Goal: Task Accomplishment & Management: Manage account settings

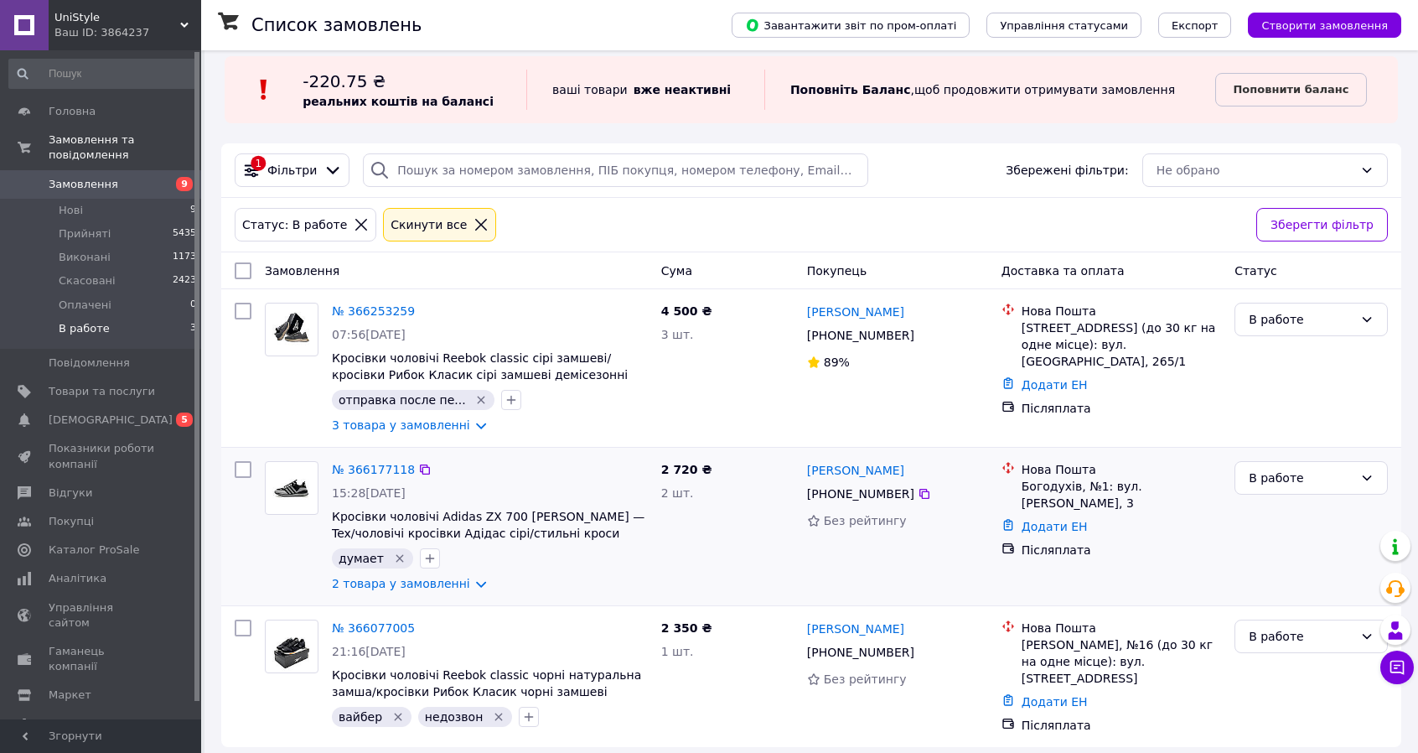
scroll to position [21, 0]
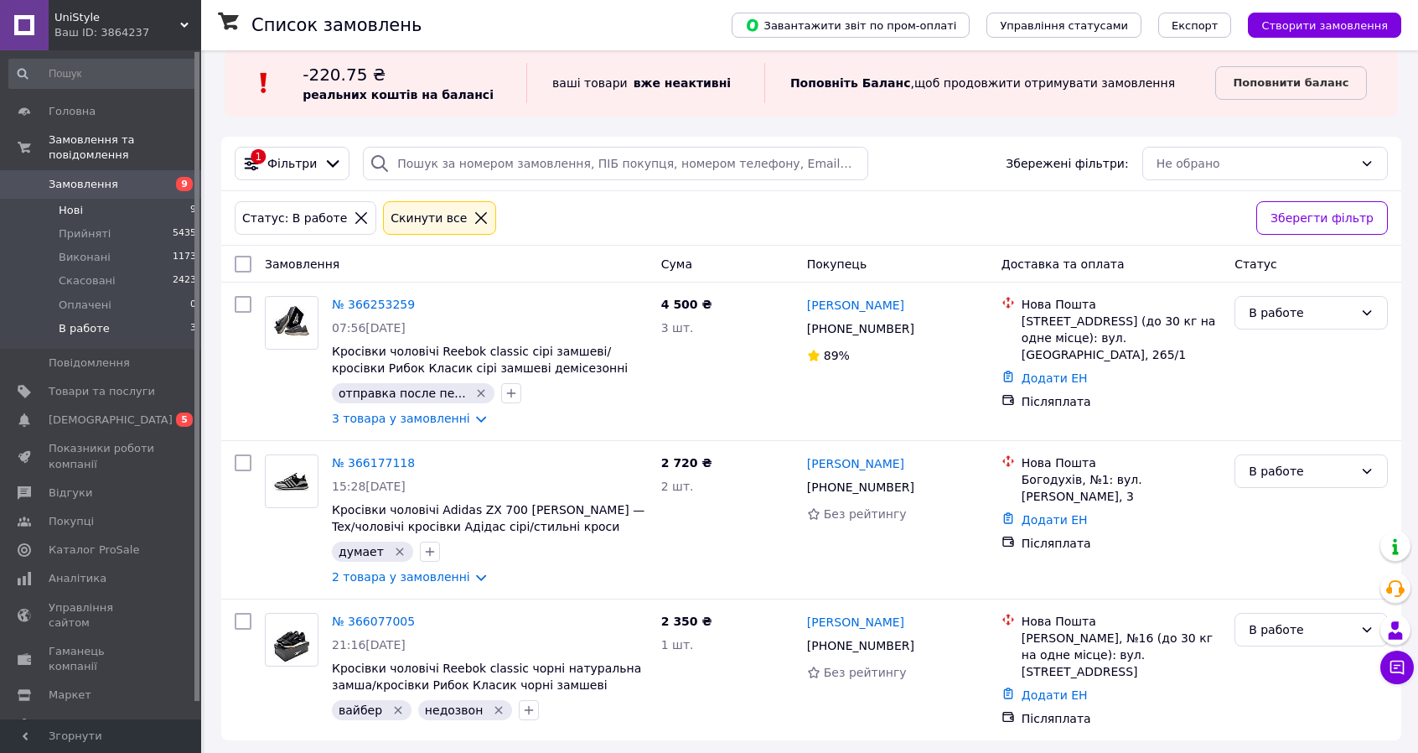
click at [39, 199] on li "Нові 9" at bounding box center [103, 210] width 206 height 23
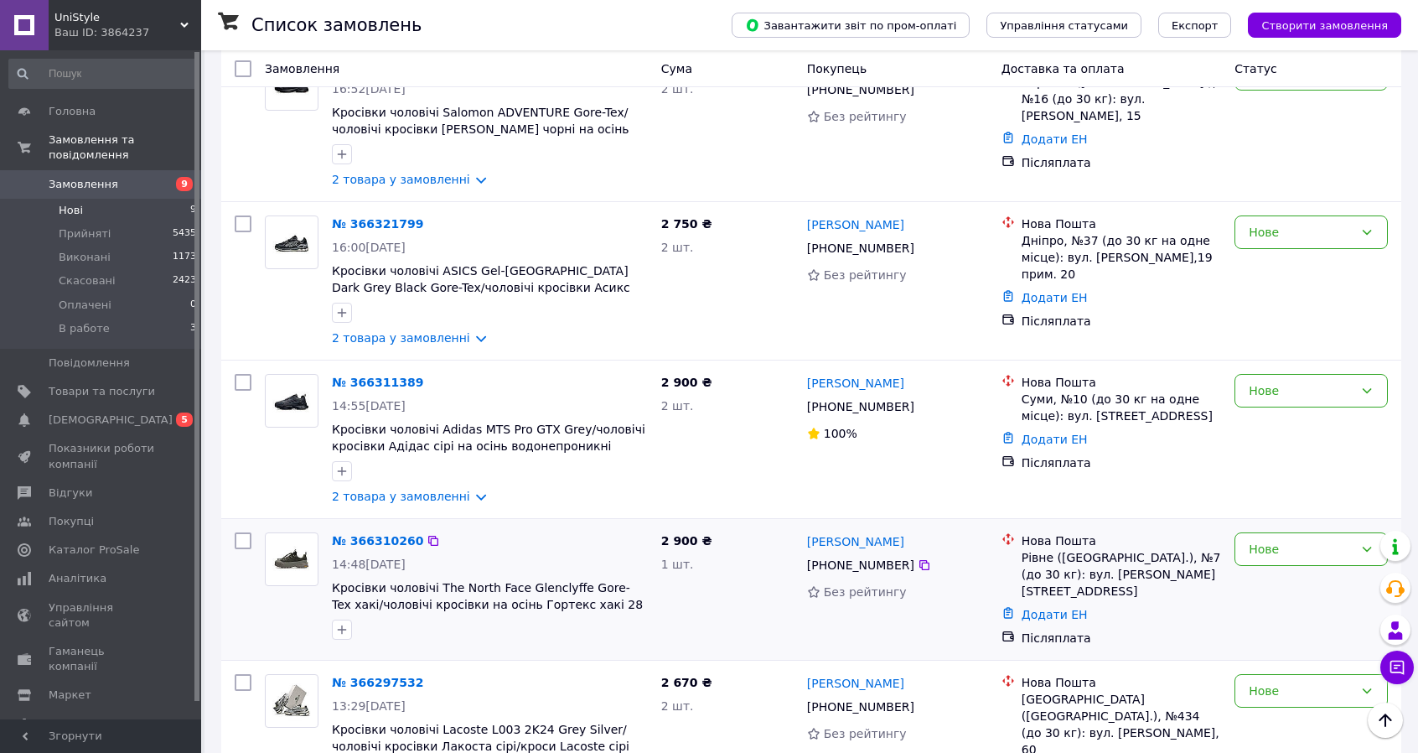
scroll to position [922, 0]
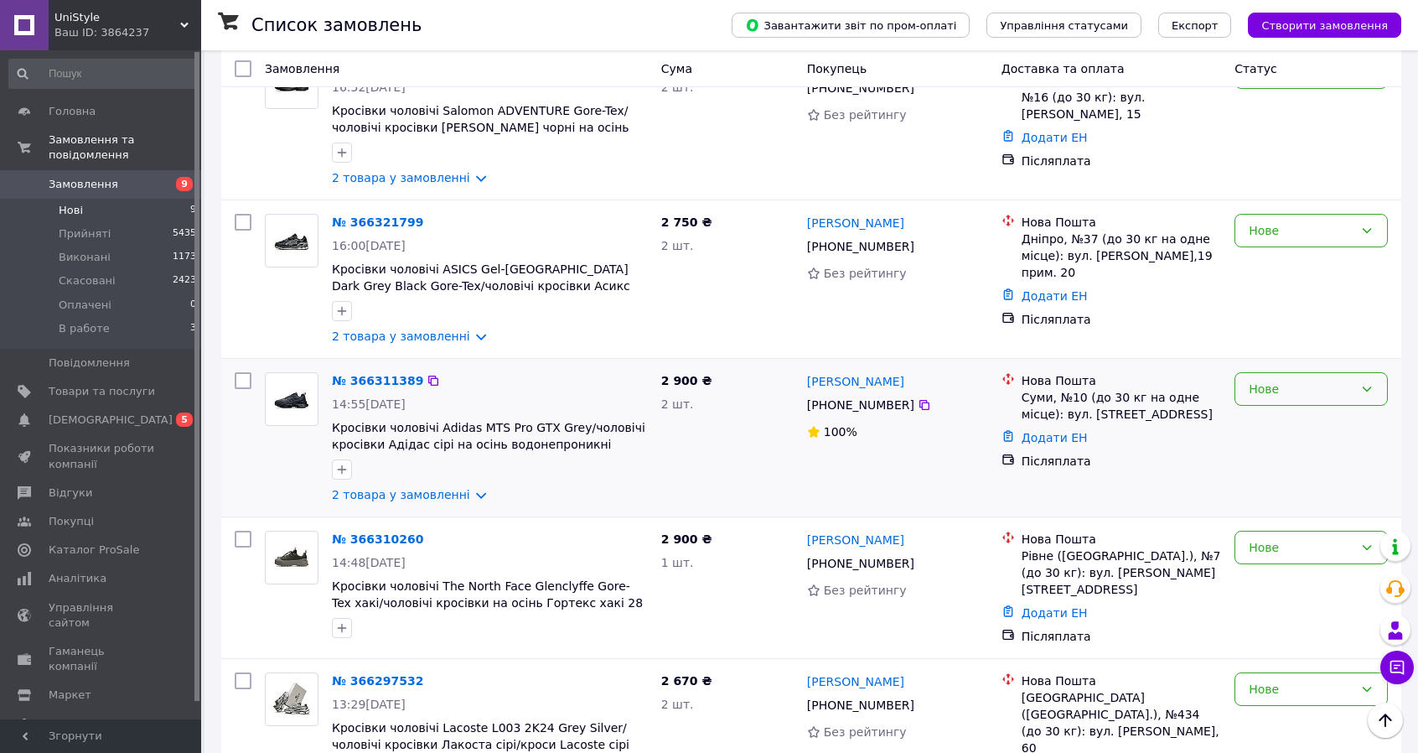
click at [1309, 386] on div "Нове" at bounding box center [1301, 389] width 105 height 18
click at [1299, 416] on li "Прийнято" at bounding box center [1312, 415] width 152 height 30
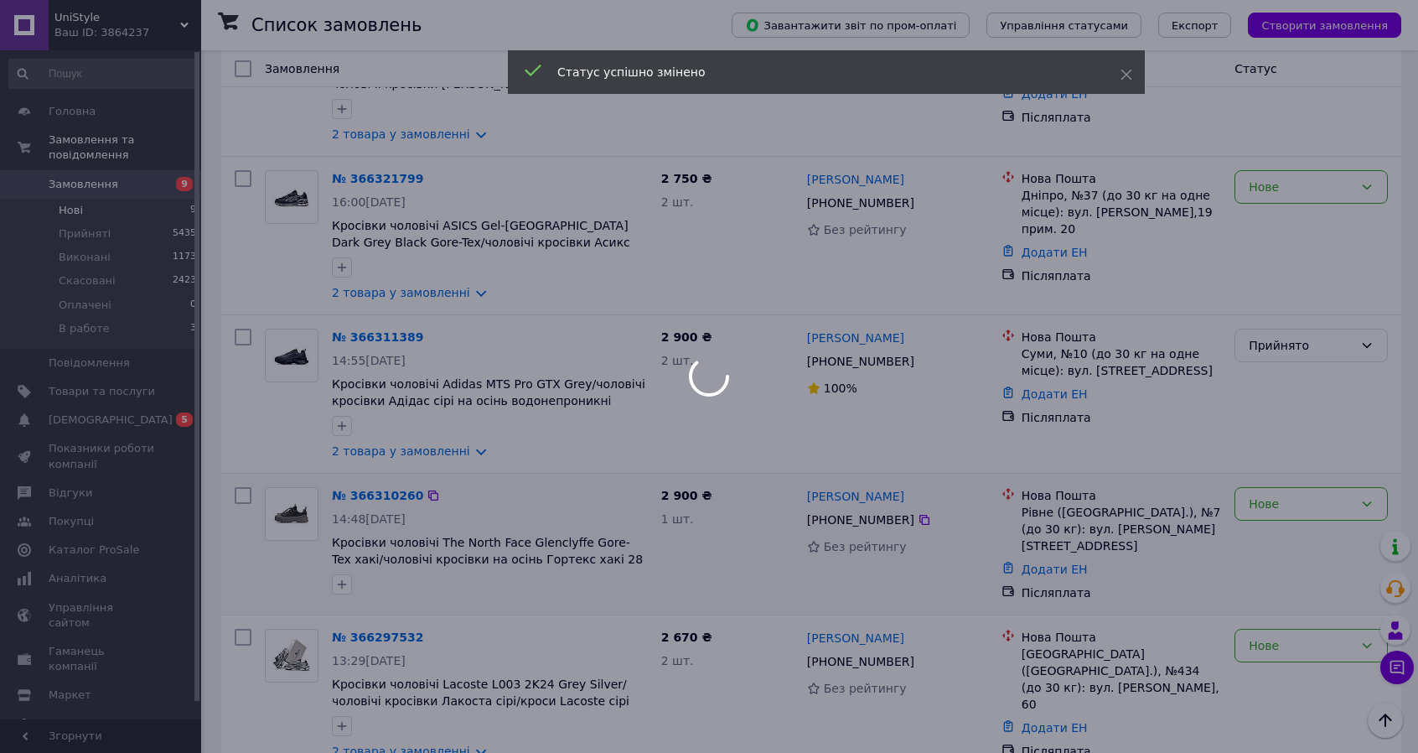
scroll to position [989, 0]
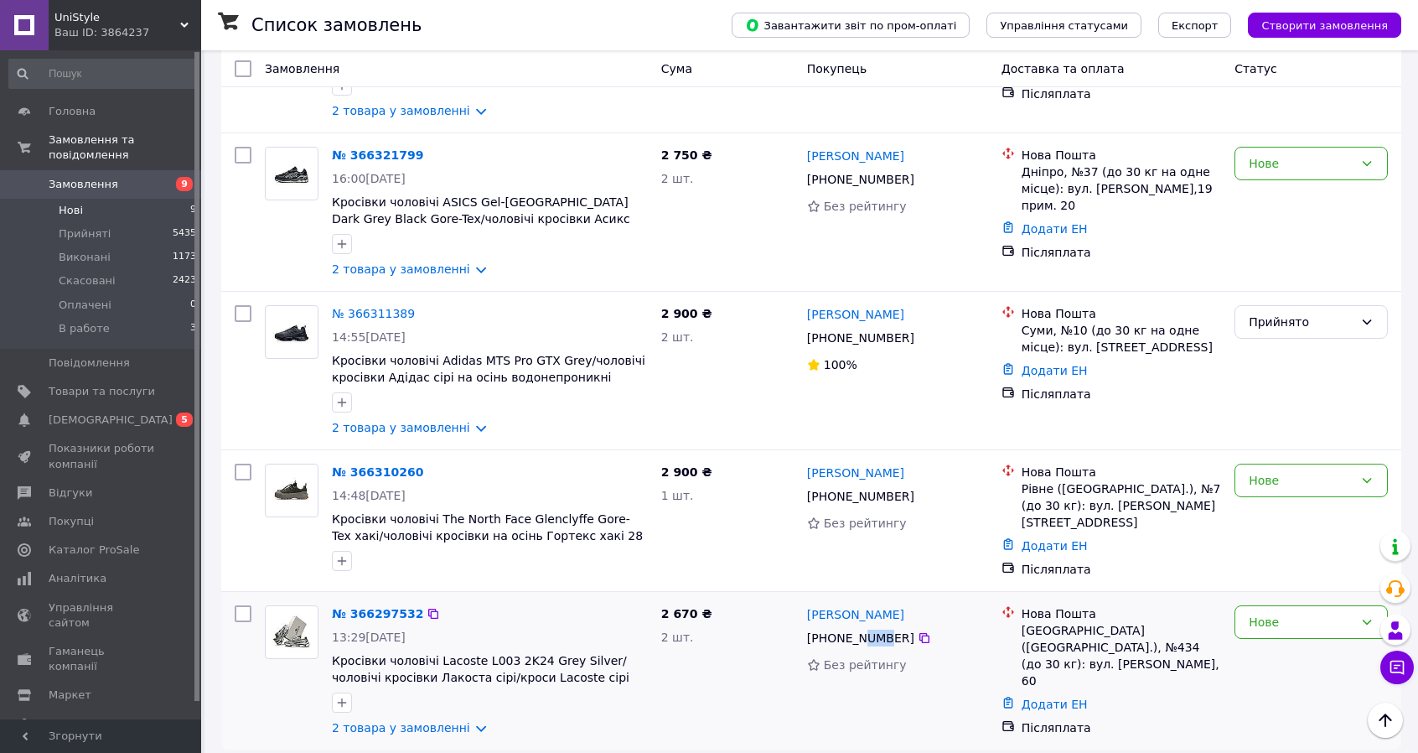
drag, startPoint x: 852, startPoint y: 622, endPoint x: 873, endPoint y: 625, distance: 21.2
click at [873, 626] on div "+380 98 877 95 55" at bounding box center [861, 637] width 114 height 23
click at [1286, 613] on div "Нове" at bounding box center [1301, 622] width 105 height 18
click at [1293, 569] on li "В работе" at bounding box center [1312, 577] width 152 height 30
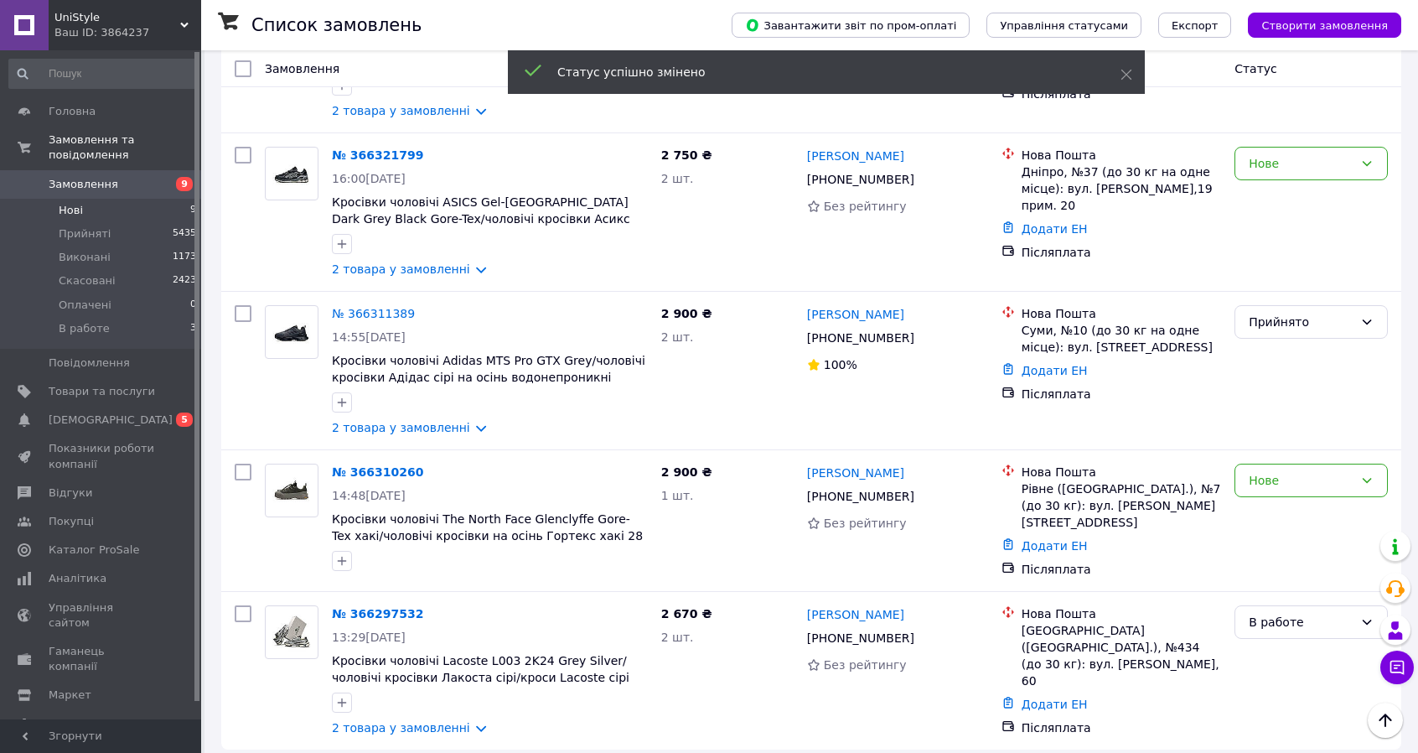
click at [387, 607] on link "№ 366297532" at bounding box center [377, 613] width 91 height 13
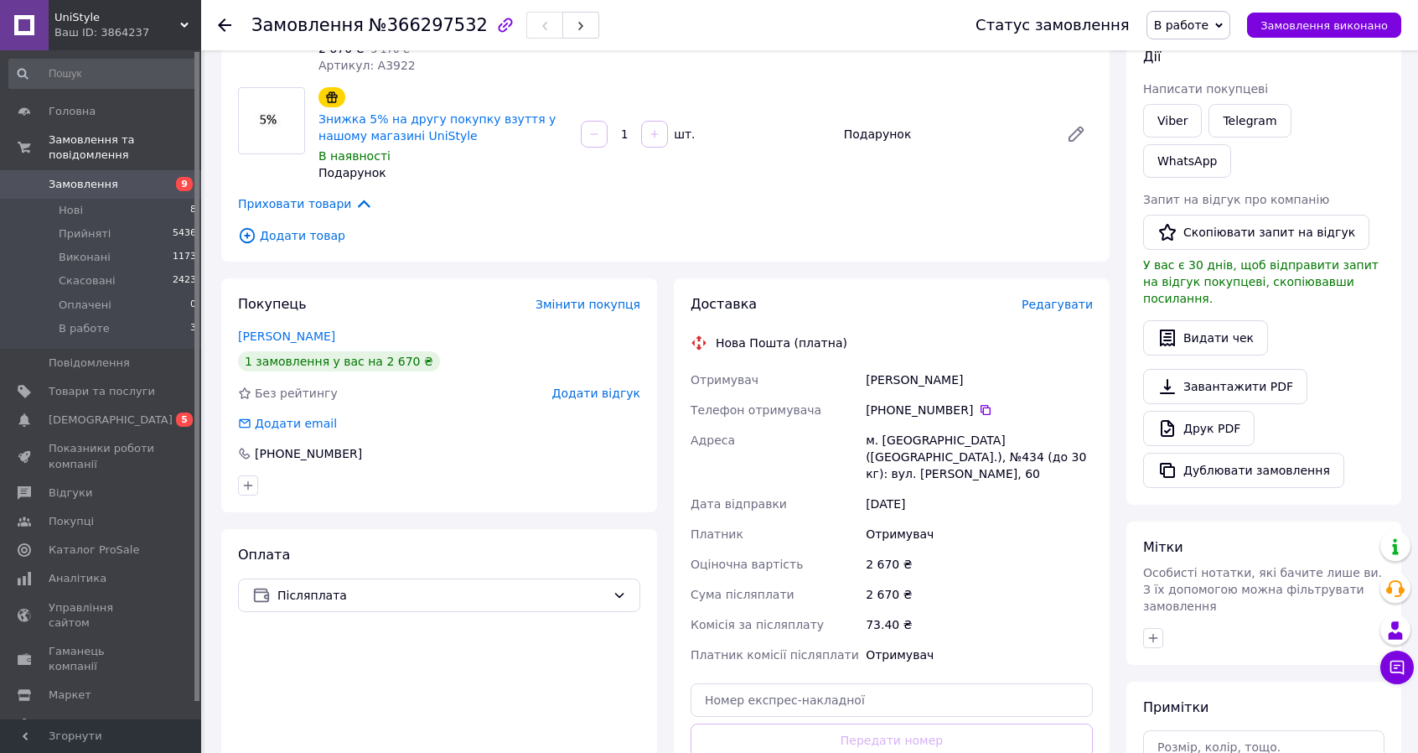
scroll to position [407, 0]
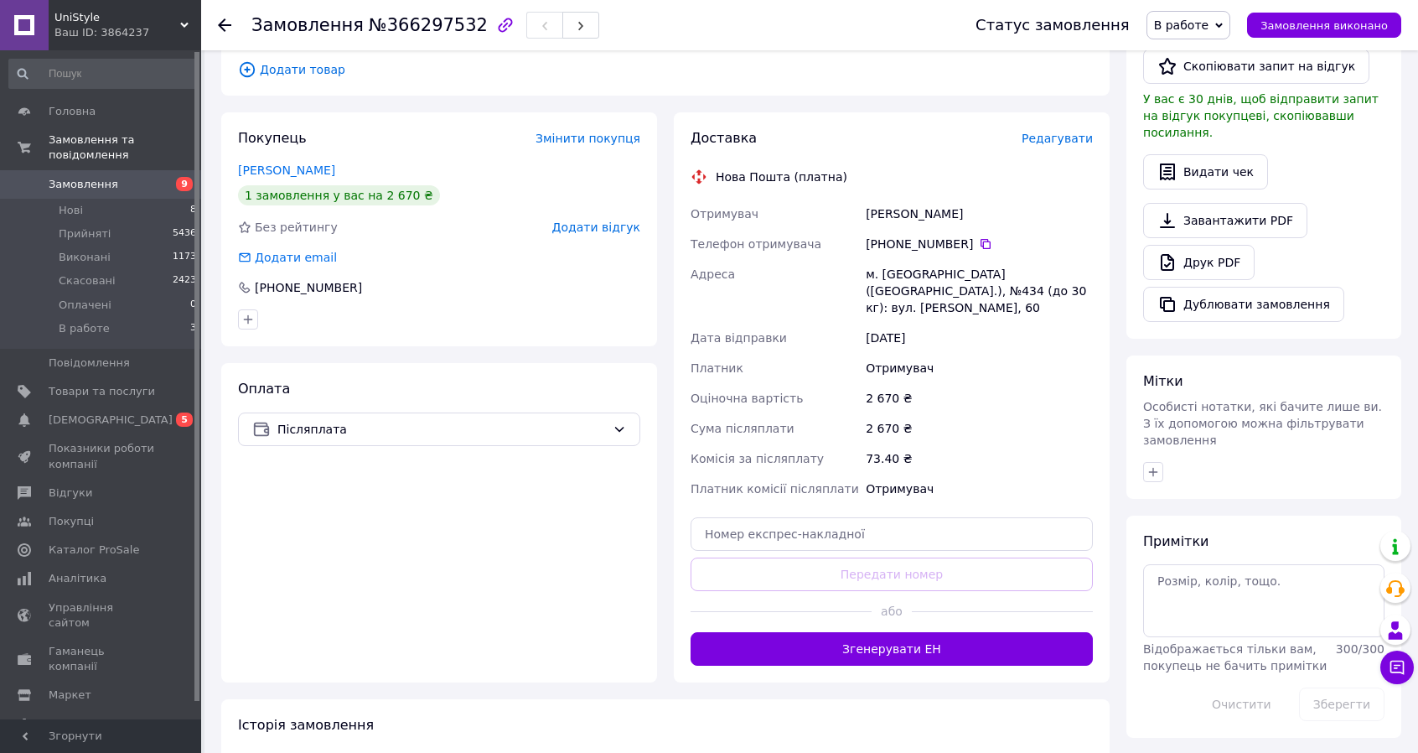
click at [1165, 532] on div "Примітки Відображається тільки вам, покупець не бачить примітки 300 / 300 Очист…" at bounding box center [1263, 626] width 241 height 189
click at [1171, 564] on textarea at bounding box center [1263, 600] width 241 height 72
type textarea "перезвонить завтра"
click at [1343, 687] on button "Зберегти" at bounding box center [1341, 704] width 85 height 34
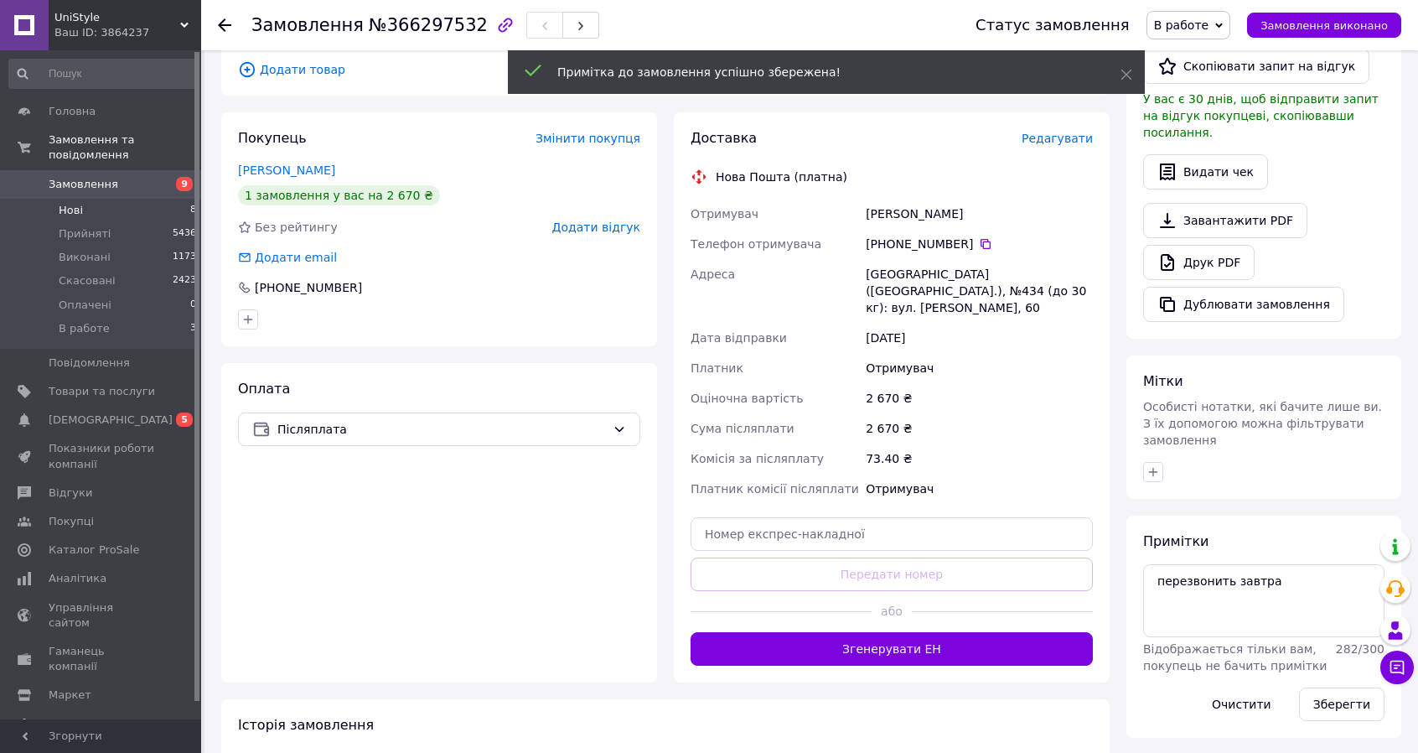
click at [88, 199] on li "Нові 8" at bounding box center [103, 210] width 206 height 23
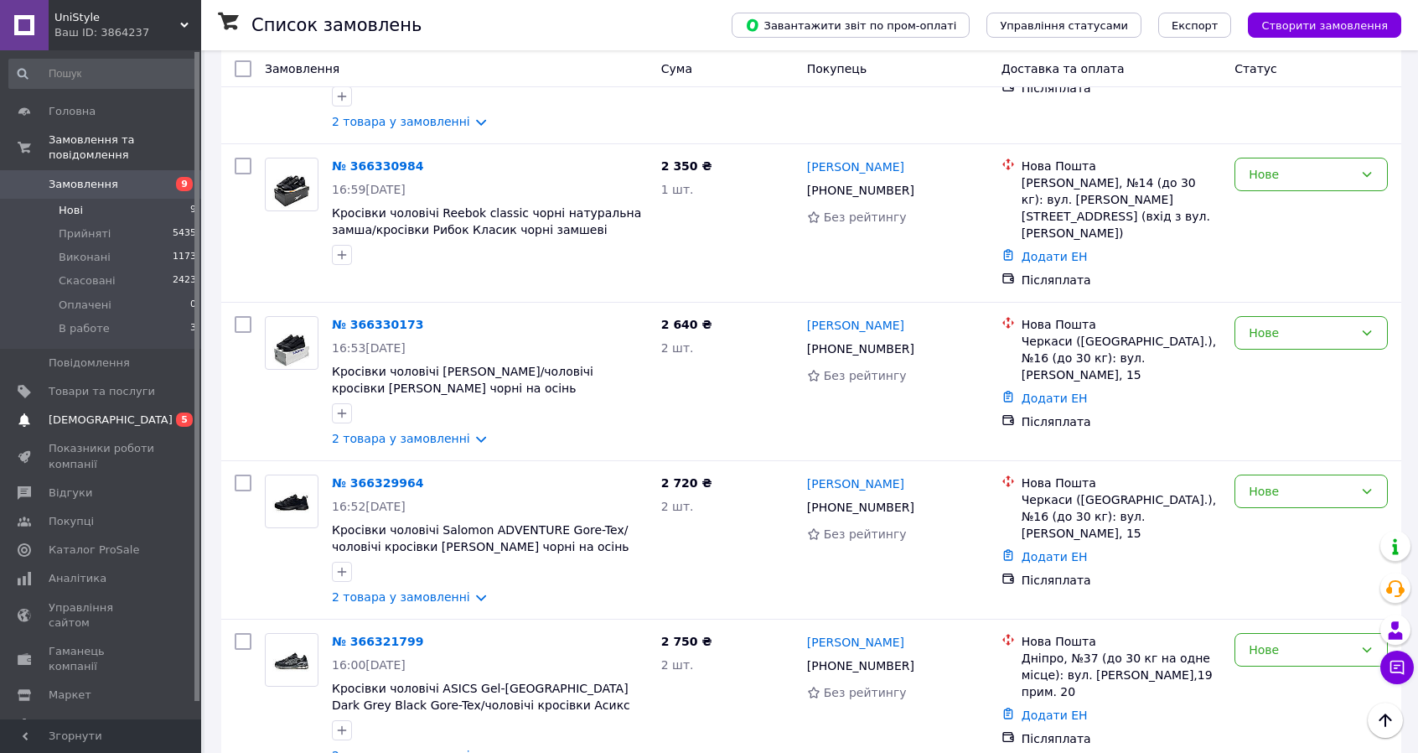
scroll to position [922, 0]
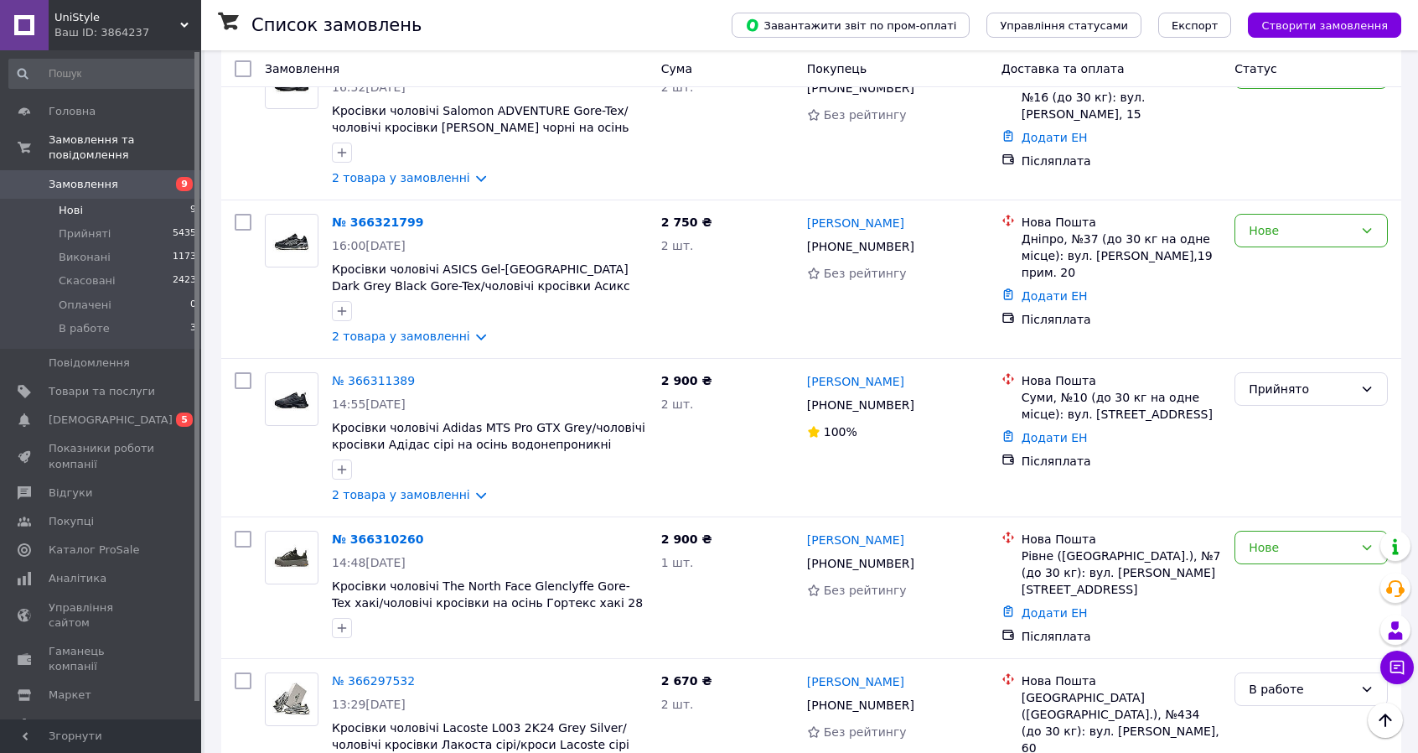
click at [88, 199] on li "Нові 9" at bounding box center [103, 210] width 206 height 23
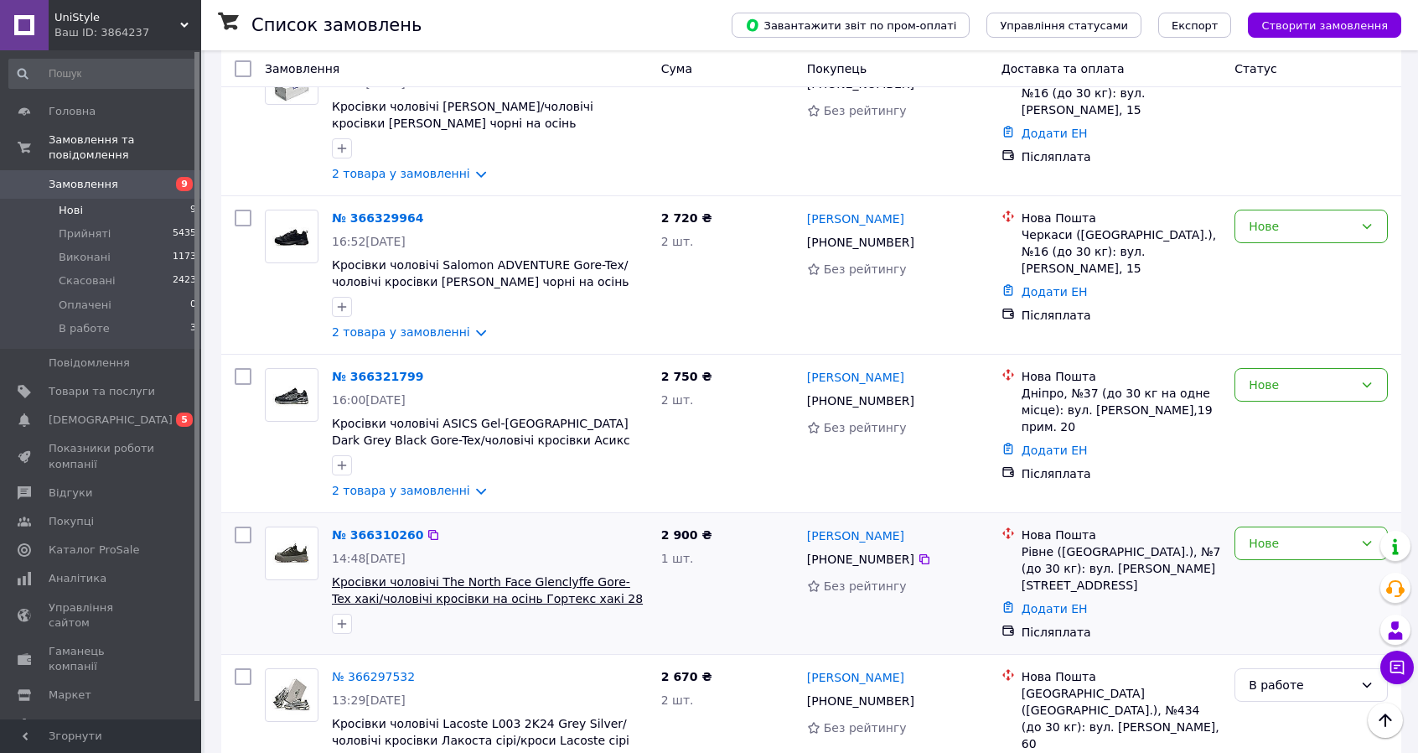
scroll to position [745, 0]
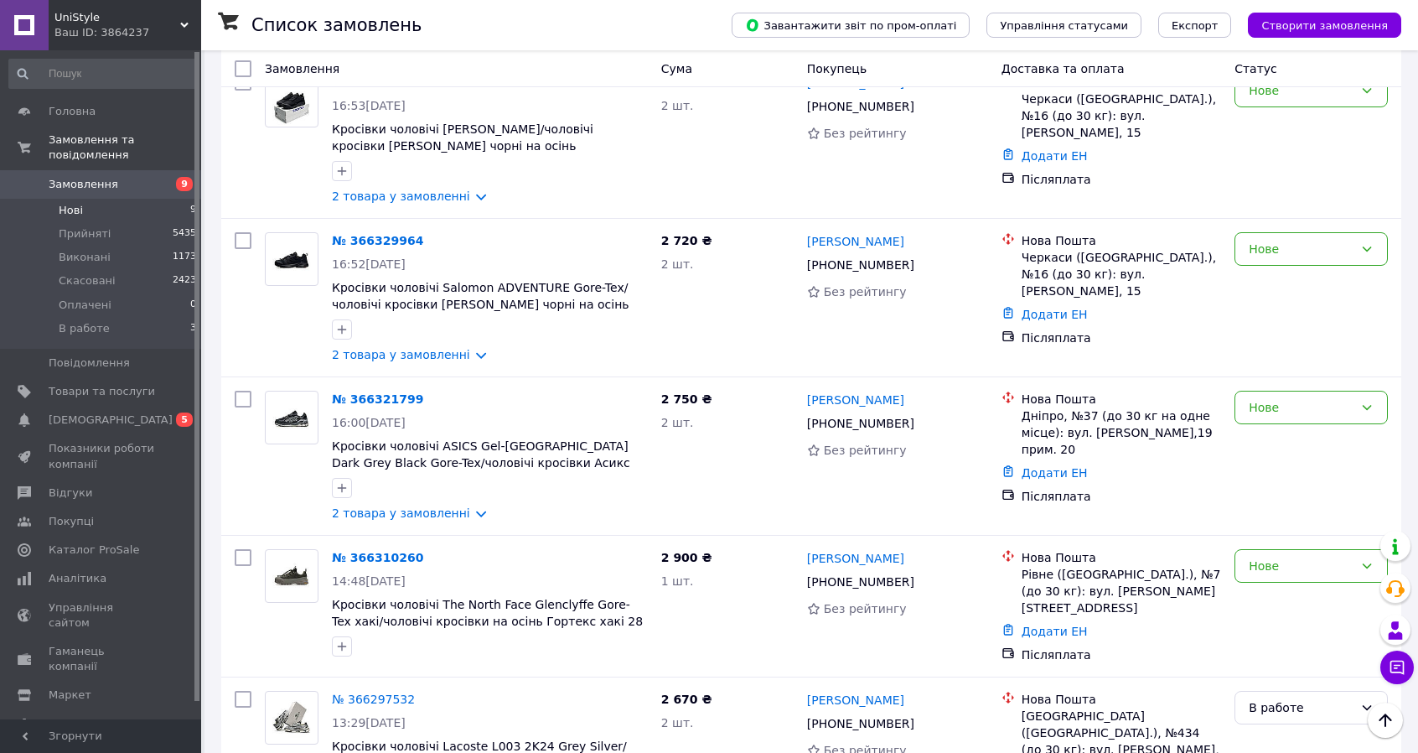
click at [61, 203] on span "Нові" at bounding box center [71, 210] width 24 height 15
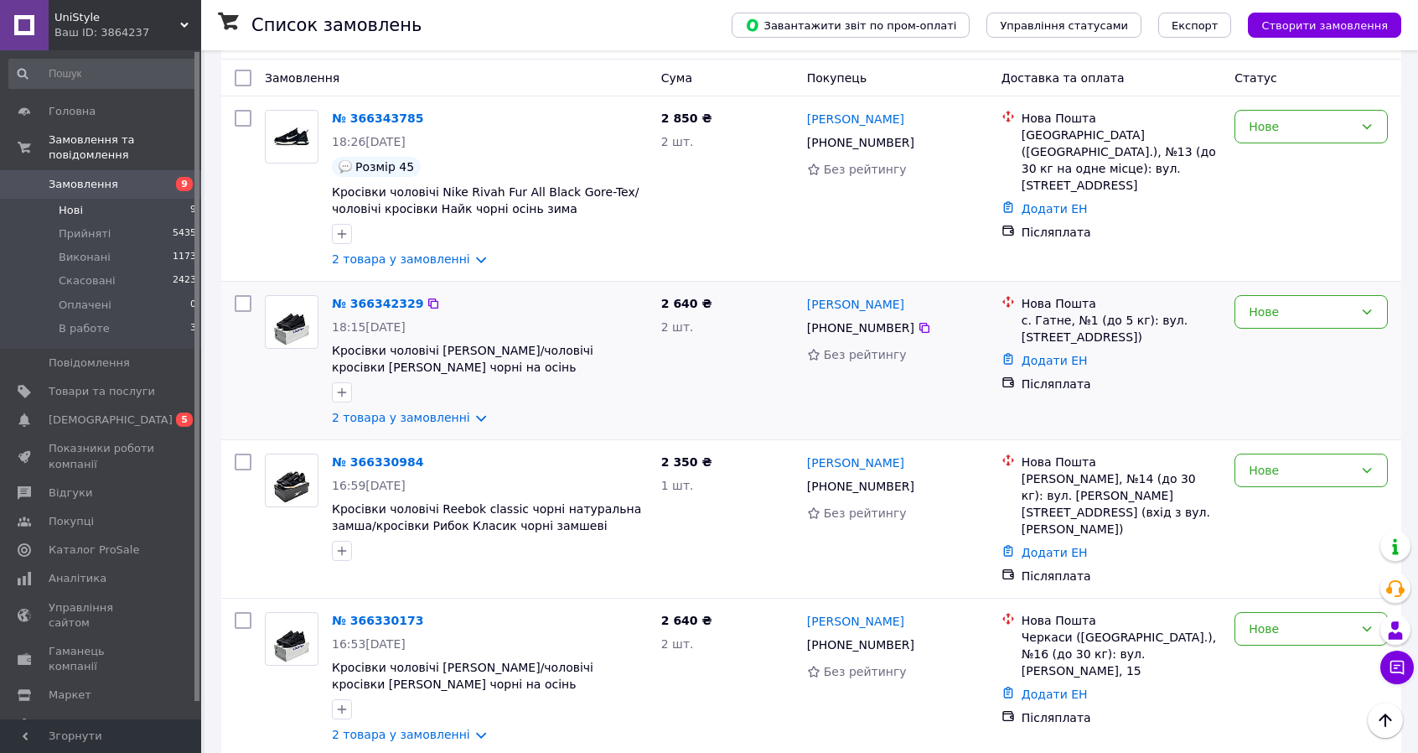
scroll to position [115, 0]
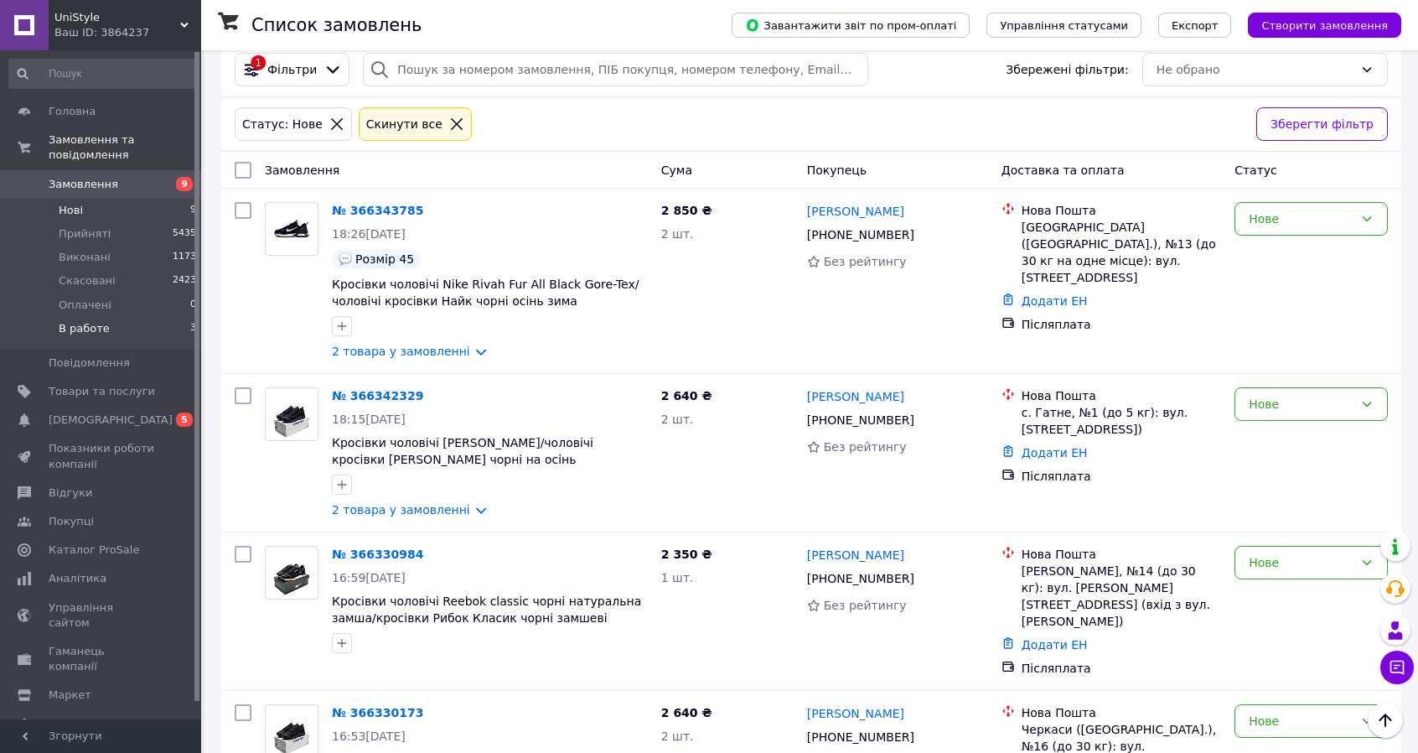
click at [63, 324] on li "В работе 3" at bounding box center [103, 333] width 206 height 32
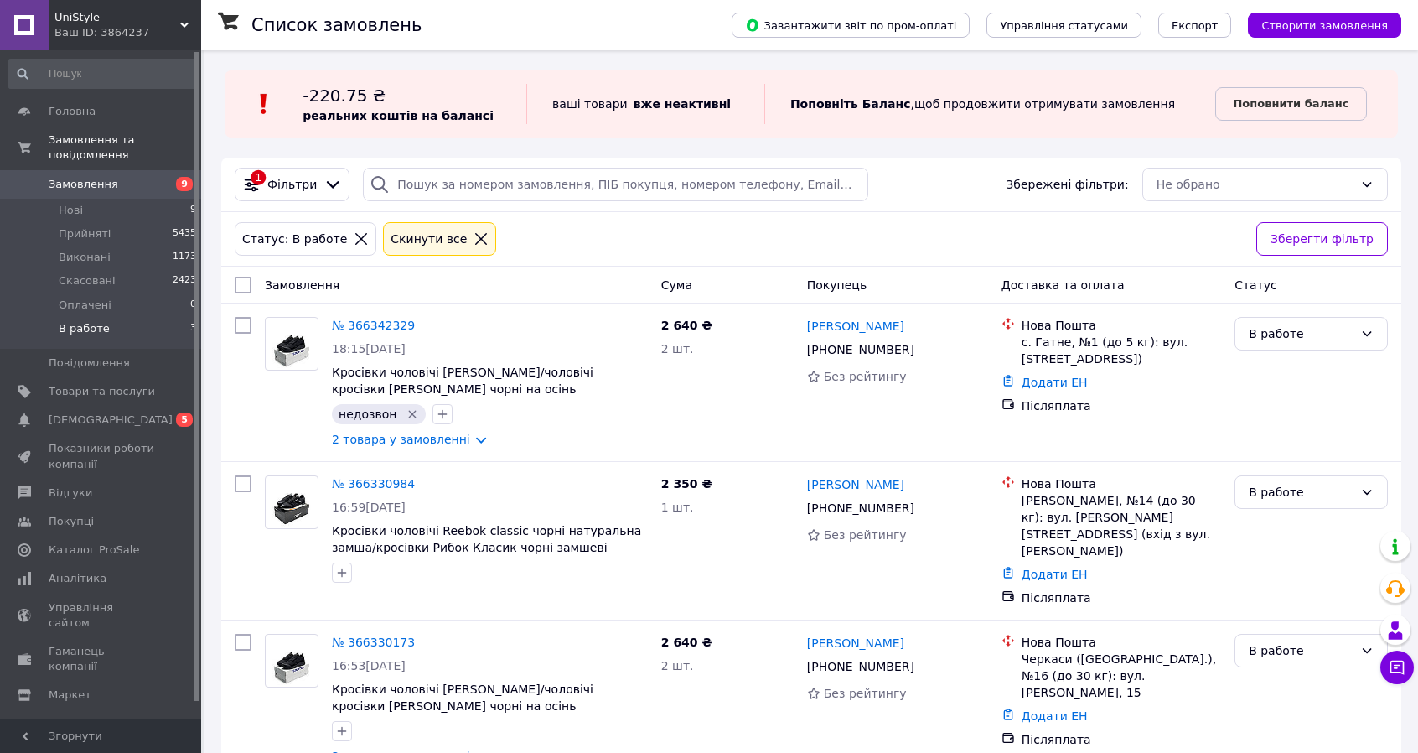
click at [88, 177] on span "Замовлення" at bounding box center [84, 184] width 70 height 15
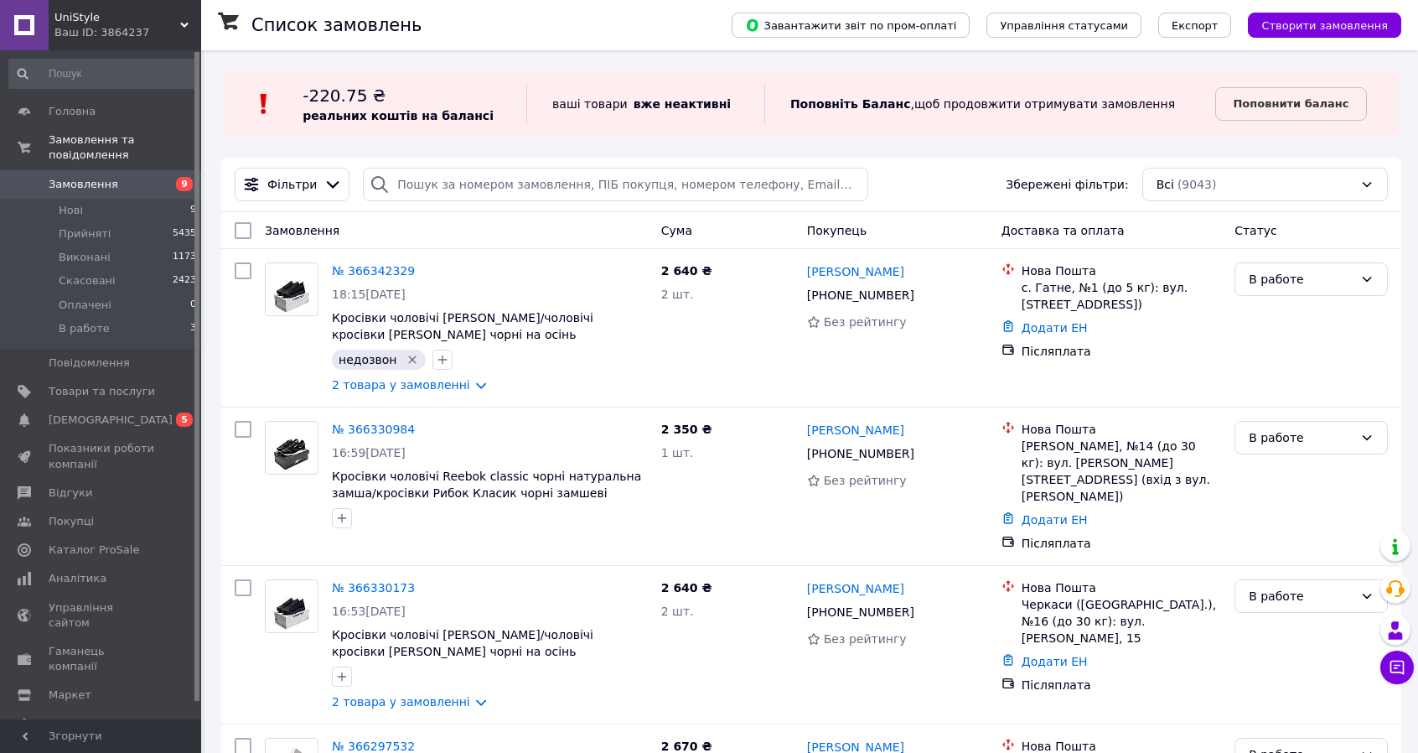
click at [88, 177] on span "Замовлення" at bounding box center [84, 184] width 70 height 15
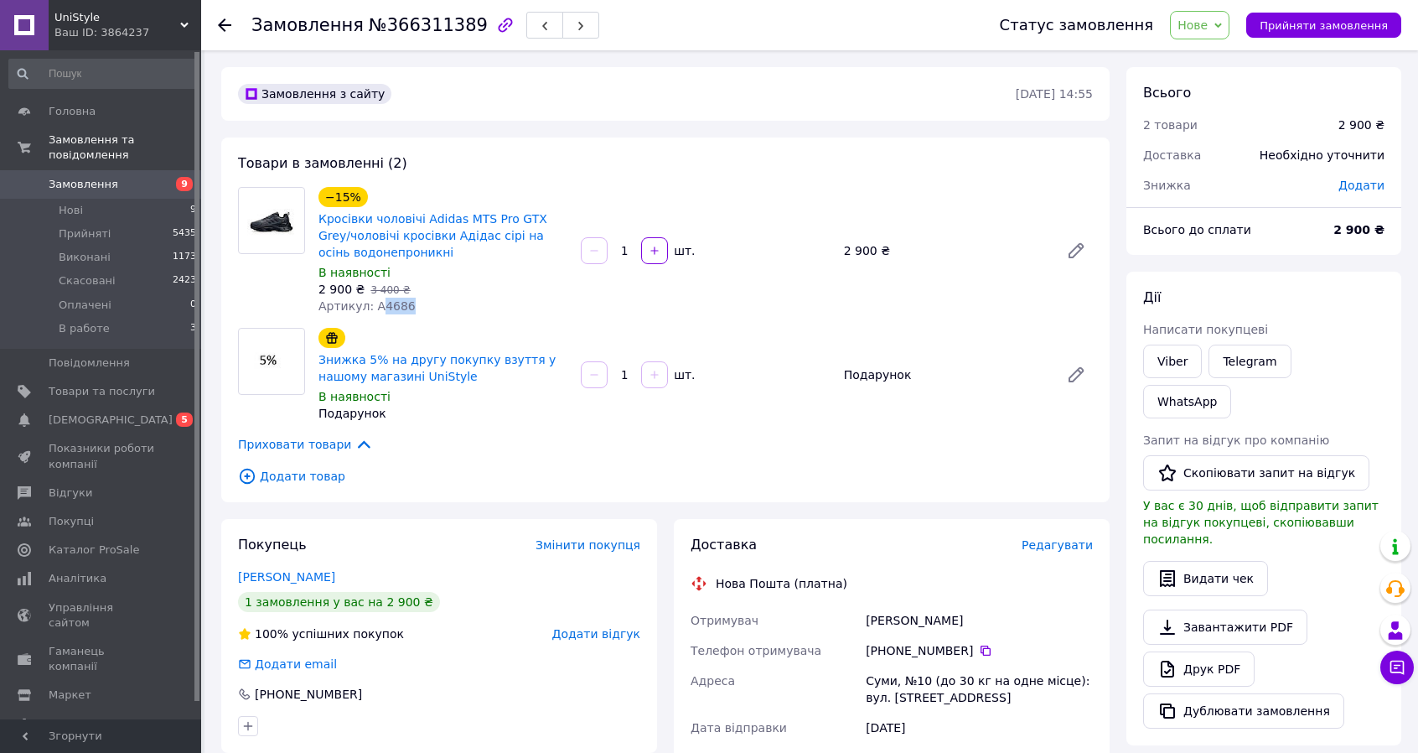
drag, startPoint x: 402, startPoint y: 306, endPoint x: 376, endPoint y: 298, distance: 27.1
click at [376, 298] on div "Артикул: А4686" at bounding box center [443, 306] width 249 height 17
copy span "4686"
drag, startPoint x: 974, startPoint y: 614, endPoint x: 857, endPoint y: 629, distance: 117.5
click at [857, 629] on div "Отримувач Павленко Андрей Телефон отримувача +380 66 566 51 38   Адреса Суми, №…" at bounding box center [891, 749] width 409 height 288
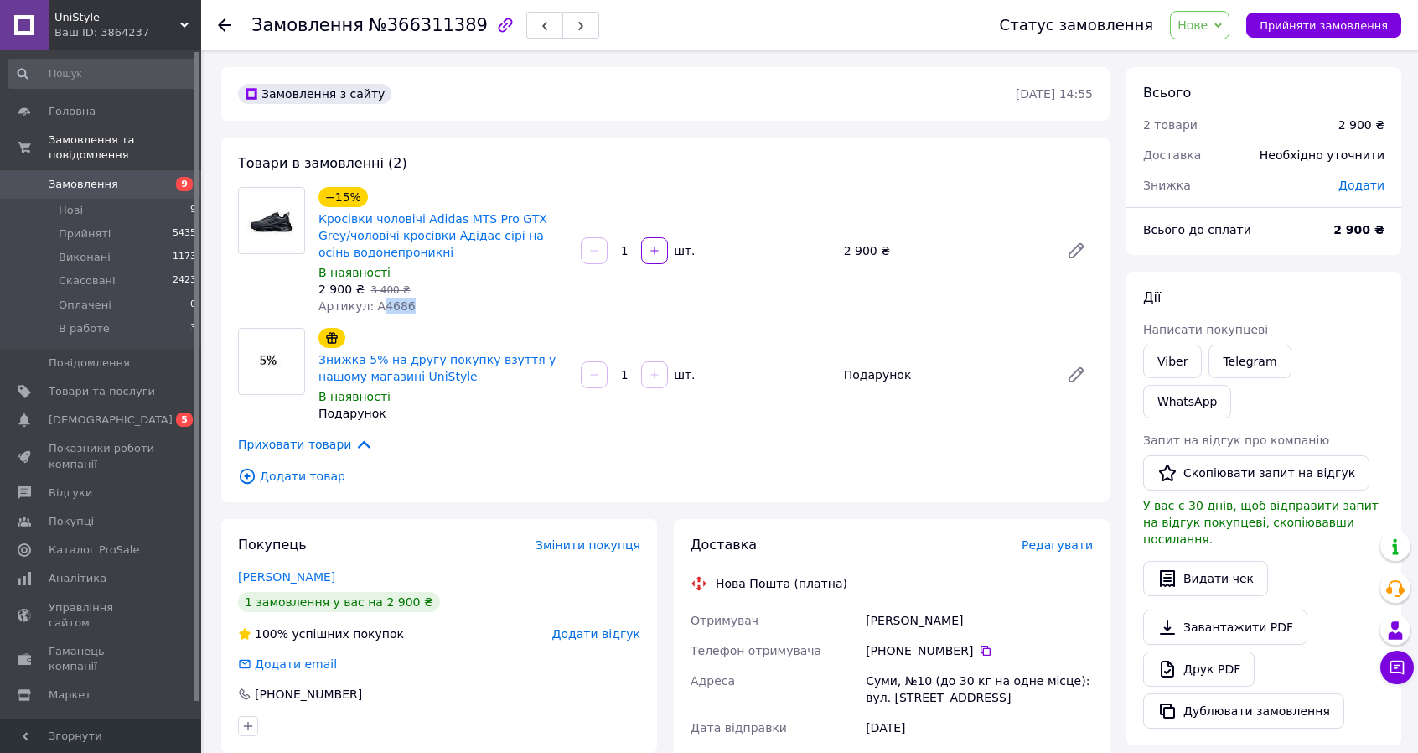
copy div "Отримувач Павленко Андрей"
click at [1208, 32] on span "Нове" at bounding box center [1193, 24] width 30 height 13
click at [1207, 51] on li "Прийнято" at bounding box center [1209, 58] width 77 height 25
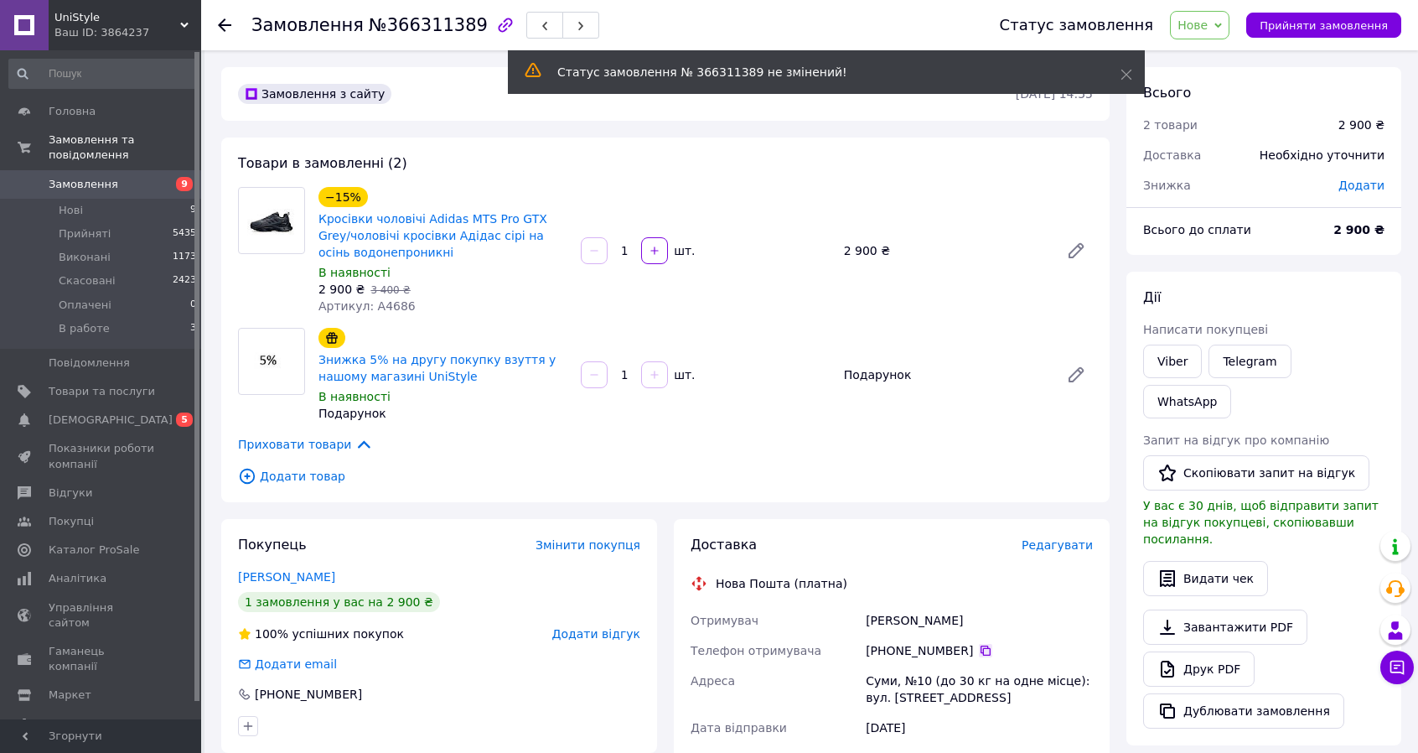
click at [981, 649] on icon at bounding box center [986, 650] width 10 height 10
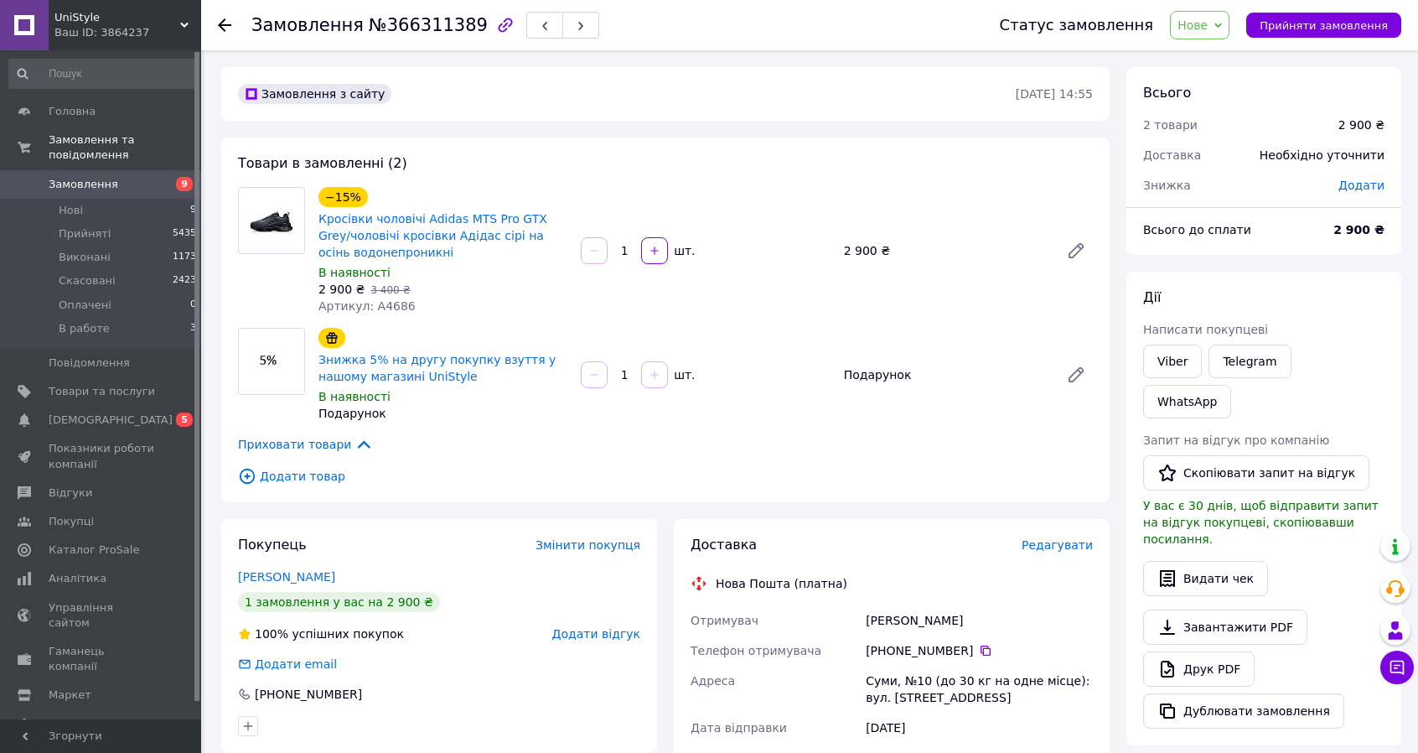
click at [1230, 18] on span "Нове" at bounding box center [1200, 25] width 60 height 28
click at [1227, 46] on li "Прийнято" at bounding box center [1209, 58] width 77 height 25
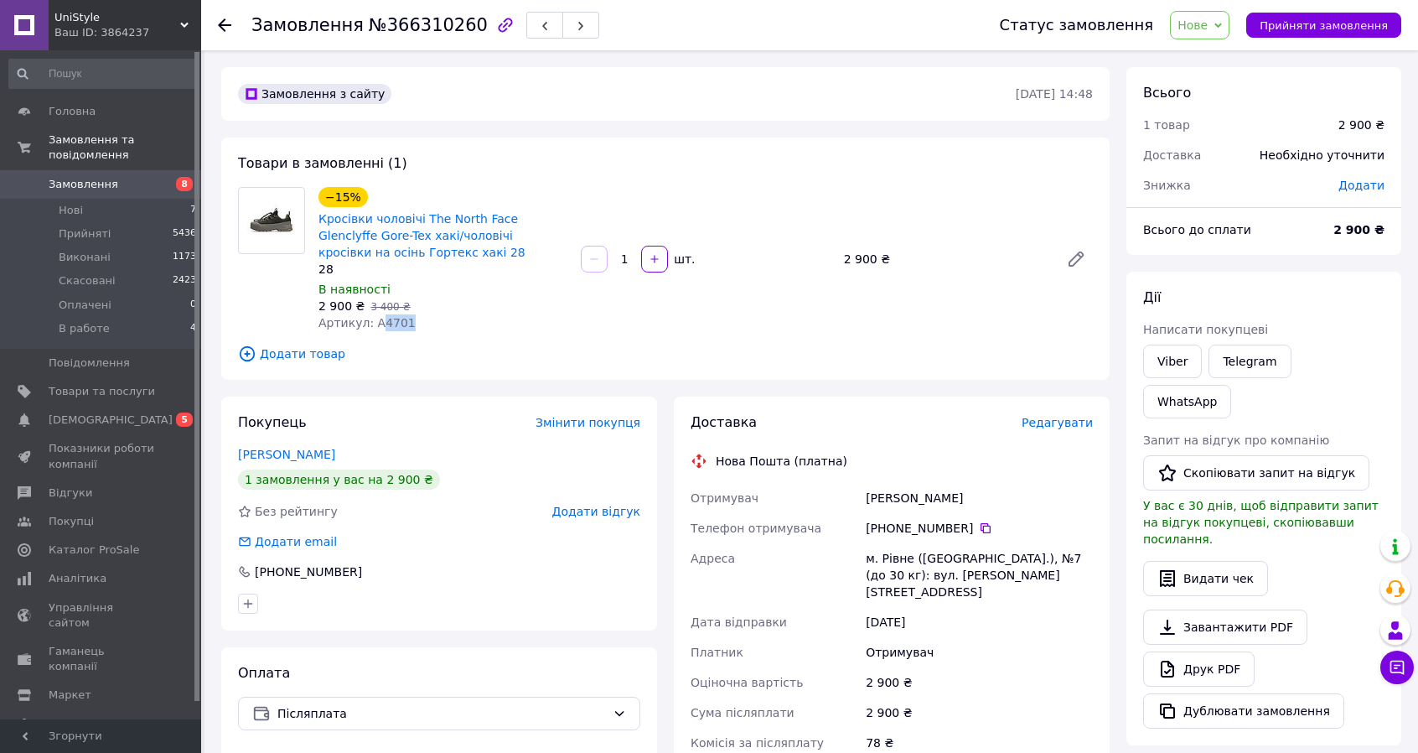
drag, startPoint x: 413, startPoint y: 316, endPoint x: 378, endPoint y: 324, distance: 36.2
click at [378, 324] on div "Артикул: А4701" at bounding box center [443, 322] width 249 height 17
copy span "4701"
click at [829, 494] on div "Отримувач Ващук Сергій Телефон отримувача +380 96 209 75 05   Адреса м. Рівне (…" at bounding box center [891, 635] width 409 height 305
copy div "Отримувач Ващук Сергій"
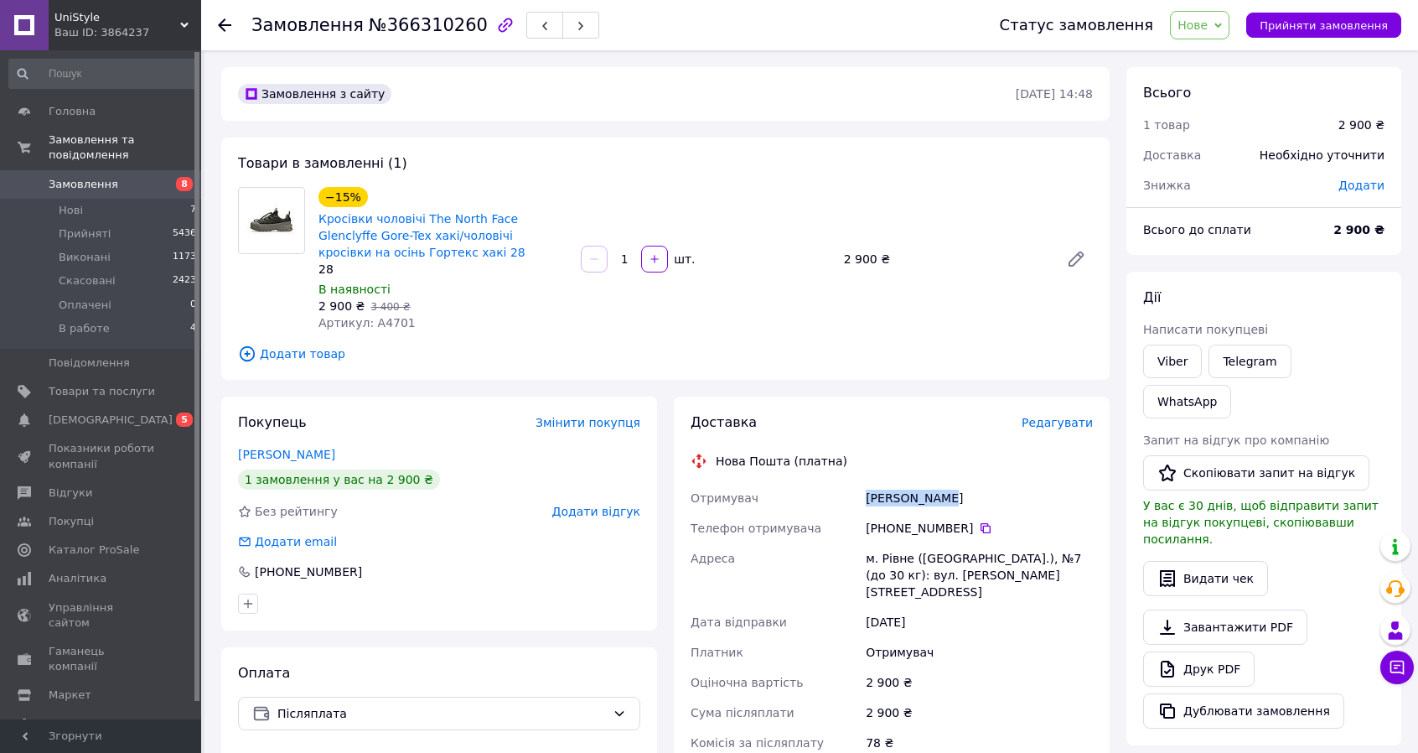
click at [1208, 28] on span "Нове" at bounding box center [1193, 24] width 30 height 13
click at [1214, 42] on ul "Прийнято Виконано Скасовано Оплачено В работе" at bounding box center [1209, 109] width 79 height 136
click at [1208, 28] on span "Нове" at bounding box center [1193, 24] width 30 height 13
drag, startPoint x: 1207, startPoint y: 55, endPoint x: 1139, endPoint y: 53, distance: 67.9
click at [1206, 55] on li "Прийнято" at bounding box center [1209, 58] width 77 height 25
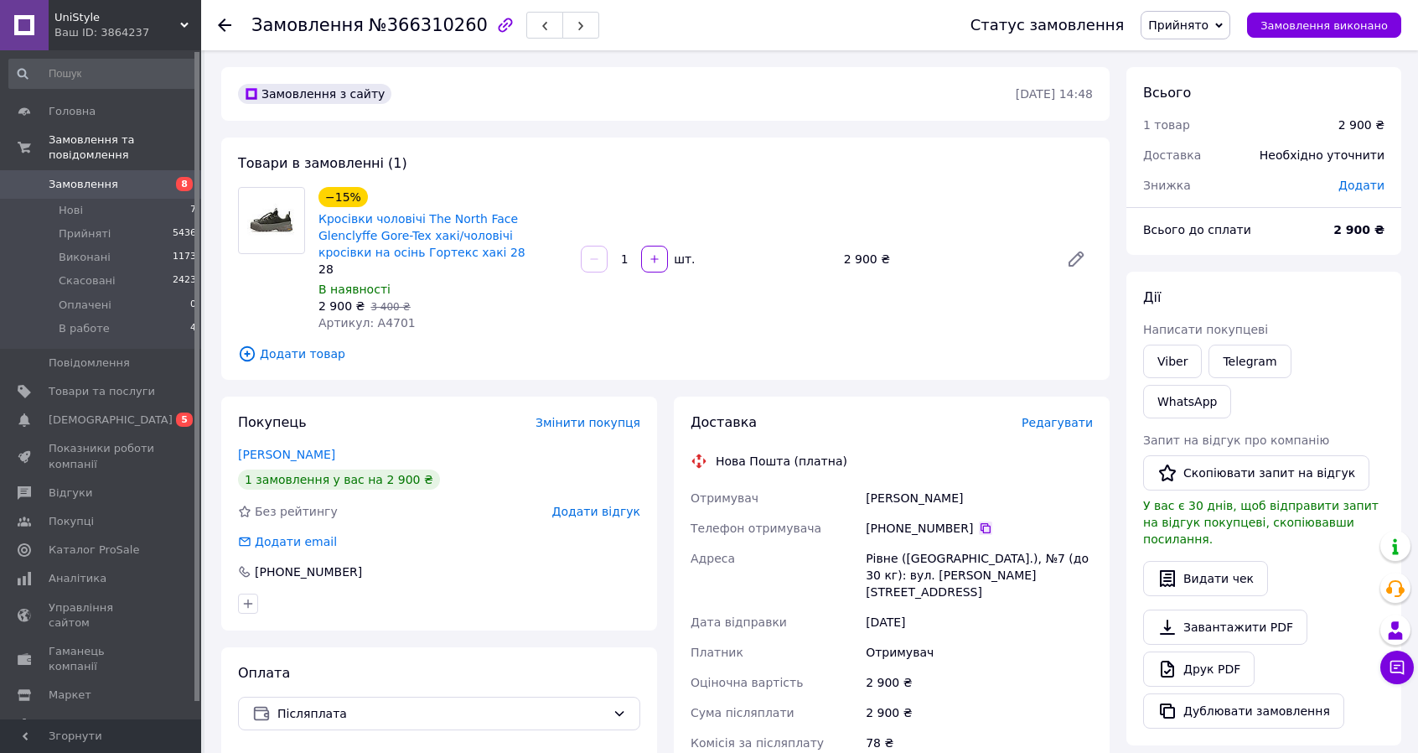
click at [981, 526] on icon at bounding box center [986, 528] width 10 height 10
click at [871, 560] on div "Рівне ([GEOGRAPHIC_DATA].), №7 (до 30 кг): вул. [PERSON_NAME][STREET_ADDRESS]" at bounding box center [980, 575] width 234 height 64
copy div "Рівне"
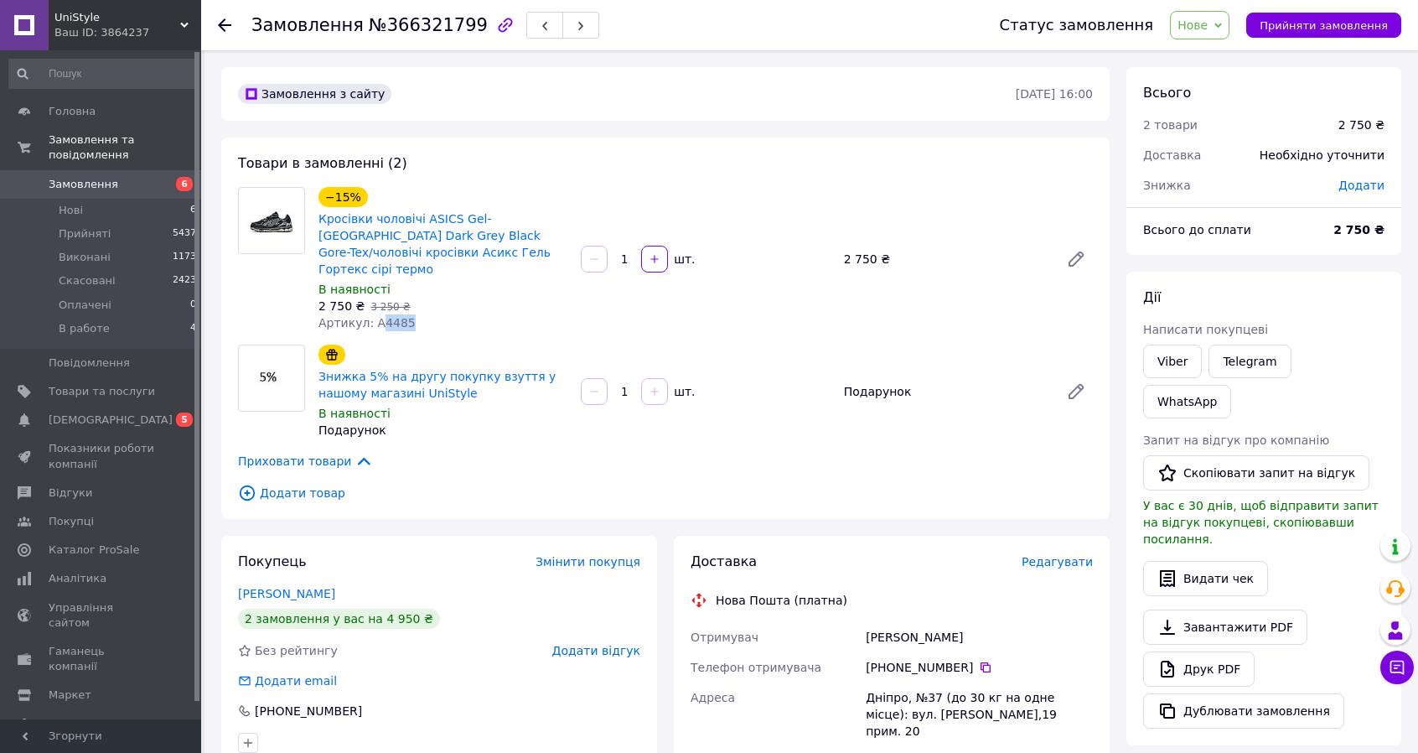
drag, startPoint x: 396, startPoint y: 312, endPoint x: 375, endPoint y: 318, distance: 21.8
click at [374, 318] on div "−15% Кросівки чоловічі ASICS Gel-NYC Dark Grey Black Gore-Tex/чоловічі кросівки…" at bounding box center [443, 259] width 262 height 151
drag, startPoint x: 917, startPoint y: 652, endPoint x: 932, endPoint y: 651, distance: 15.1
click at [932, 659] on div "[PHONE_NUMBER]" at bounding box center [979, 667] width 227 height 17
click at [241, 587] on link "Мацак Стас" at bounding box center [286, 593] width 97 height 13
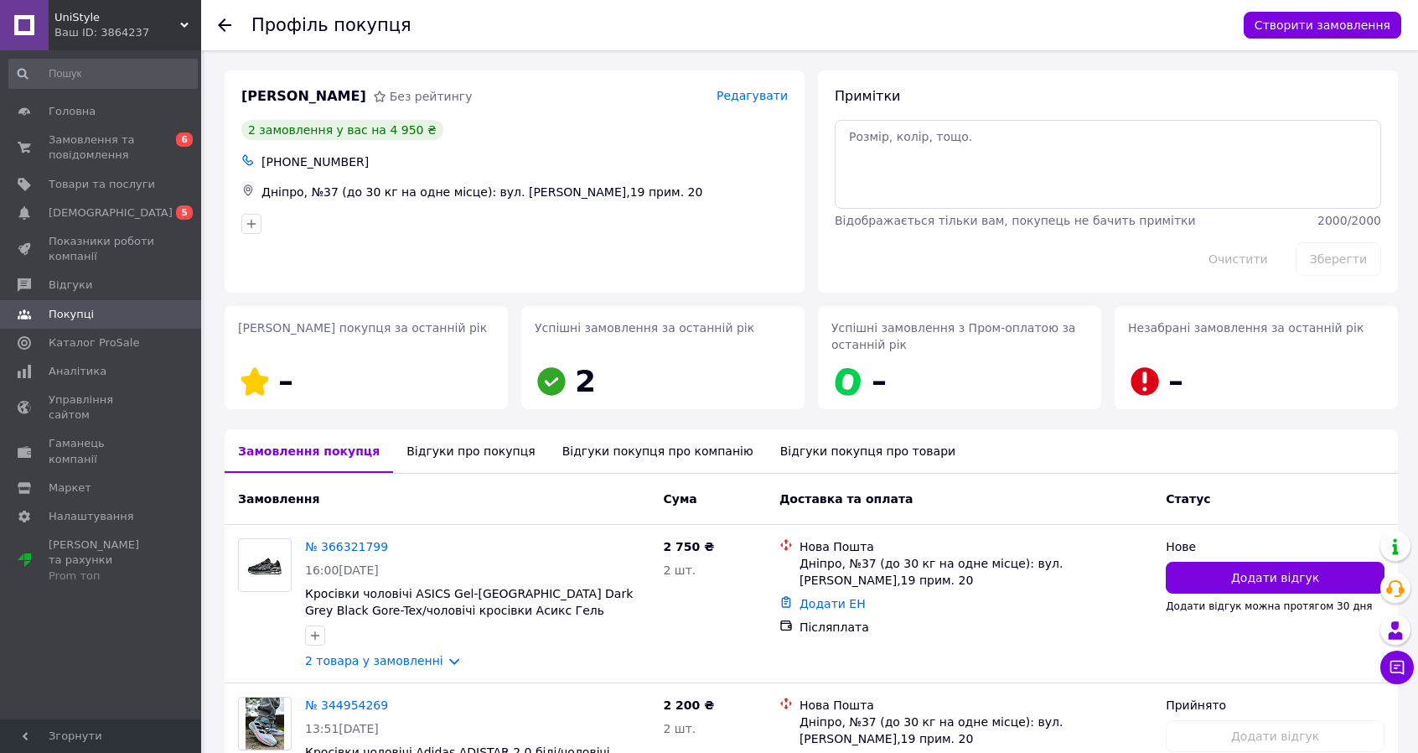
click at [280, 156] on div "+380934840420" at bounding box center [524, 161] width 533 height 23
copy div "380934840420"
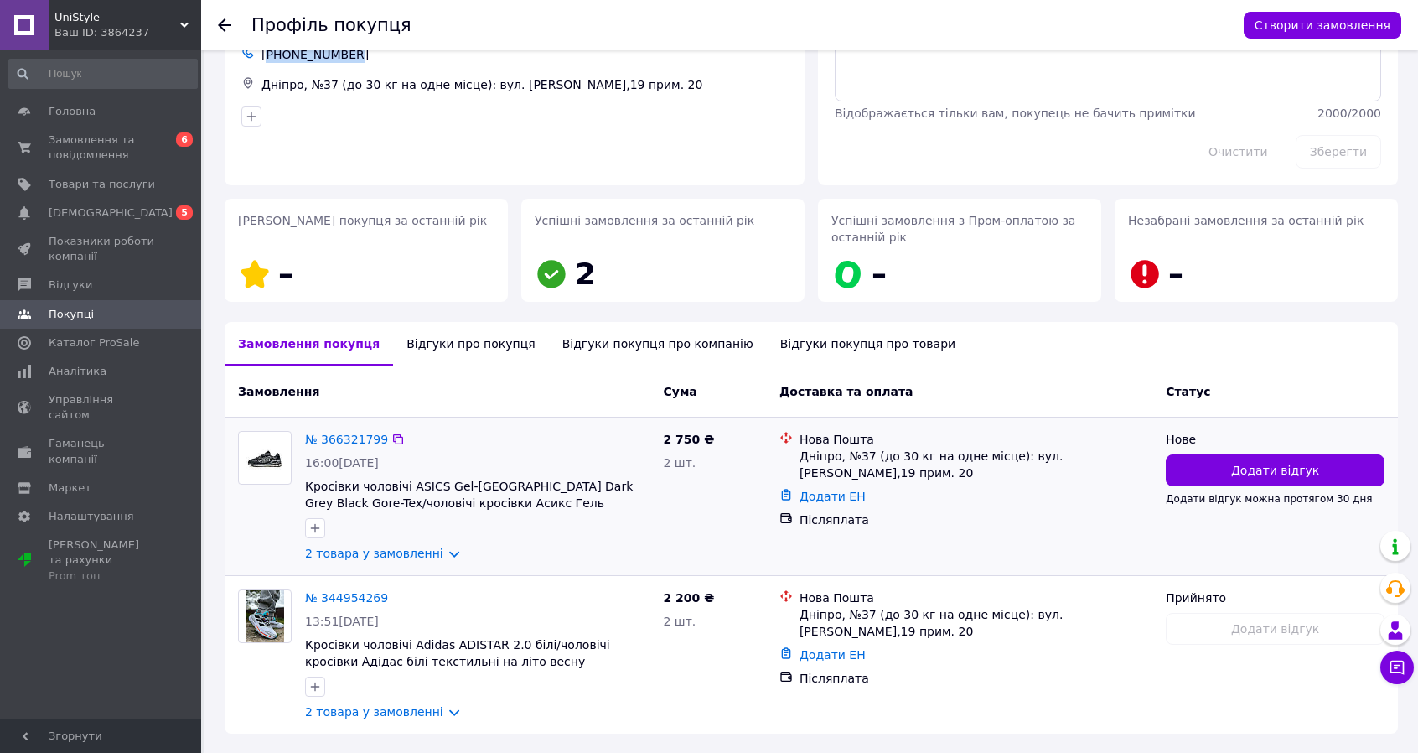
scroll to position [164, 0]
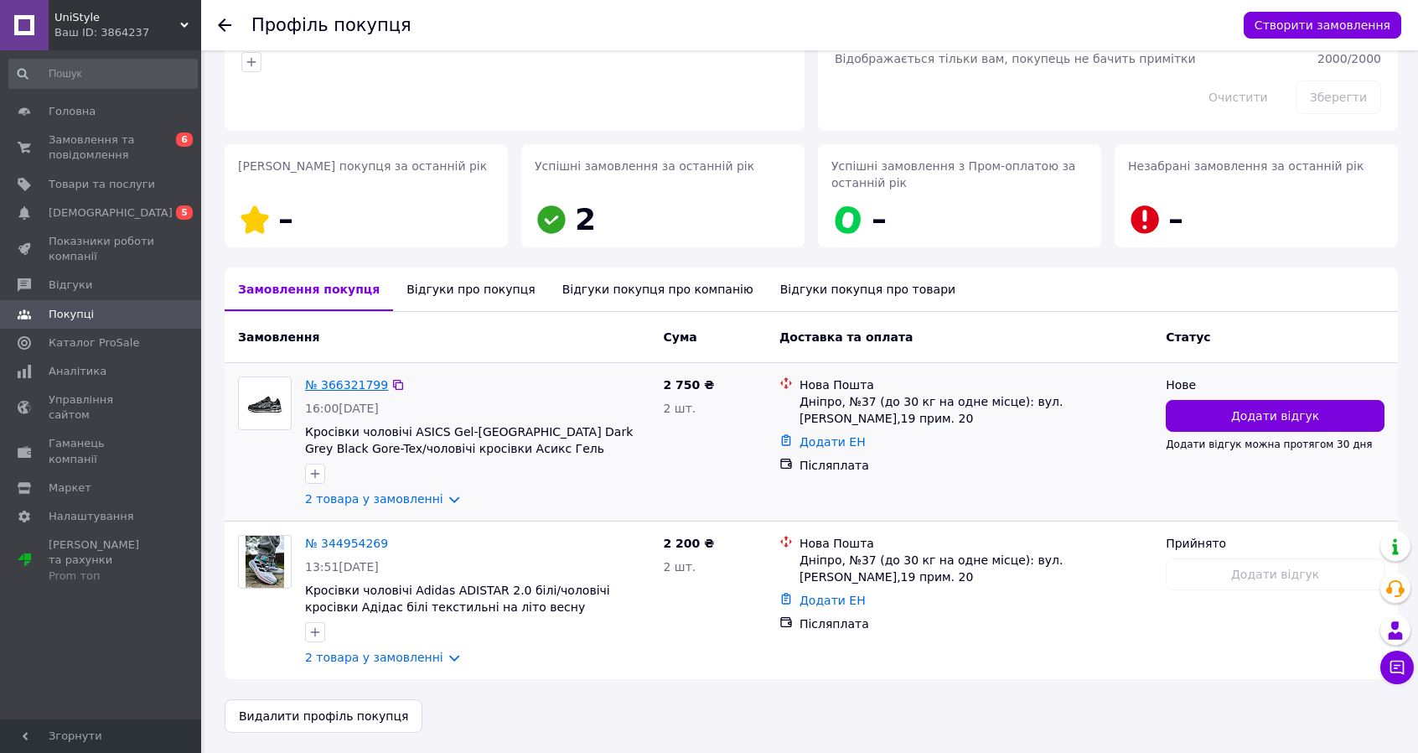
click at [332, 382] on link "№ 366321799" at bounding box center [346, 384] width 83 height 13
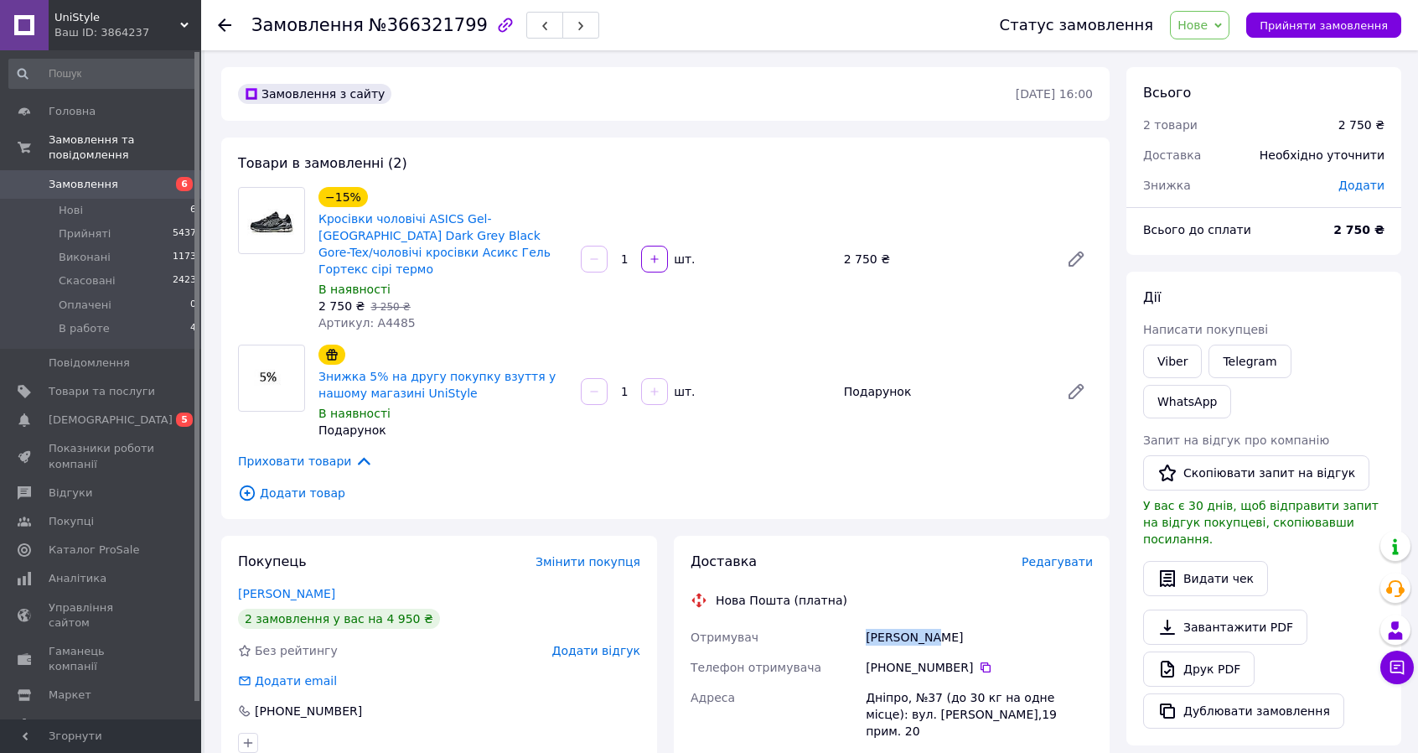
drag, startPoint x: 945, startPoint y: 629, endPoint x: 838, endPoint y: 615, distance: 108.2
copy div "Отримувач Мацак Стас"
click at [1208, 18] on span "Нове" at bounding box center [1193, 24] width 30 height 13
drag, startPoint x: 1224, startPoint y: 52, endPoint x: 1044, endPoint y: 29, distance: 181.6
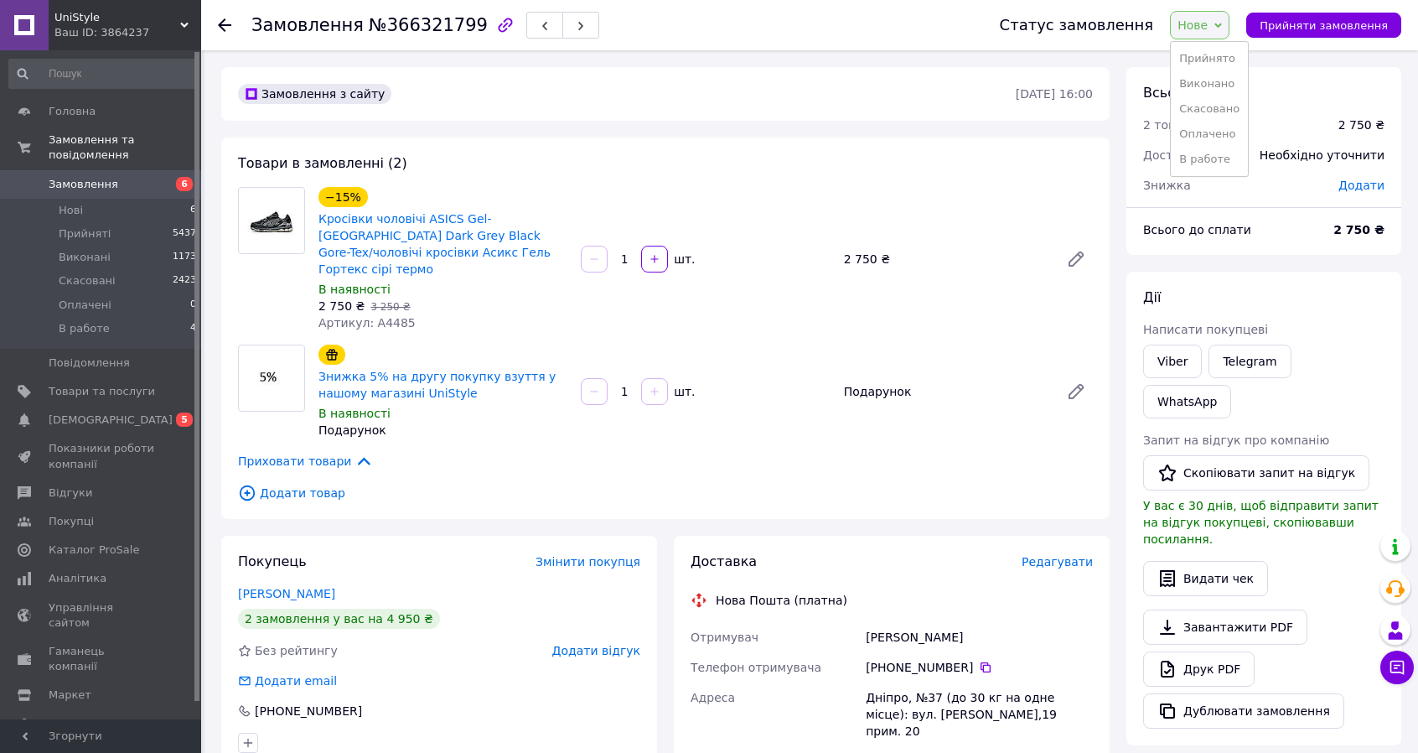
click at [1223, 52] on li "Прийнято" at bounding box center [1209, 58] width 77 height 25
click at [967, 659] on div "+380 93 484 04 20" at bounding box center [979, 667] width 227 height 17
click at [979, 661] on icon at bounding box center [985, 667] width 13 height 13
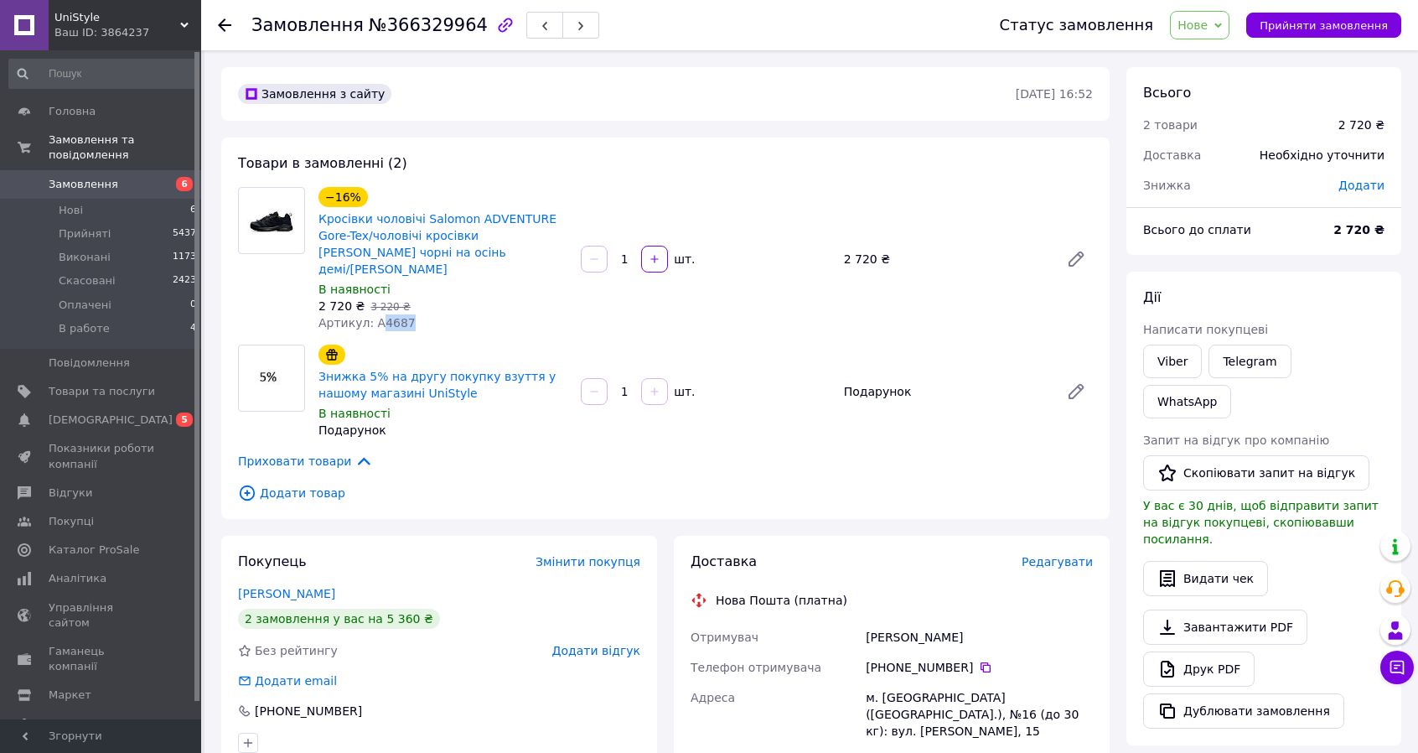
drag, startPoint x: 407, startPoint y: 310, endPoint x: 376, endPoint y: 304, distance: 31.6
click at [376, 314] on div "Артикул: А4687" at bounding box center [443, 322] width 249 height 17
copy span "4687"
click at [979, 661] on icon at bounding box center [985, 667] width 13 height 13
drag, startPoint x: 912, startPoint y: 648, endPoint x: 927, endPoint y: 655, distance: 16.5
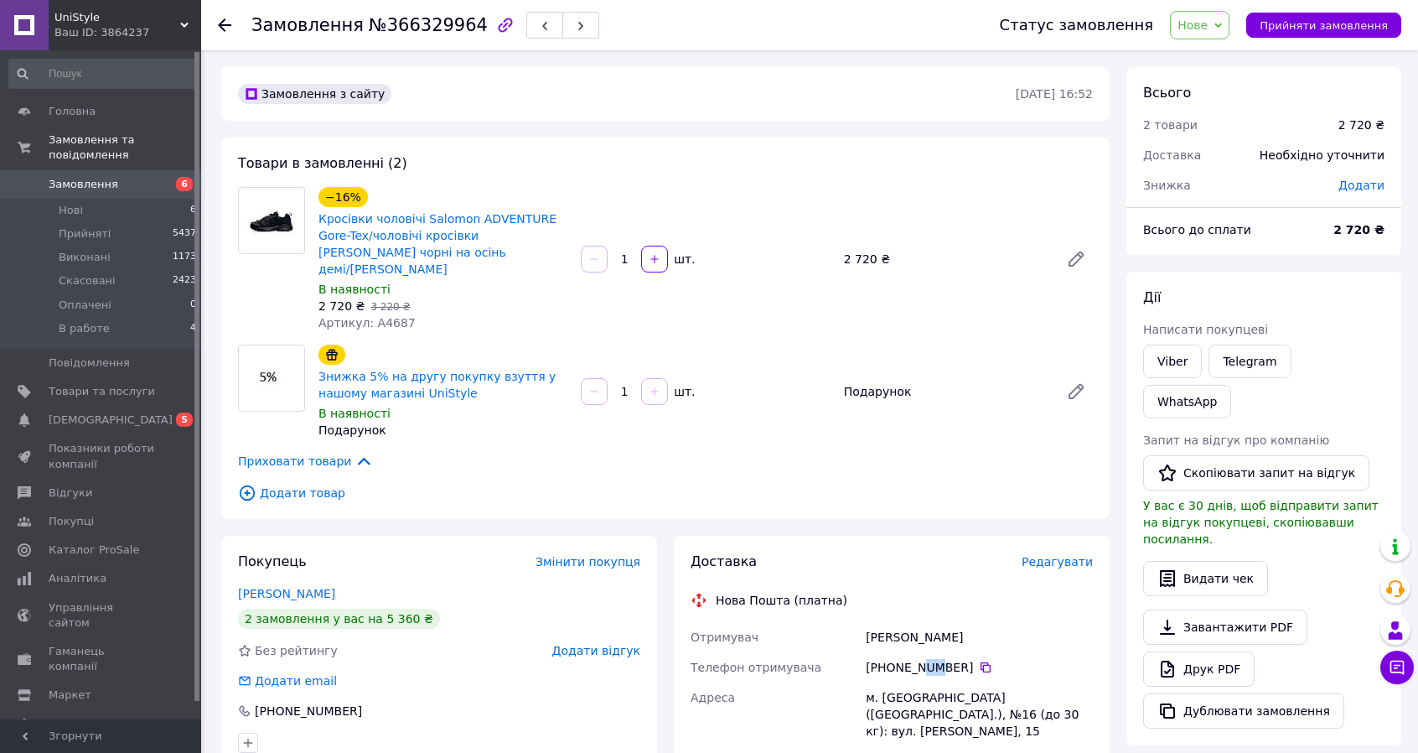
click at [927, 659] on div "[PHONE_NUMBER]" at bounding box center [979, 667] width 227 height 17
click at [305, 587] on link "[PERSON_NAME]" at bounding box center [286, 593] width 97 height 13
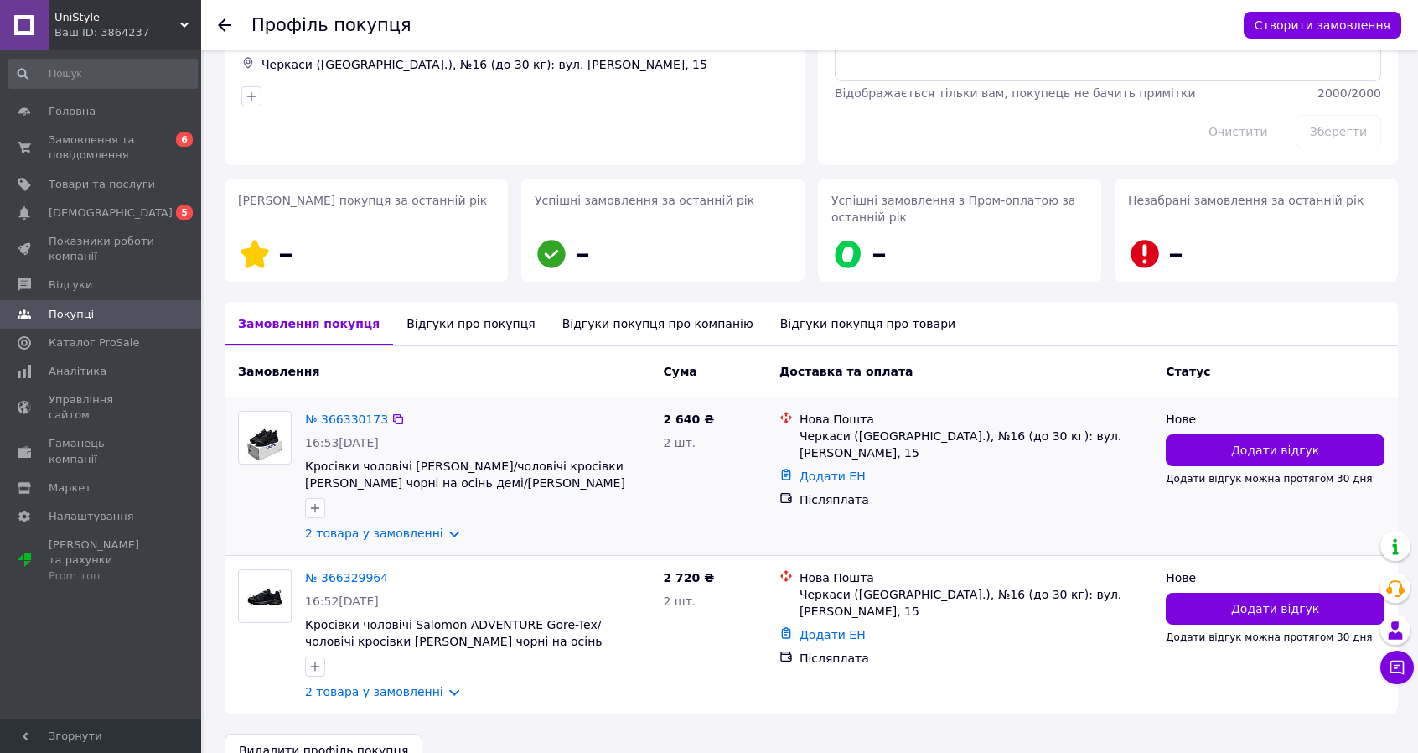
scroll to position [164, 0]
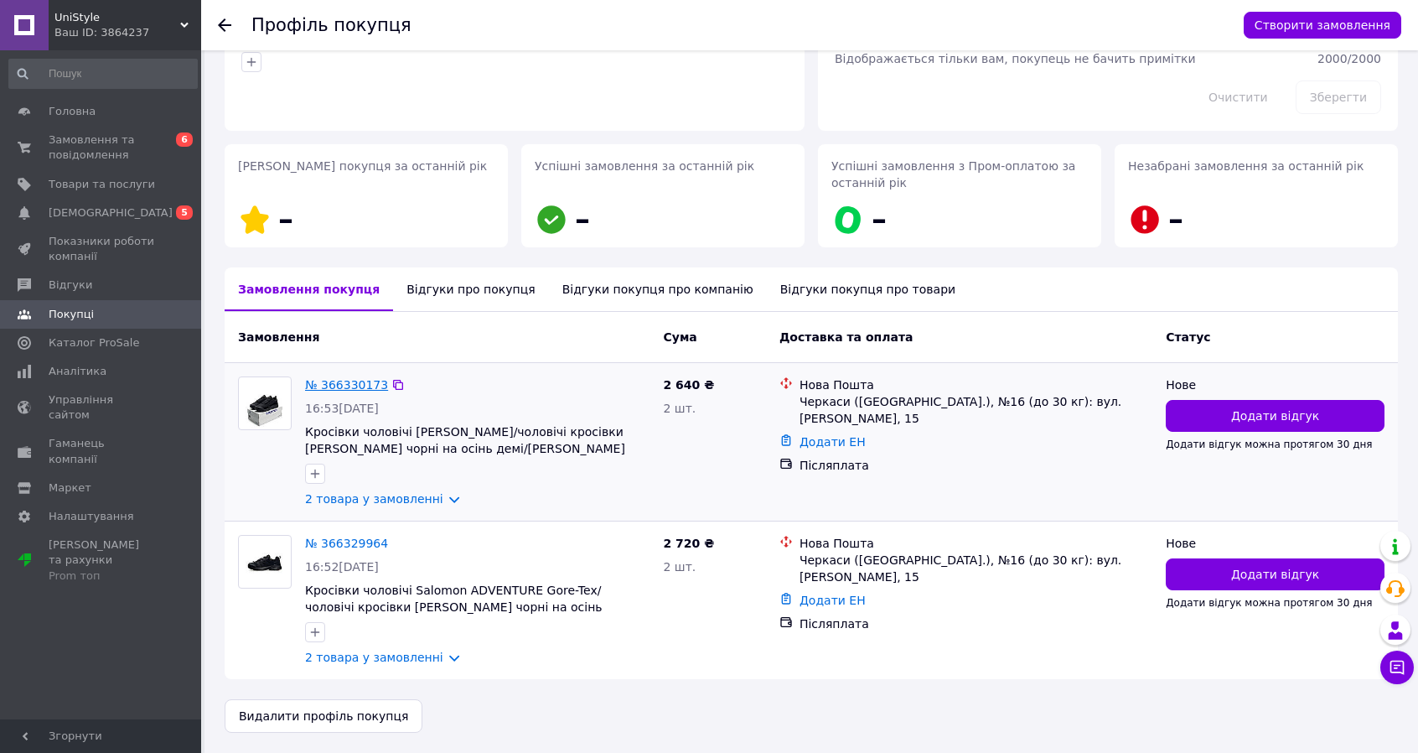
click at [358, 378] on link "№ 366330173" at bounding box center [346, 384] width 83 height 13
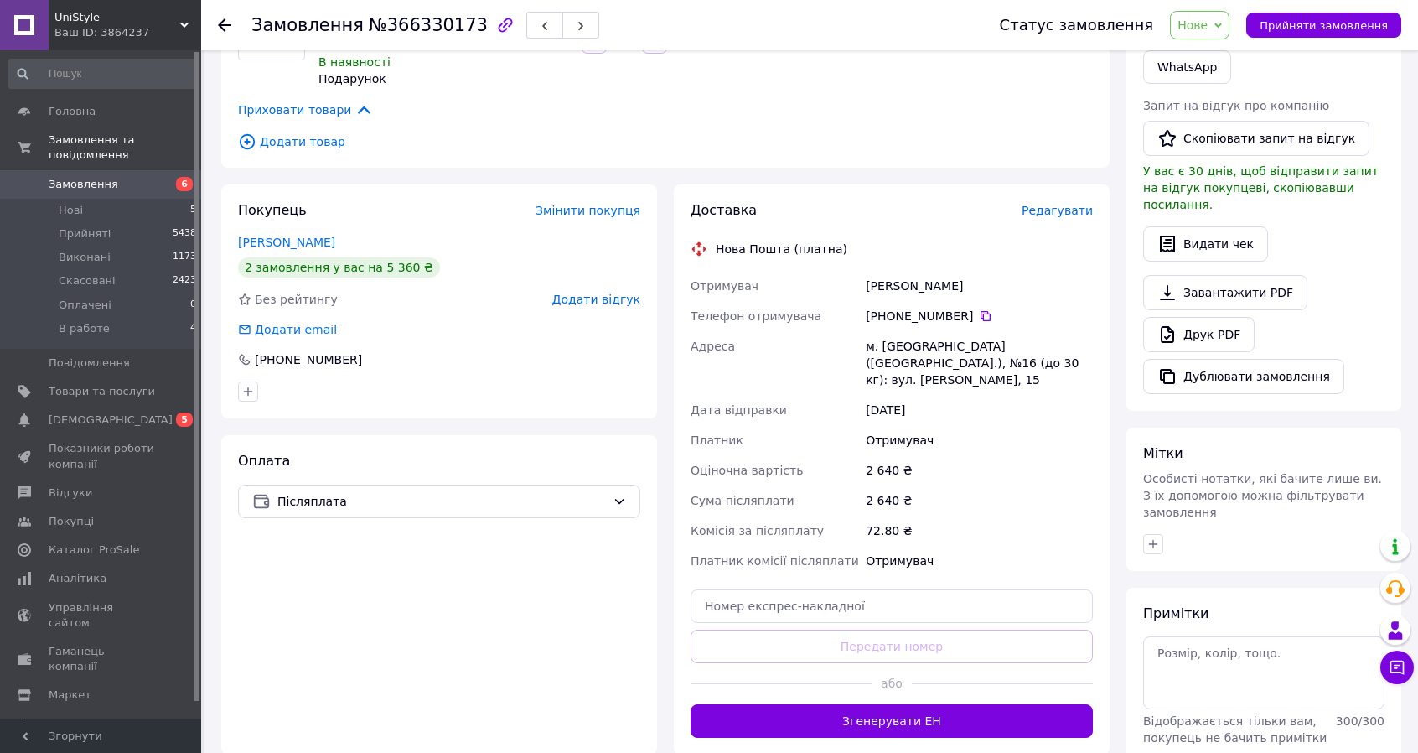
scroll to position [335, 0]
click at [1177, 635] on textarea at bounding box center [1263, 671] width 241 height 72
type textarea "перезвонить завтра"
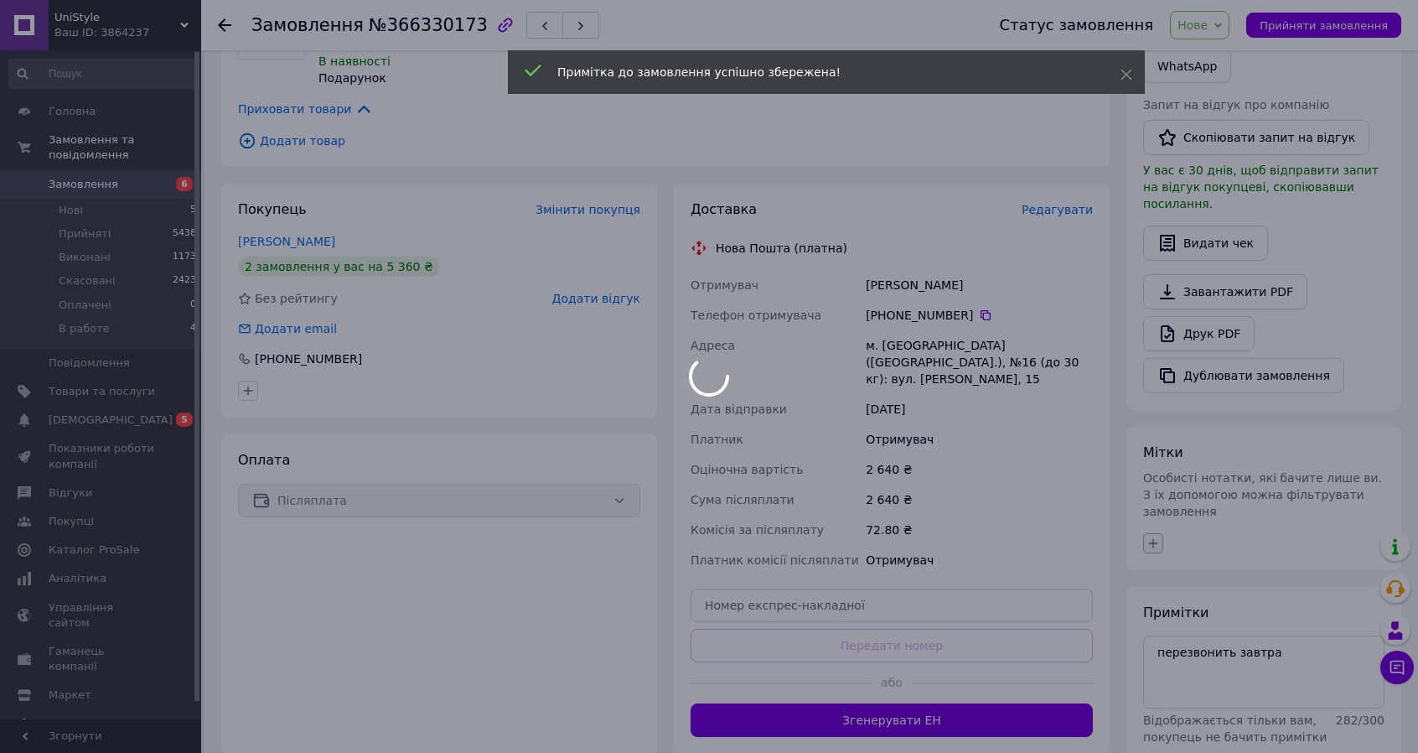
click at [1153, 538] on icon "button" at bounding box center [1153, 542] width 9 height 9
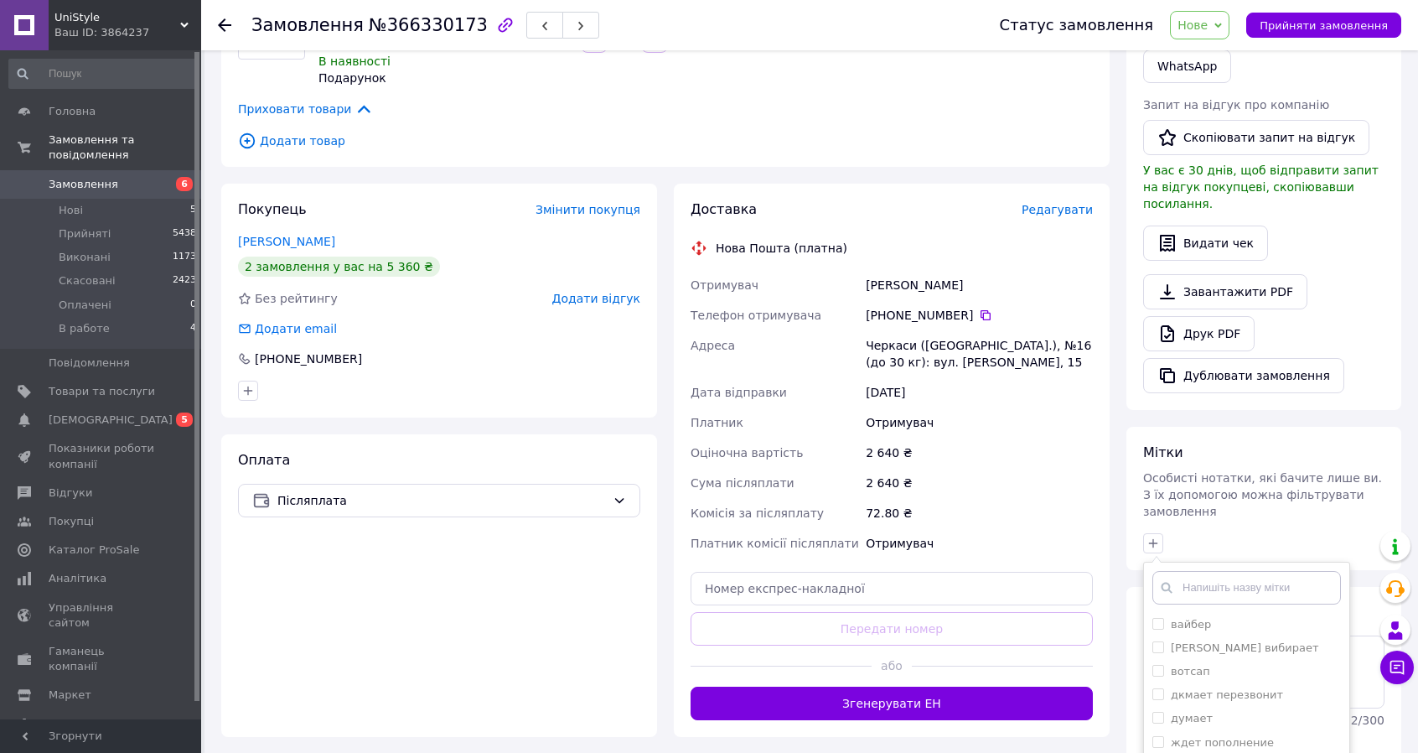
click at [1208, 18] on span "Нове" at bounding box center [1193, 24] width 30 height 13
click at [1224, 153] on li "В работе" at bounding box center [1209, 159] width 77 height 25
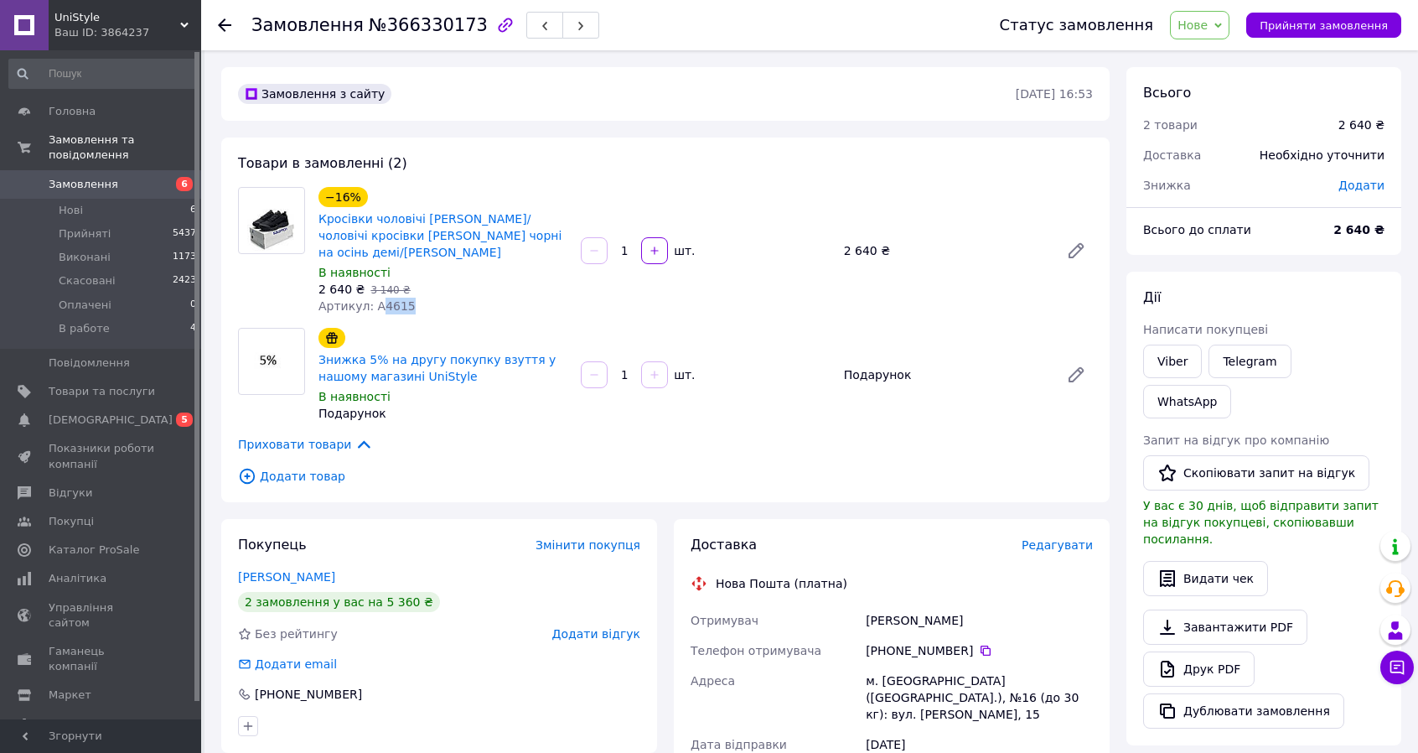
drag, startPoint x: 402, startPoint y: 306, endPoint x: 376, endPoint y: 308, distance: 26.9
click at [376, 308] on div "Артикул: А4615" at bounding box center [443, 306] width 249 height 17
copy span "4615"
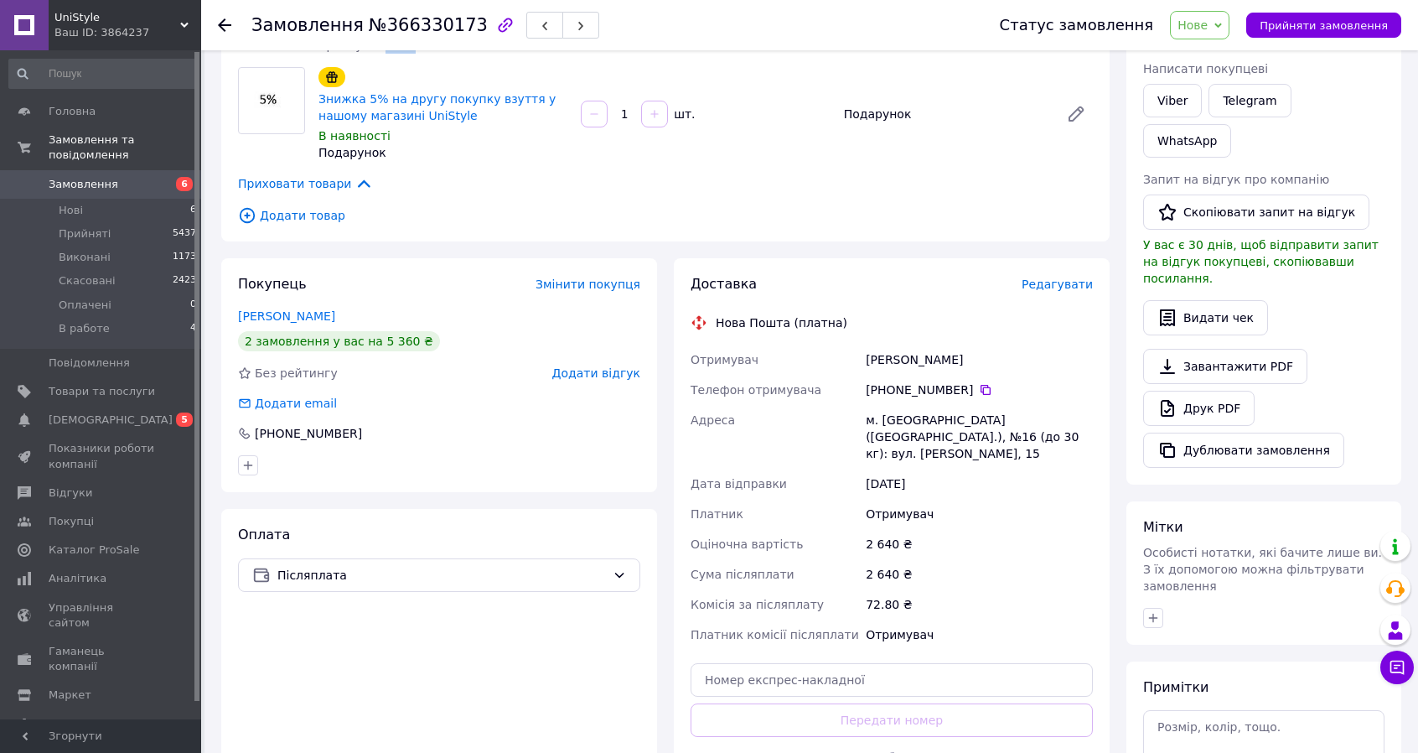
scroll to position [335, 0]
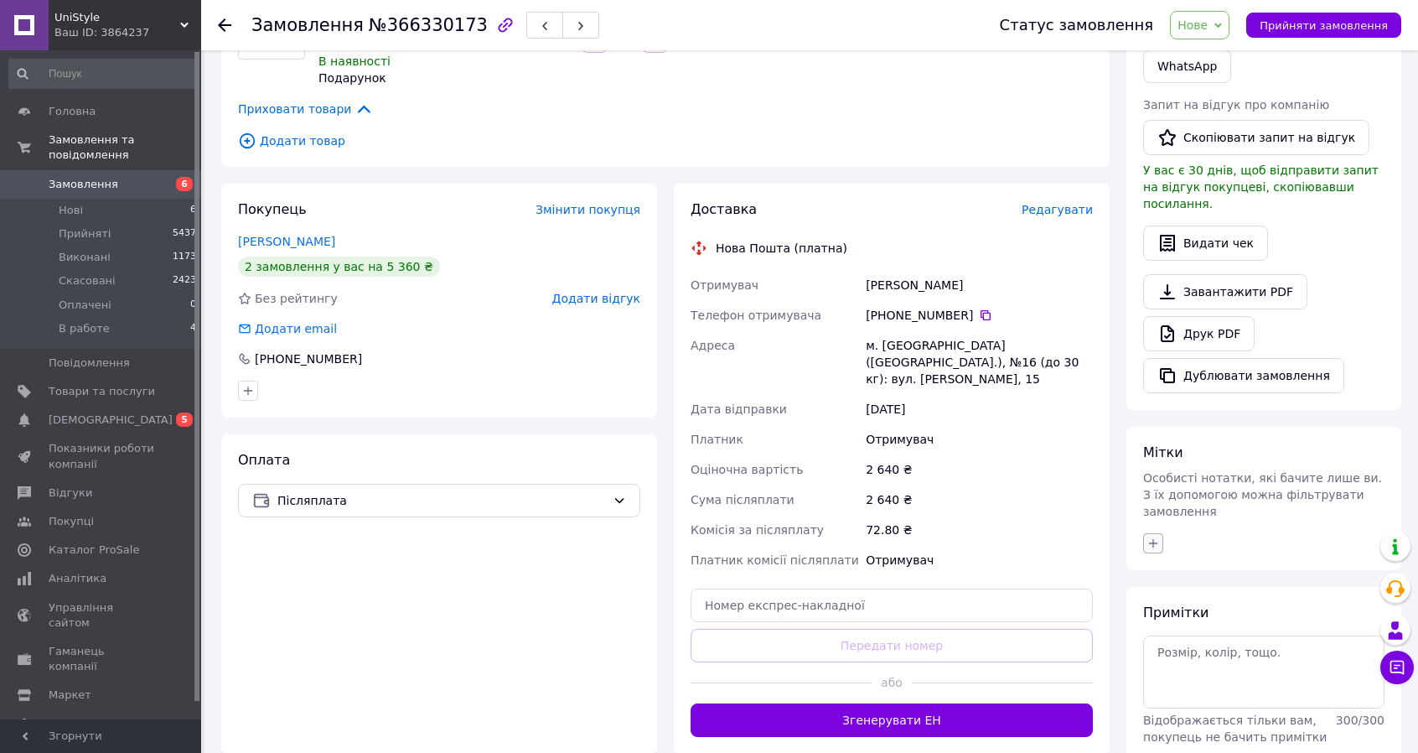
click at [1147, 536] on icon "button" at bounding box center [1153, 542] width 13 height 13
click at [1183, 618] on label "вайбер" at bounding box center [1191, 624] width 40 height 13
checkbox input "true"
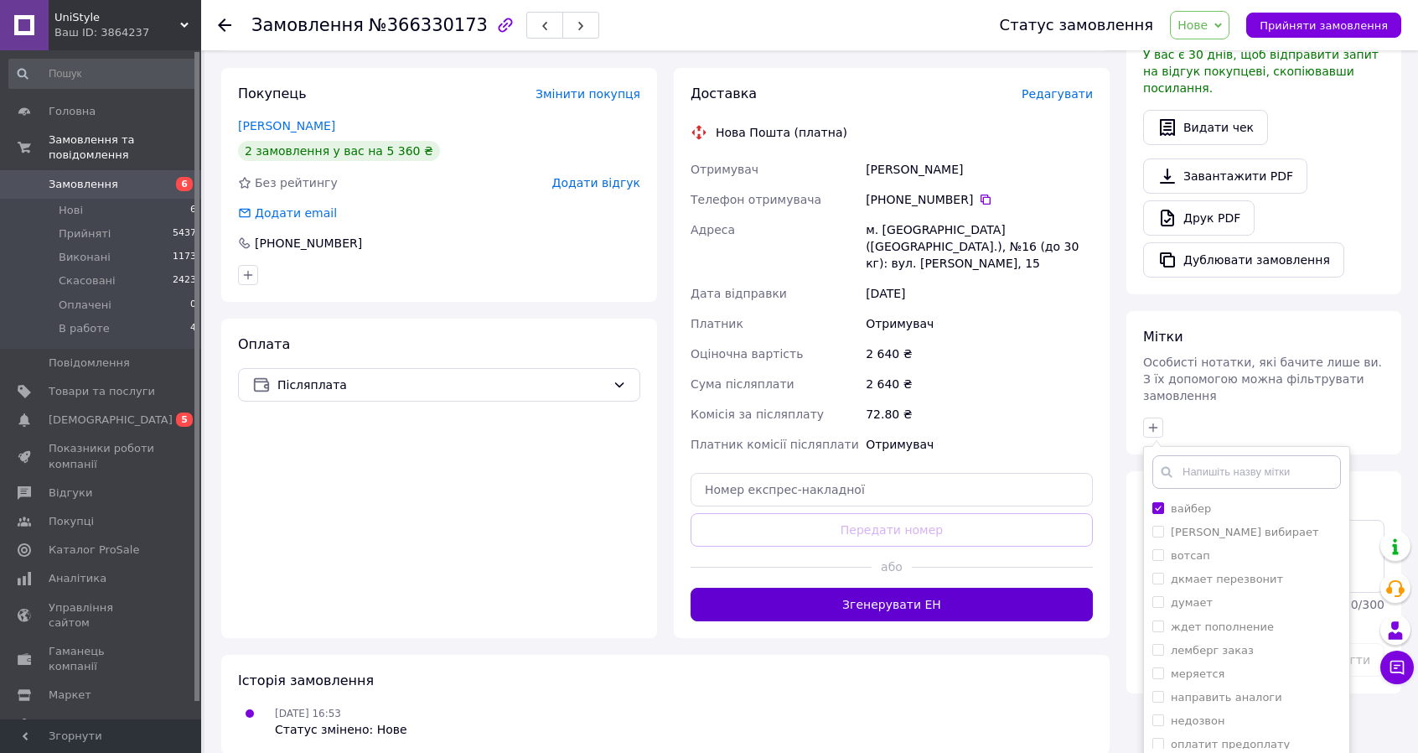
scroll to position [453, 0]
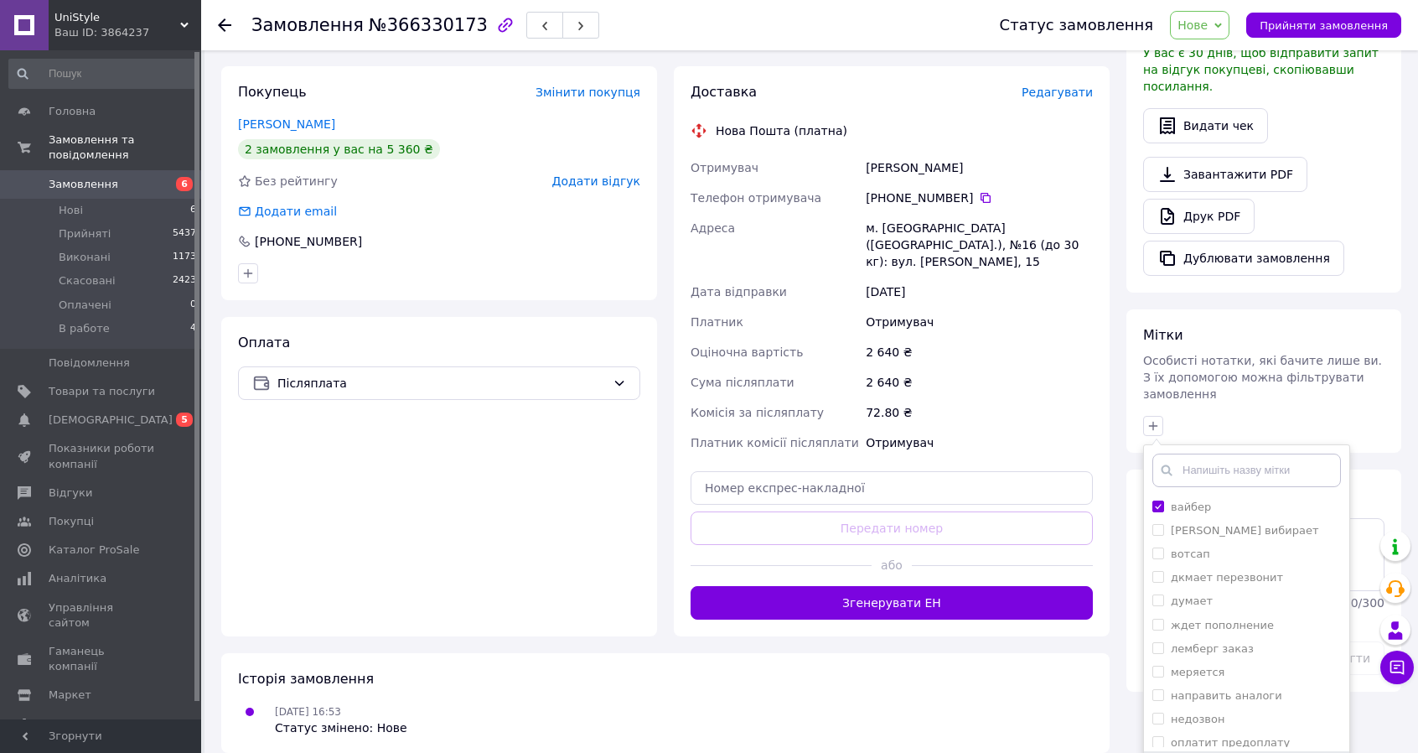
click at [1075, 337] on div "2 640 ₴" at bounding box center [980, 352] width 234 height 30
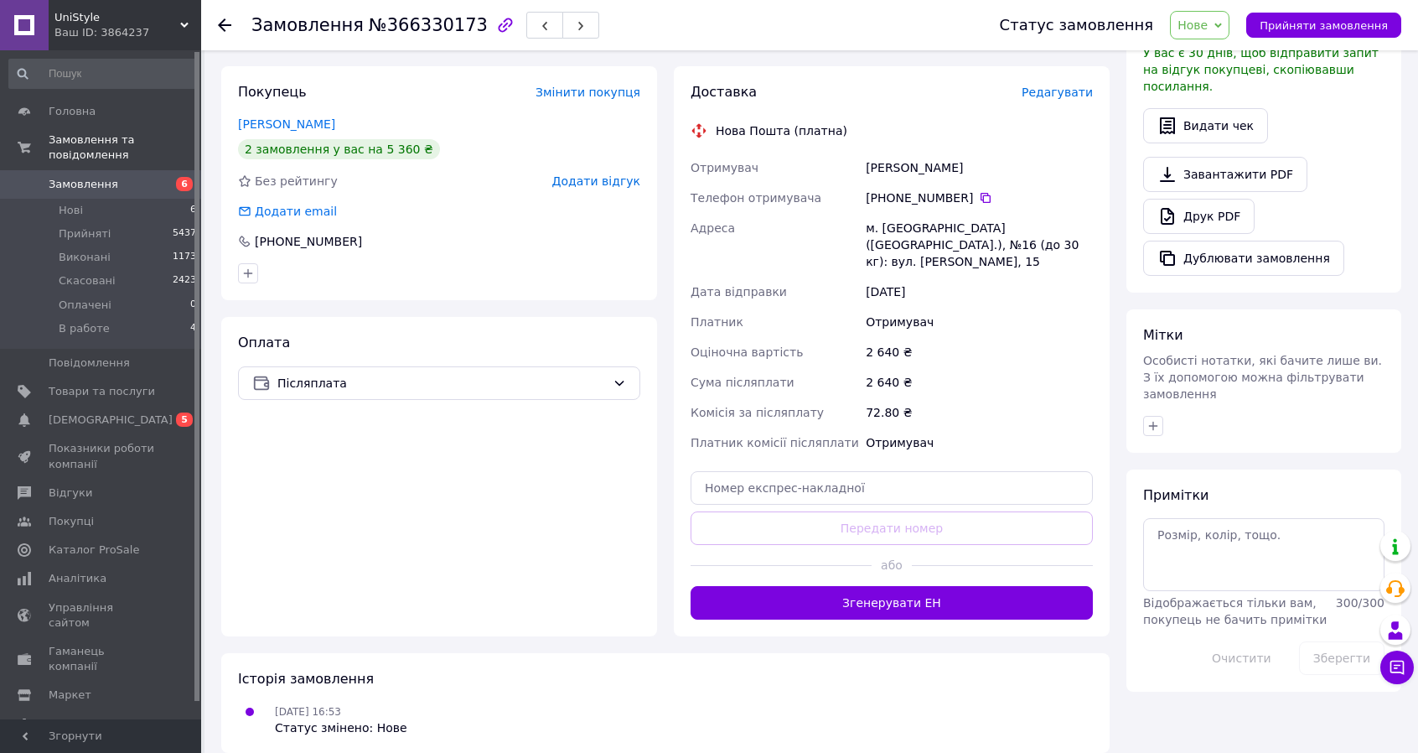
click at [1208, 28] on span "Нове" at bounding box center [1193, 24] width 30 height 13
click at [1222, 157] on li "В работе" at bounding box center [1209, 159] width 77 height 25
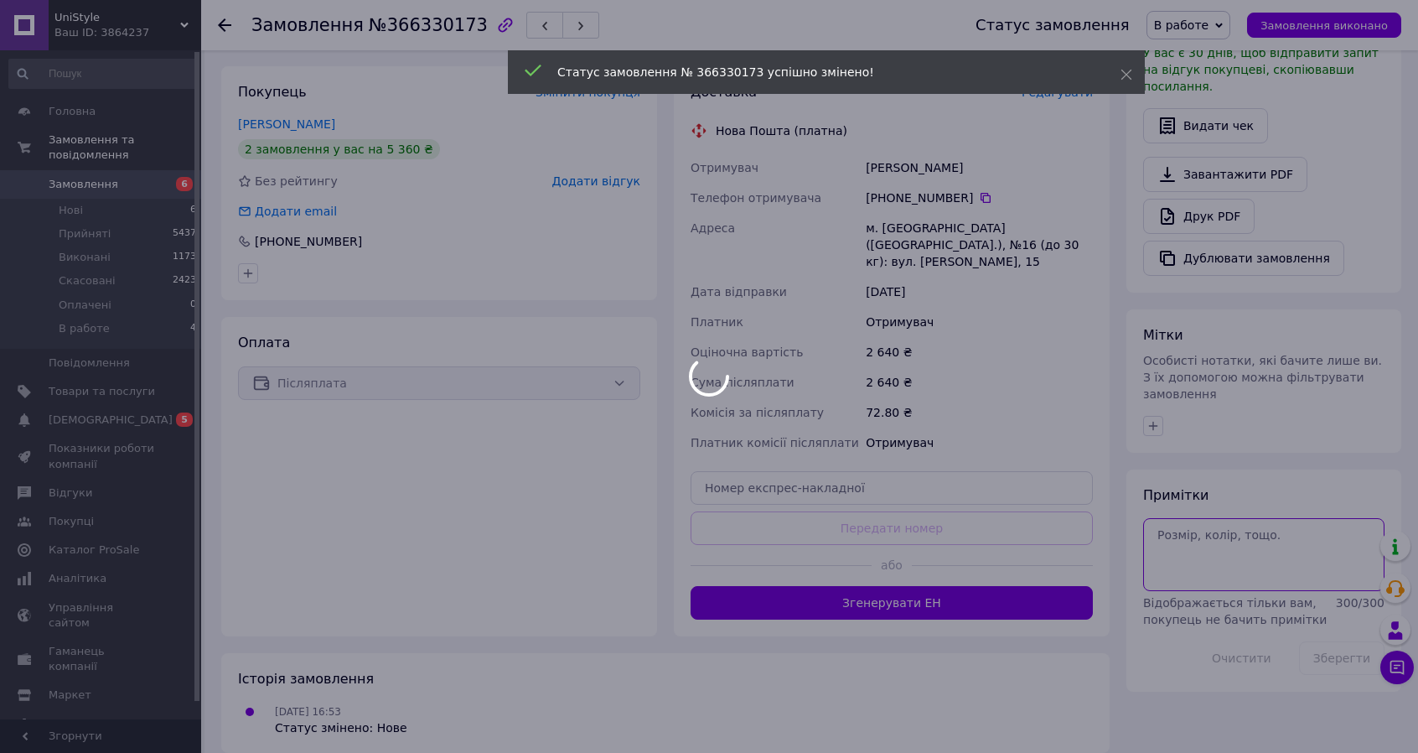
click at [1246, 518] on textarea at bounding box center [1263, 554] width 241 height 72
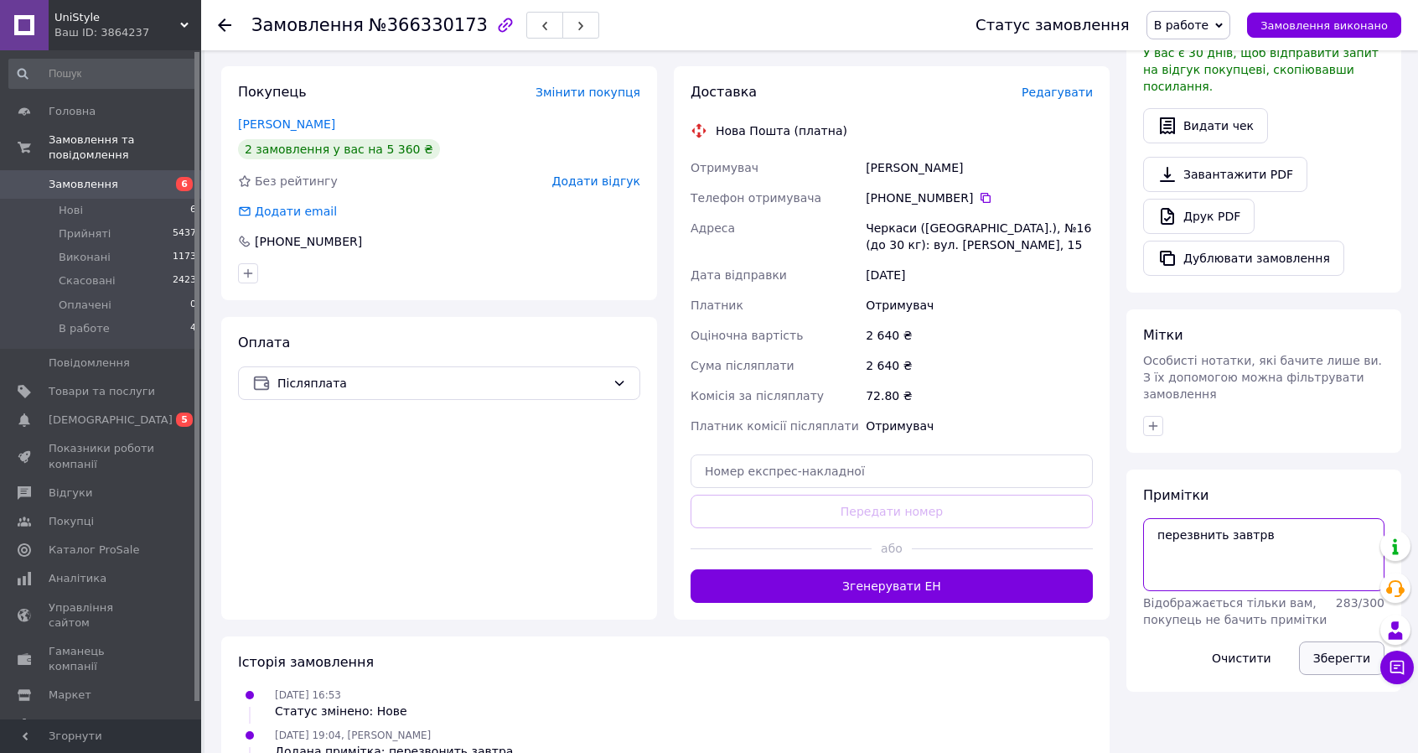
type textarea "перезвнить завтрв"
click at [1329, 641] on button "Зберегти" at bounding box center [1341, 658] width 85 height 34
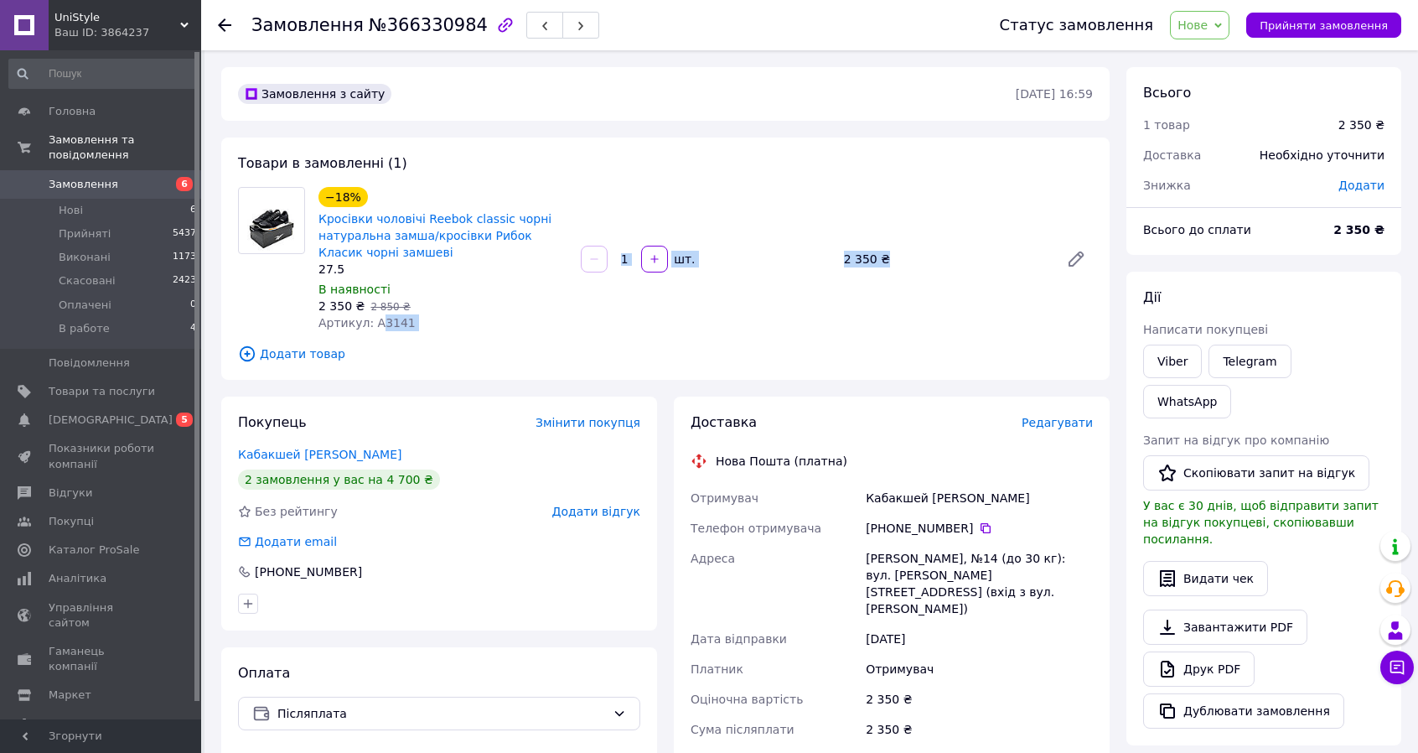
drag, startPoint x: 419, startPoint y: 337, endPoint x: 376, endPoint y: 328, distance: 44.6
click at [376, 328] on div "Товари в замовленні (1) −18% Кросівки чоловічі Reebok classic чорні натуральна …" at bounding box center [665, 258] width 888 height 242
click at [376, 328] on span "Артикул: А3141" at bounding box center [367, 322] width 97 height 13
drag, startPoint x: 409, startPoint y: 334, endPoint x: 381, endPoint y: 326, distance: 28.9
click at [378, 326] on div "−18% Кросівки чоловічі Reebok classic чорні натуральна замша/кросівки Рибок Кла…" at bounding box center [443, 259] width 262 height 151
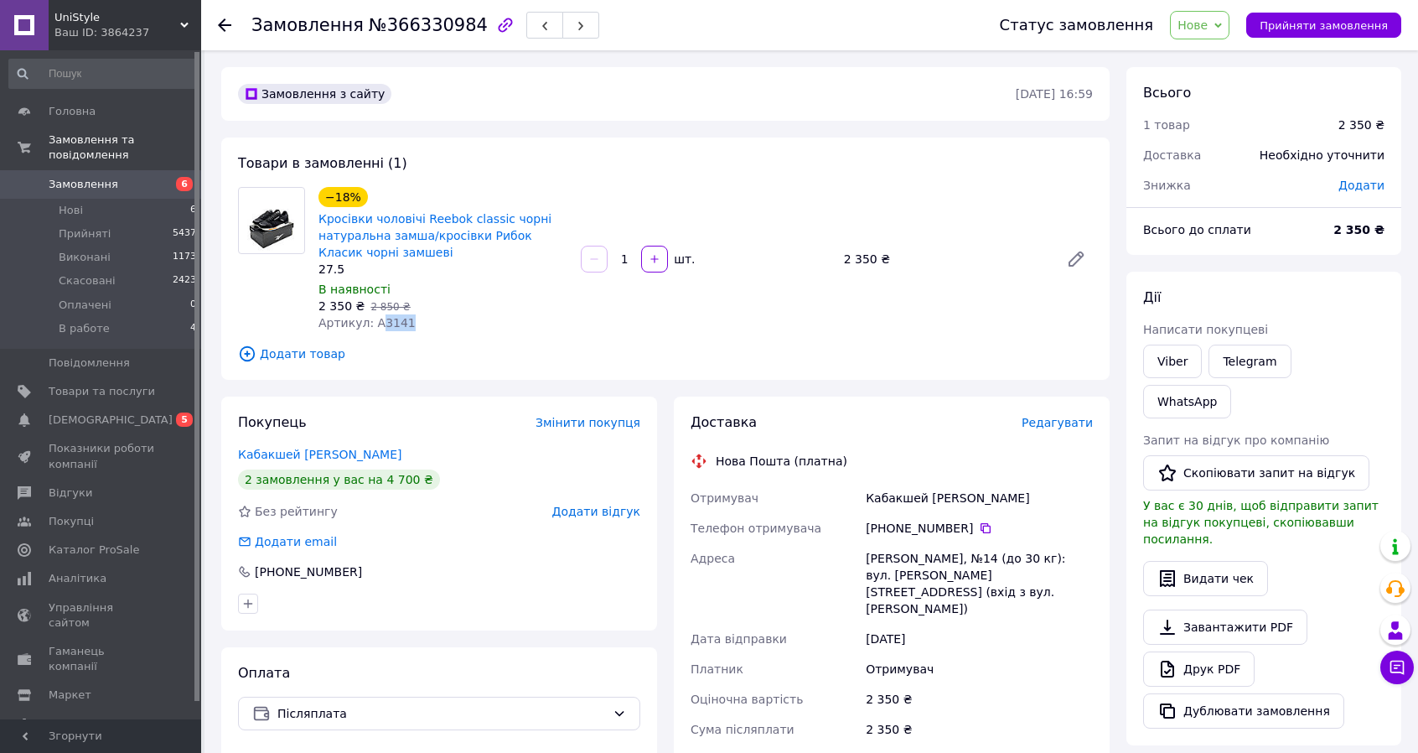
copy span "3141"
click at [310, 461] on link "Кабакшей Олександр" at bounding box center [319, 454] width 163 height 13
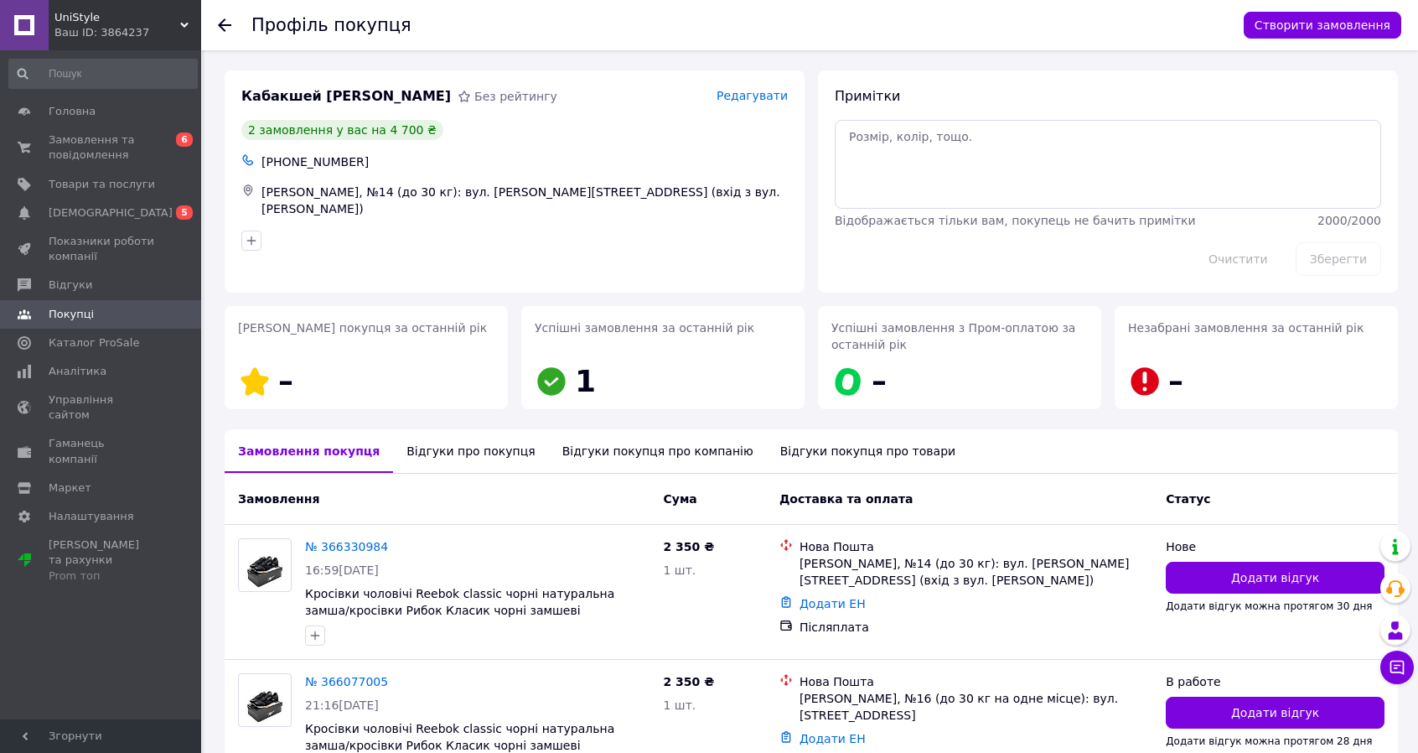
scroll to position [114, 0]
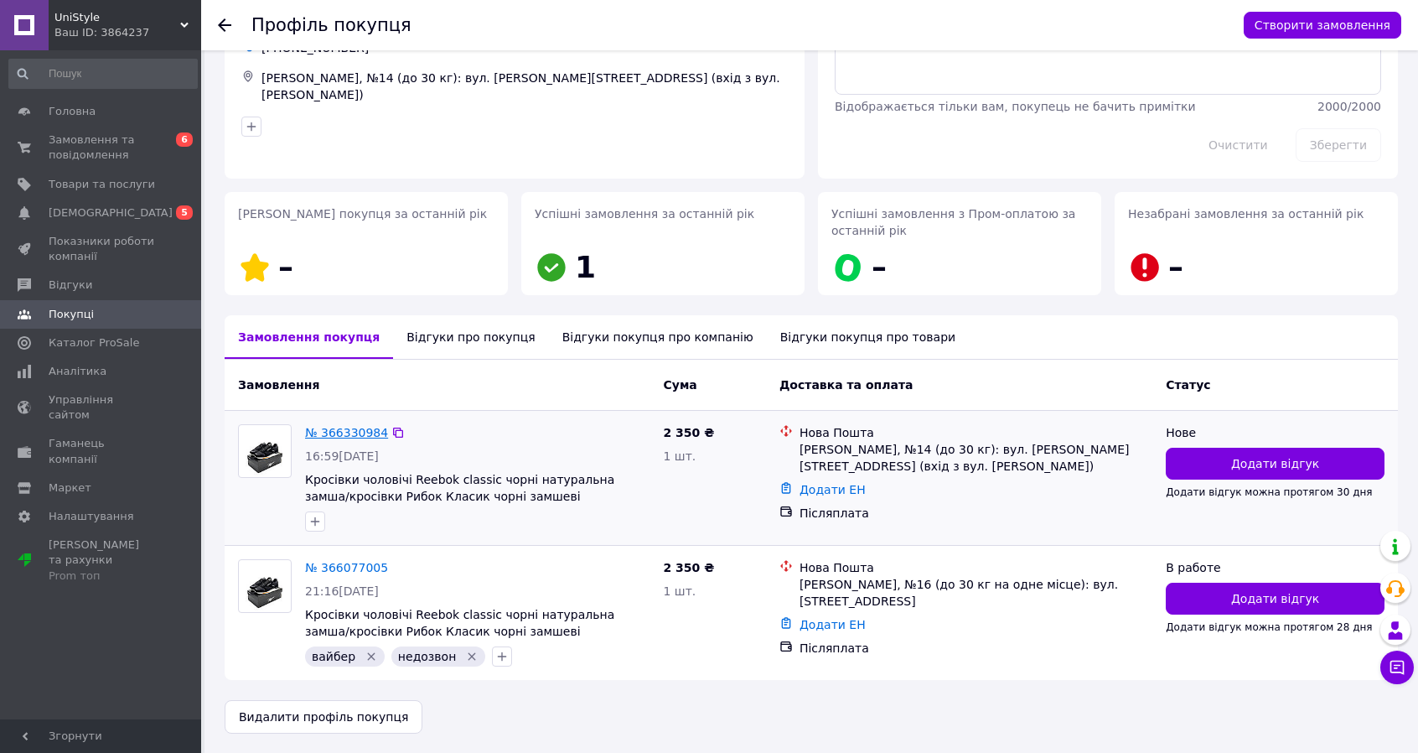
click at [344, 430] on link "№ 366330984" at bounding box center [346, 432] width 83 height 13
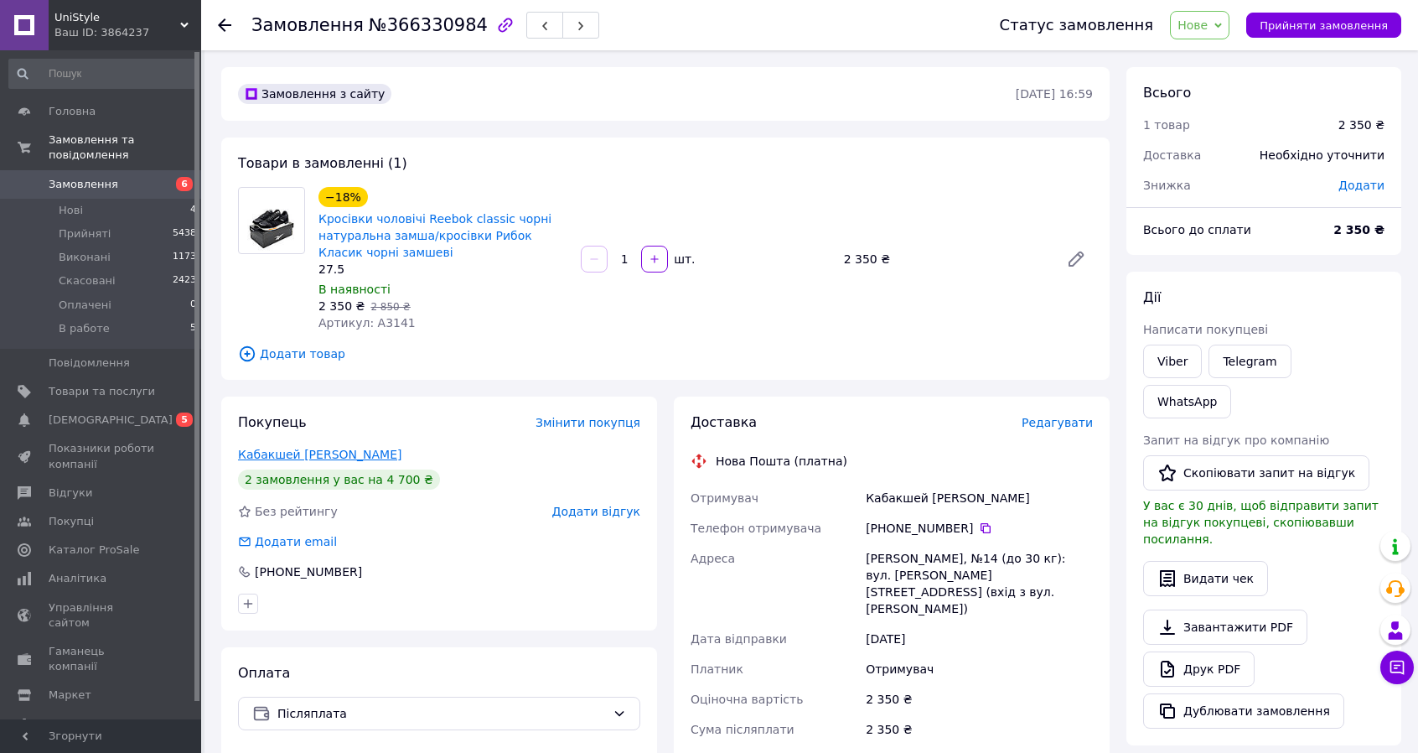
click at [322, 449] on link "Кабакшей Олександр" at bounding box center [319, 454] width 163 height 13
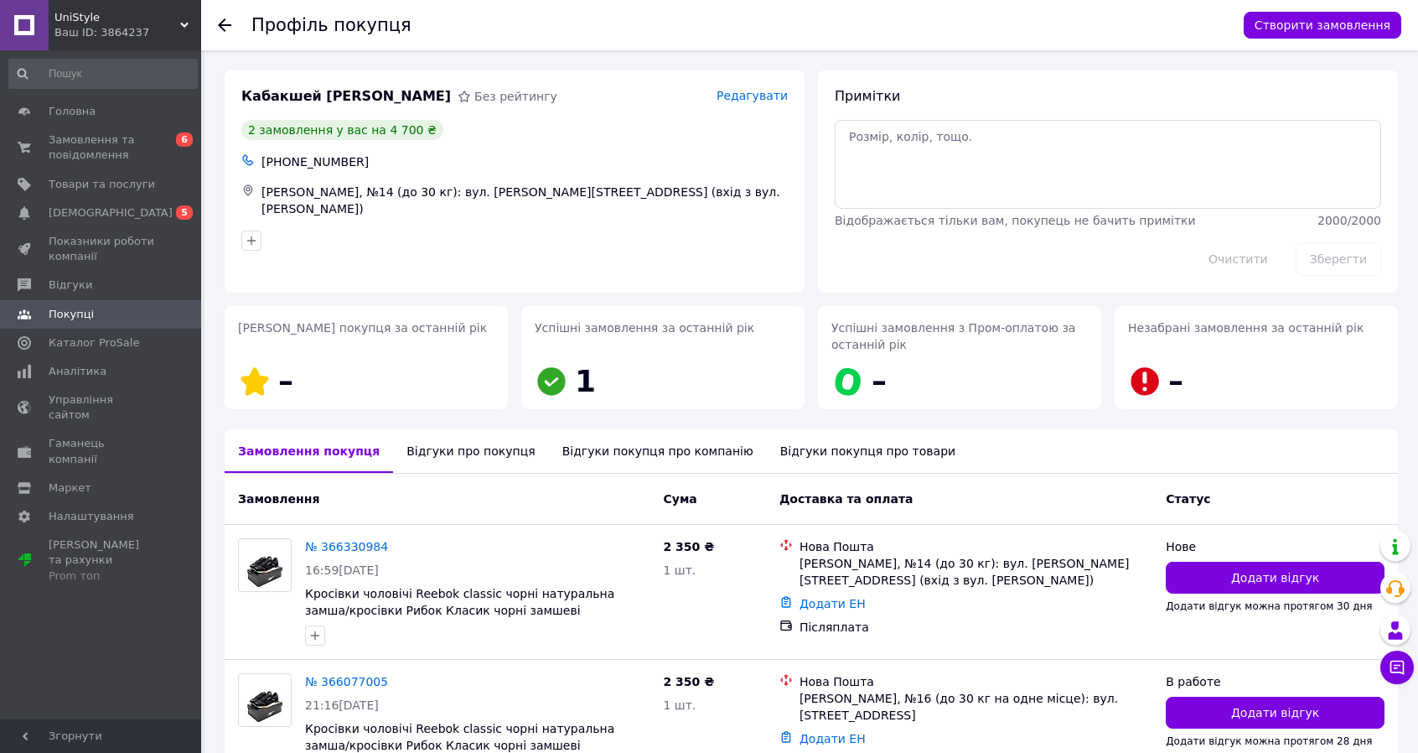
scroll to position [114, 0]
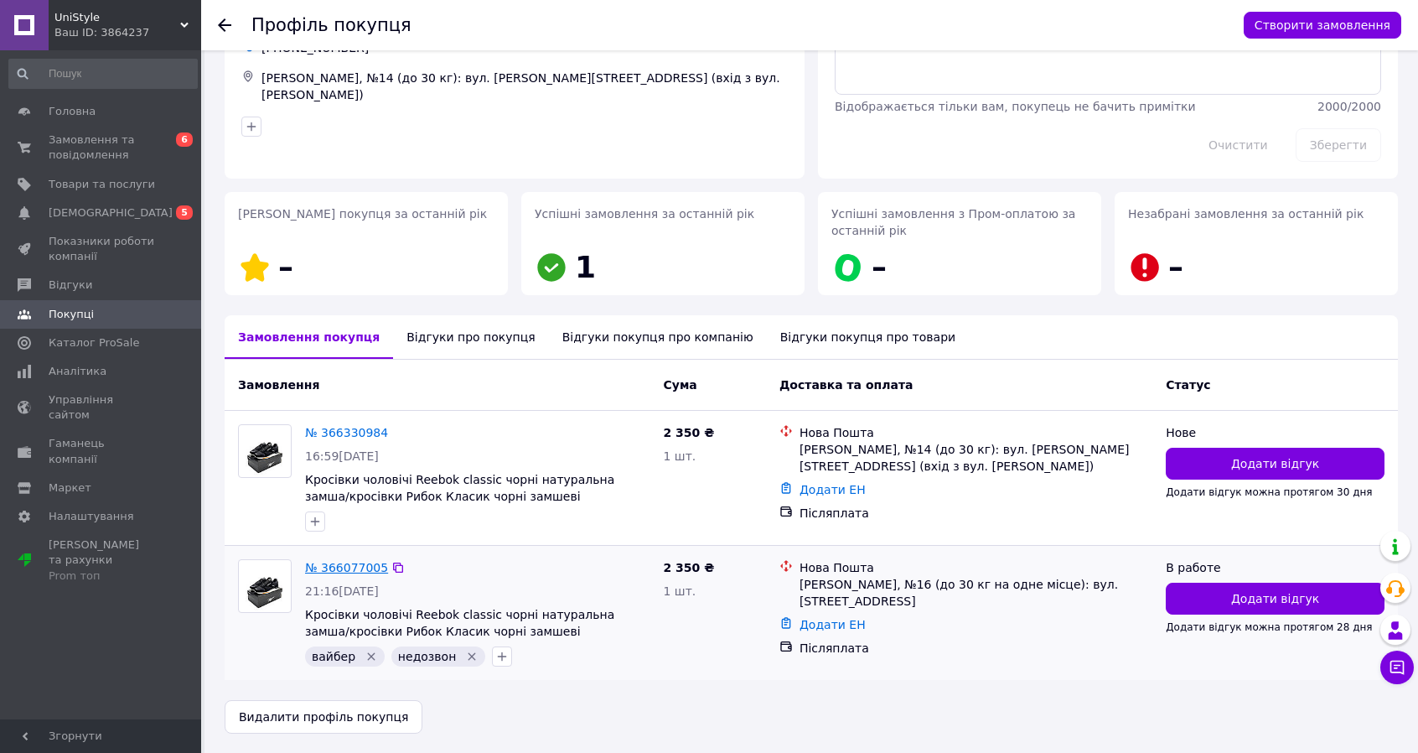
click at [344, 571] on link "№ 366077005" at bounding box center [346, 567] width 83 height 13
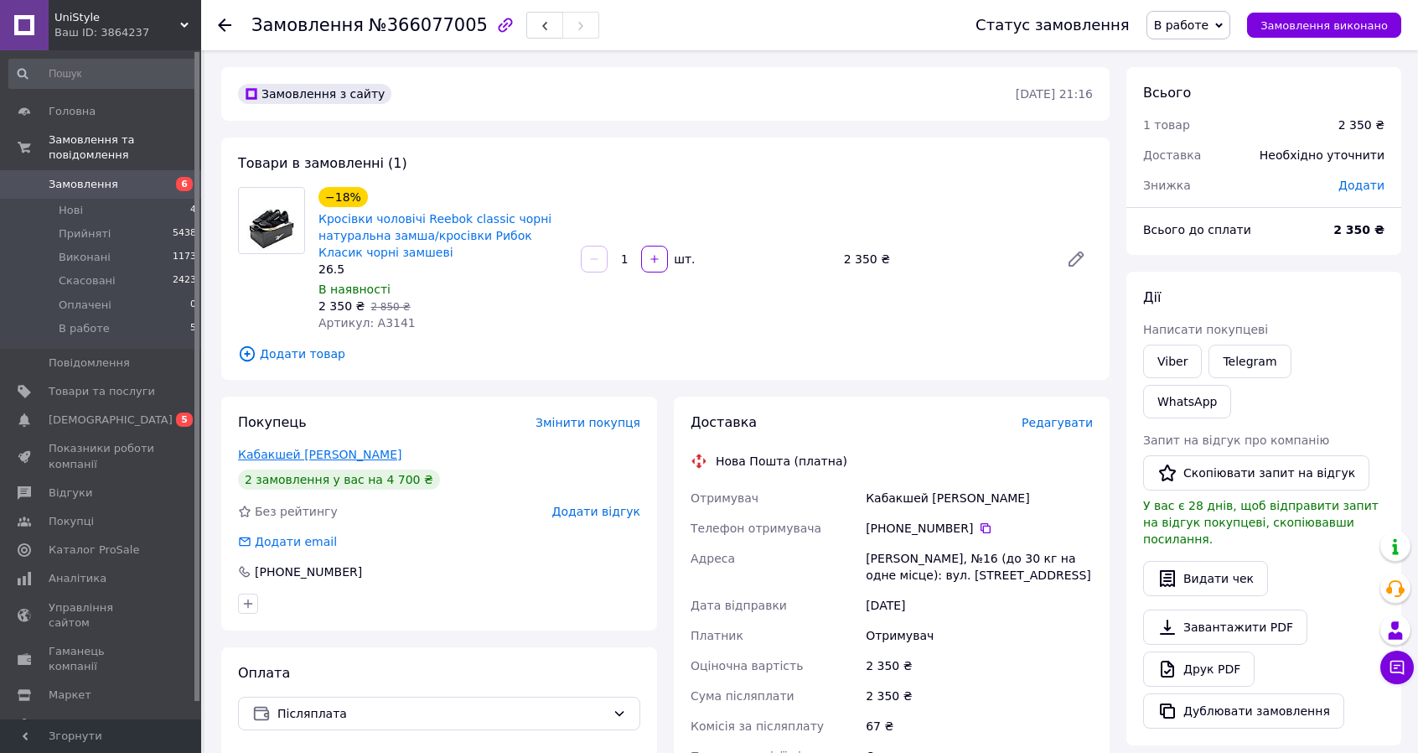
click at [311, 449] on div "Покупець Змінити покупця Кабакшей Олександр 2 замовлення у вас на 4 700 ₴ Без р…" at bounding box center [439, 513] width 436 height 234
click at [311, 450] on link "Кабакшей Олександр" at bounding box center [319, 454] width 163 height 13
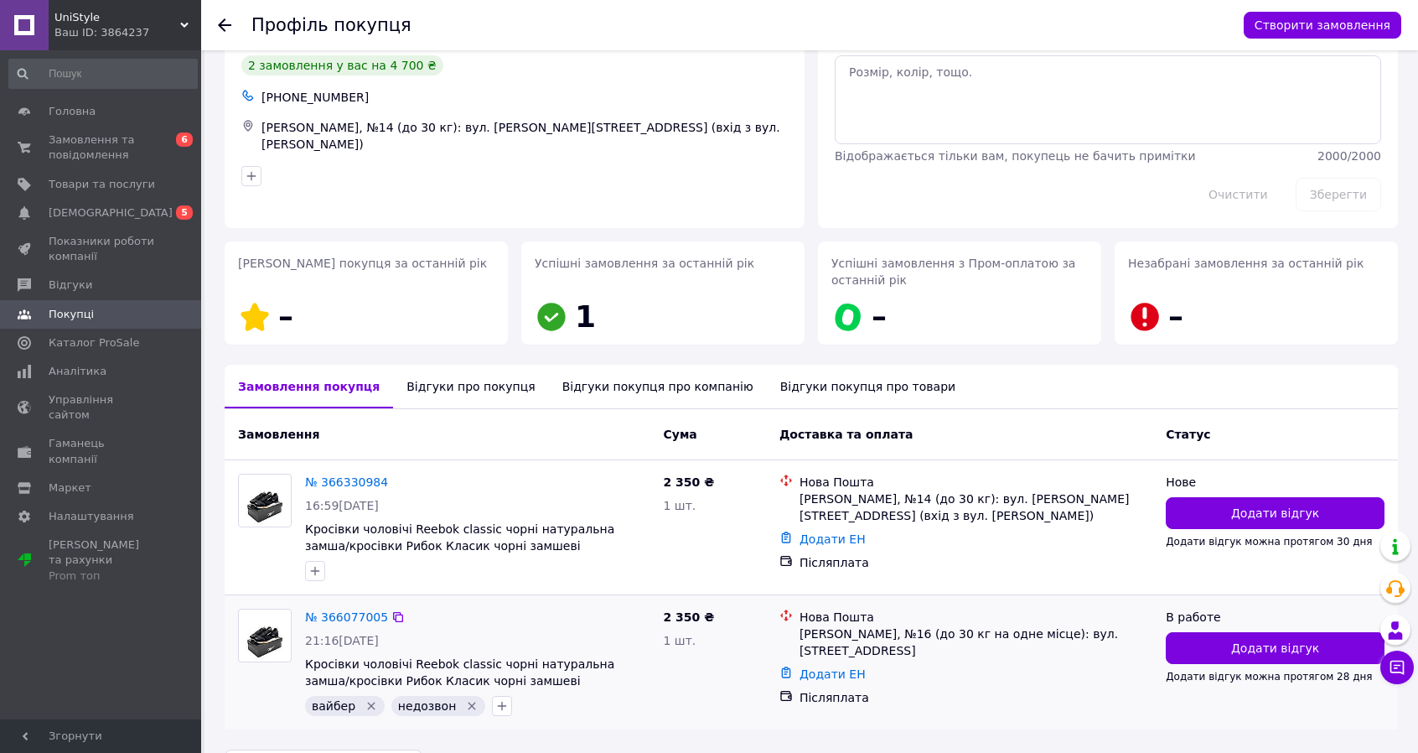
scroll to position [114, 0]
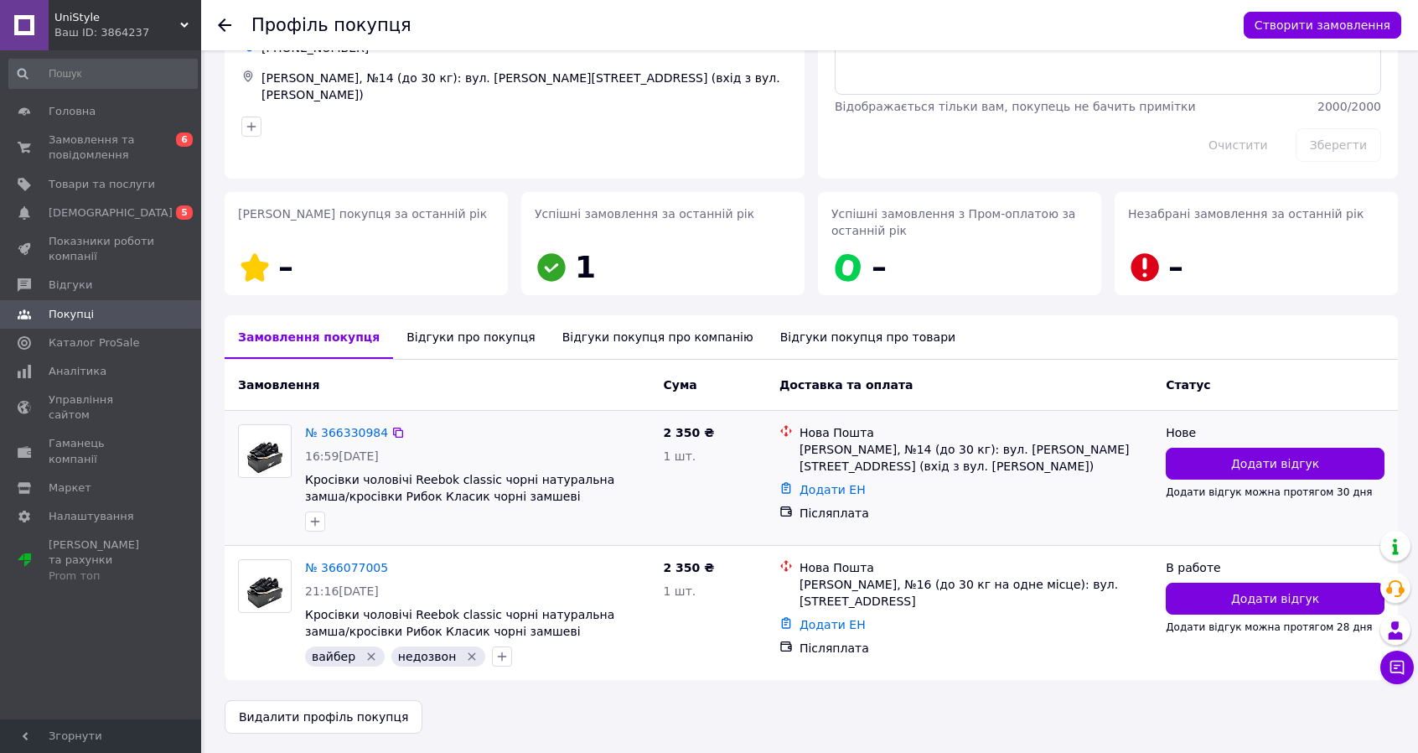
click at [345, 422] on div "№ 366330984" at bounding box center [346, 432] width 86 height 20
click at [344, 437] on link "№ 366330984" at bounding box center [346, 432] width 83 height 13
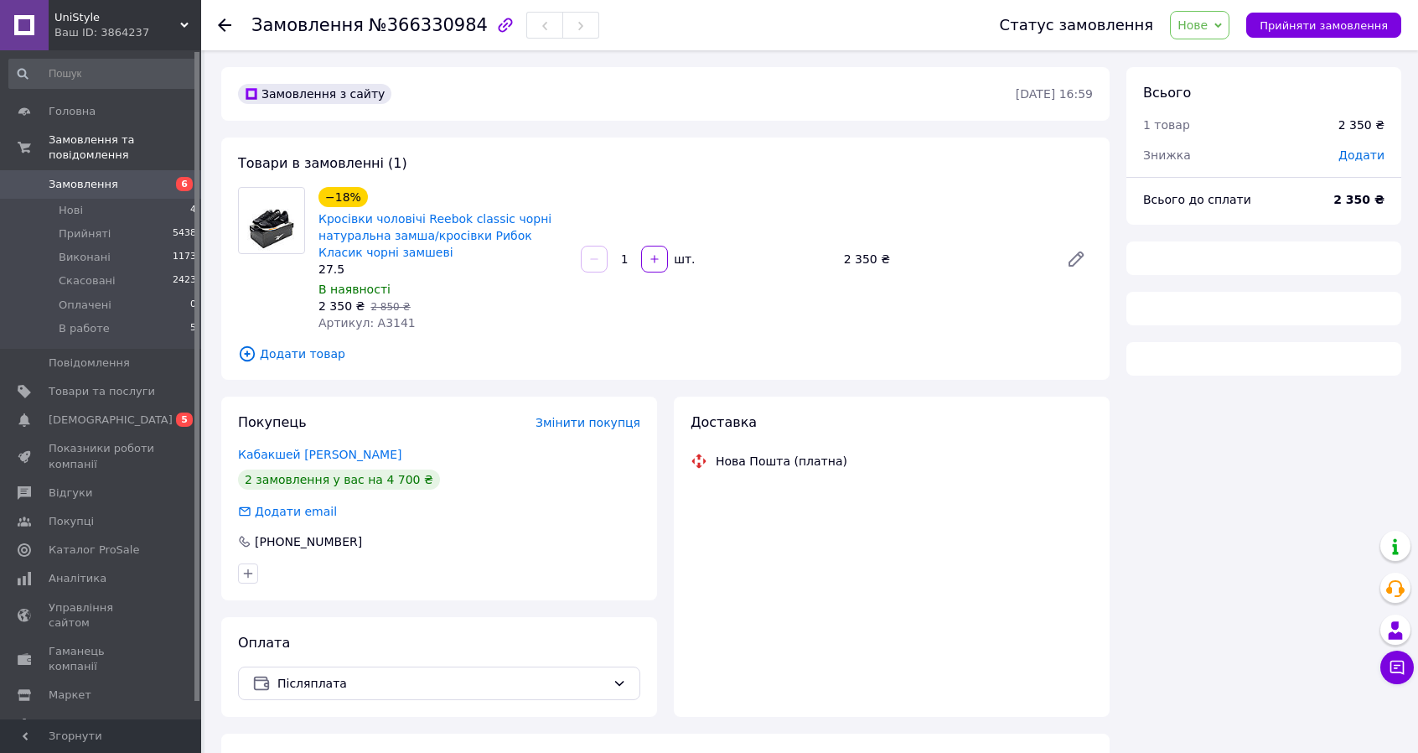
click at [1230, 31] on span "Нове" at bounding box center [1200, 25] width 60 height 28
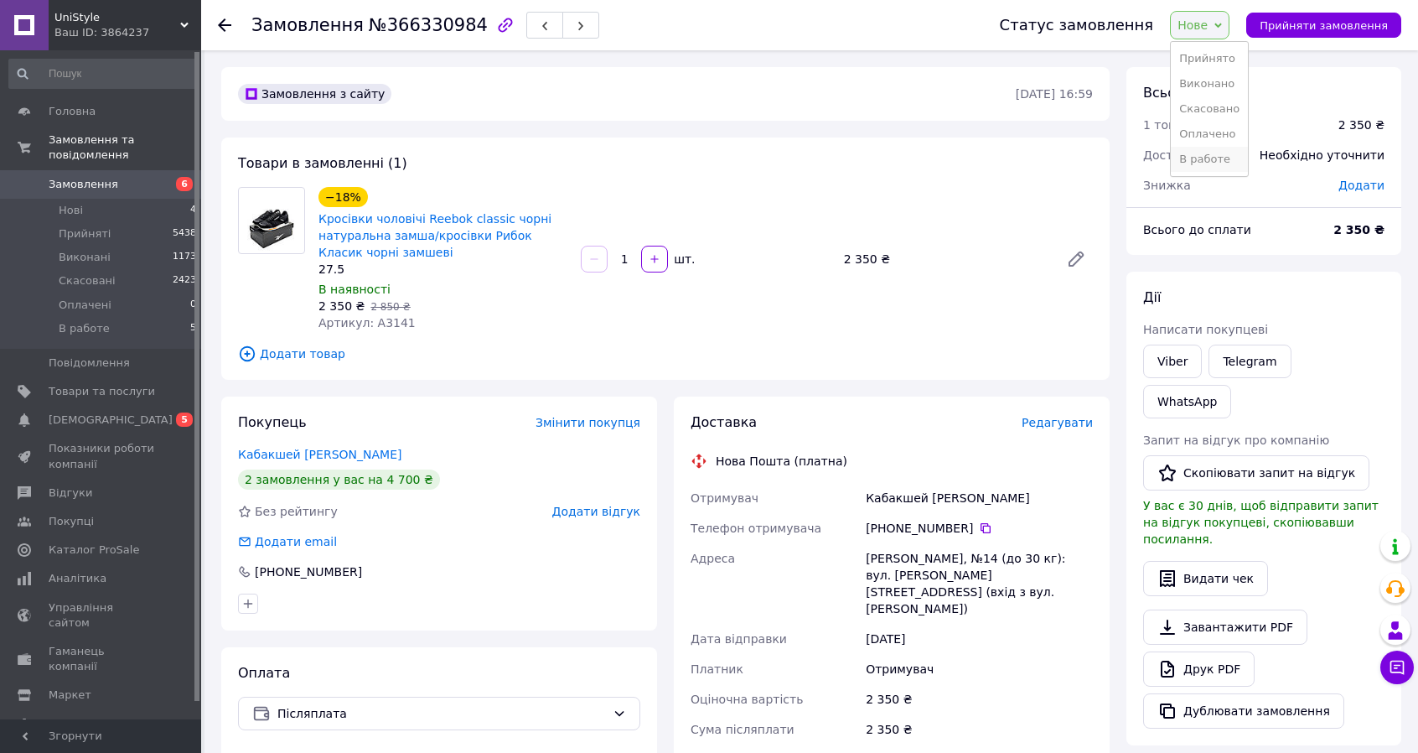
click at [1212, 161] on li "В работе" at bounding box center [1209, 159] width 77 height 25
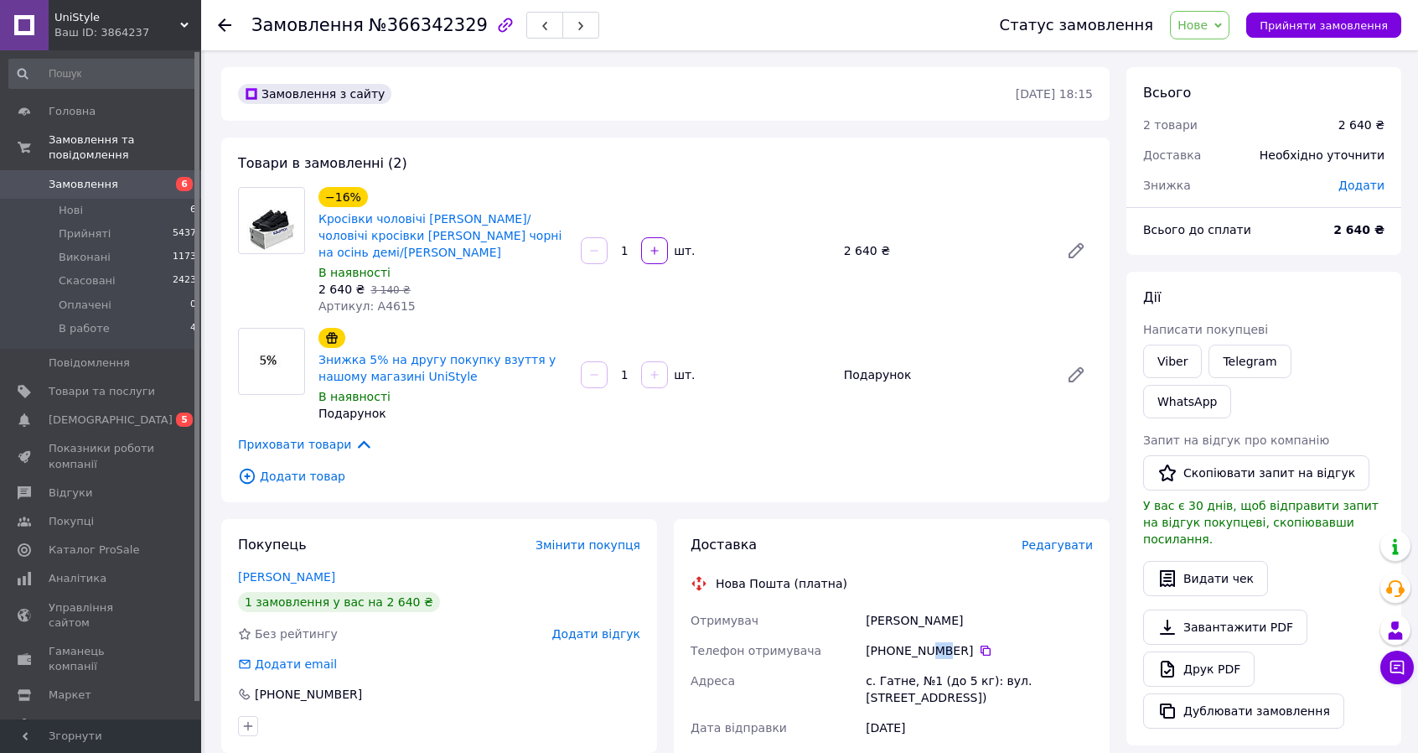
drag, startPoint x: 915, startPoint y: 644, endPoint x: 932, endPoint y: 647, distance: 17.1
click at [932, 647] on div "[PHONE_NUMBER]" at bounding box center [979, 650] width 227 height 17
drag, startPoint x: 407, startPoint y: 303, endPoint x: 375, endPoint y: 308, distance: 32.2
click at [375, 308] on div "Артикул: А4615" at bounding box center [443, 306] width 249 height 17
copy span "4615"
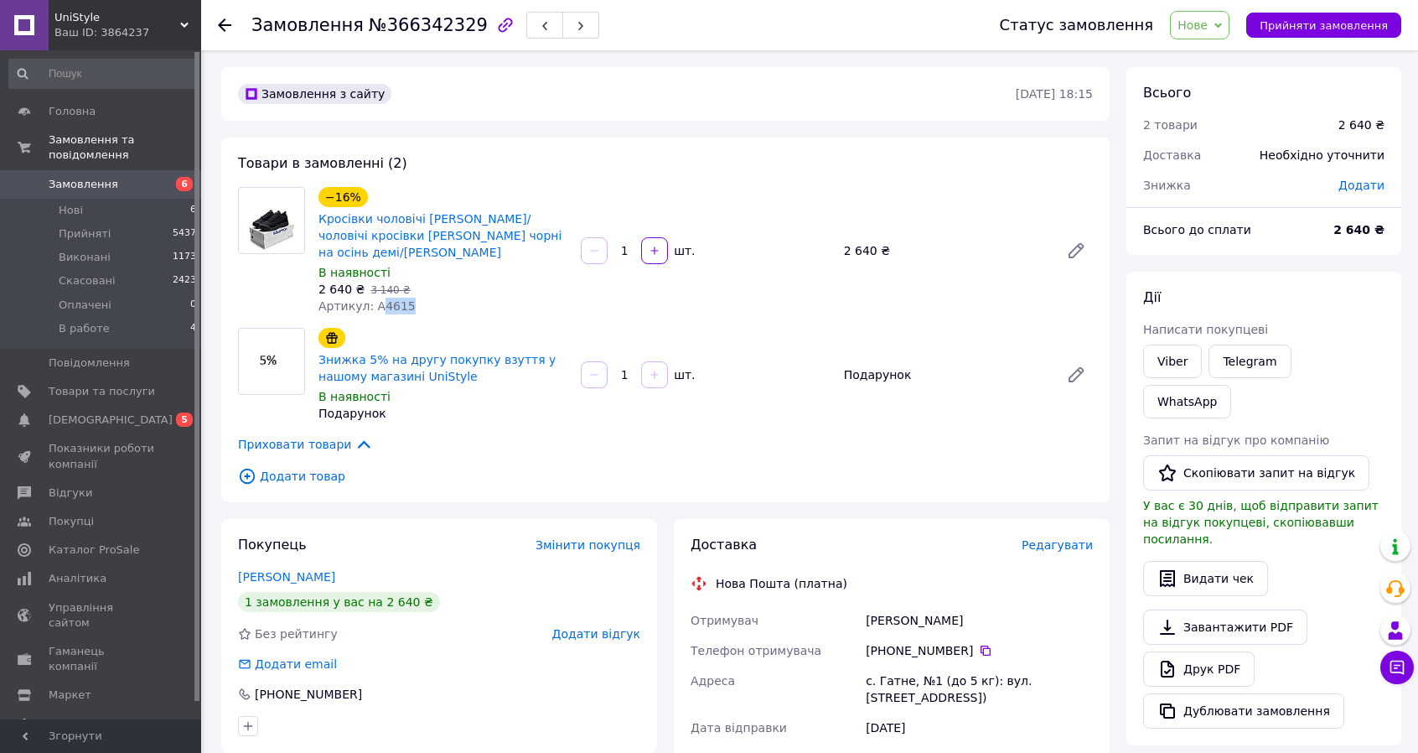
click at [1208, 18] on span "Нове" at bounding box center [1193, 24] width 30 height 13
drag, startPoint x: 1220, startPoint y: 152, endPoint x: 1212, endPoint y: 310, distance: 158.6
click at [1220, 152] on li "В работе" at bounding box center [1209, 159] width 77 height 25
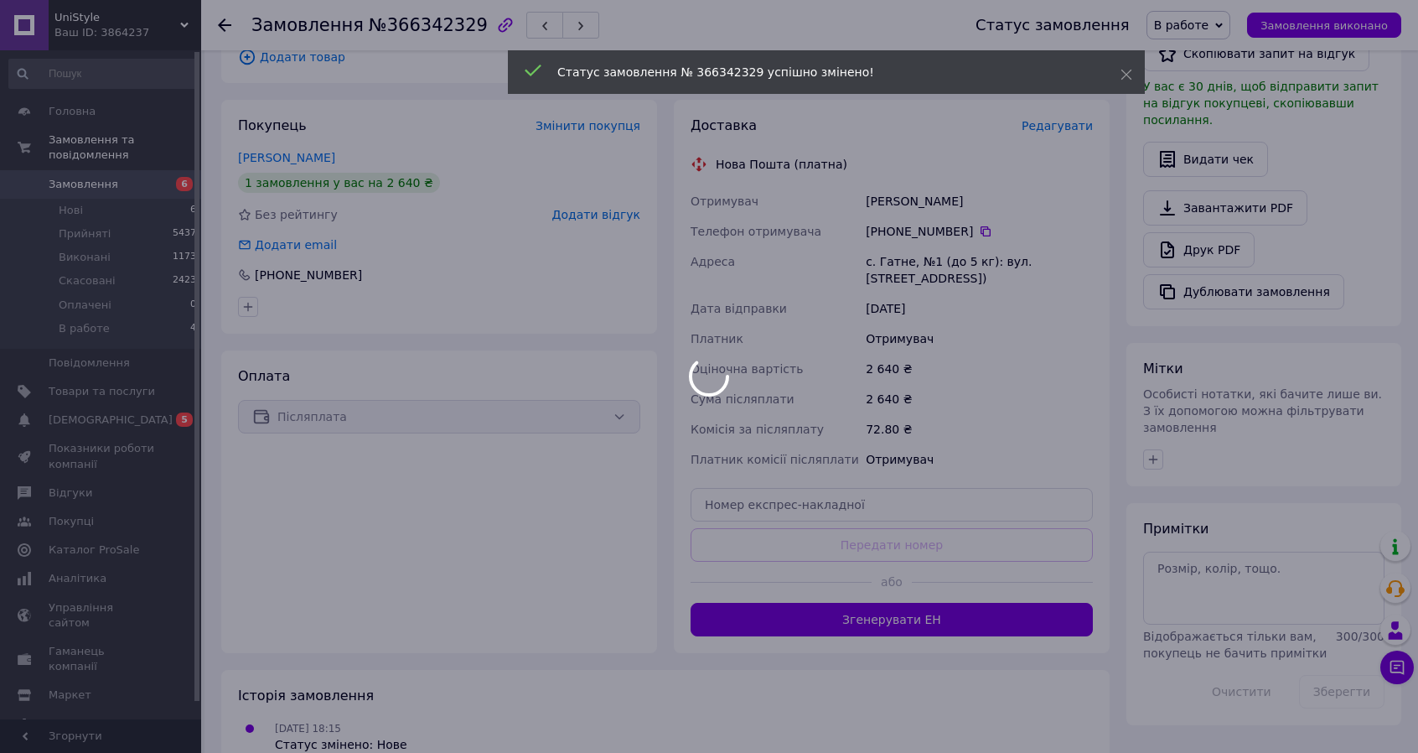
click at [1160, 378] on div at bounding box center [709, 376] width 1418 height 753
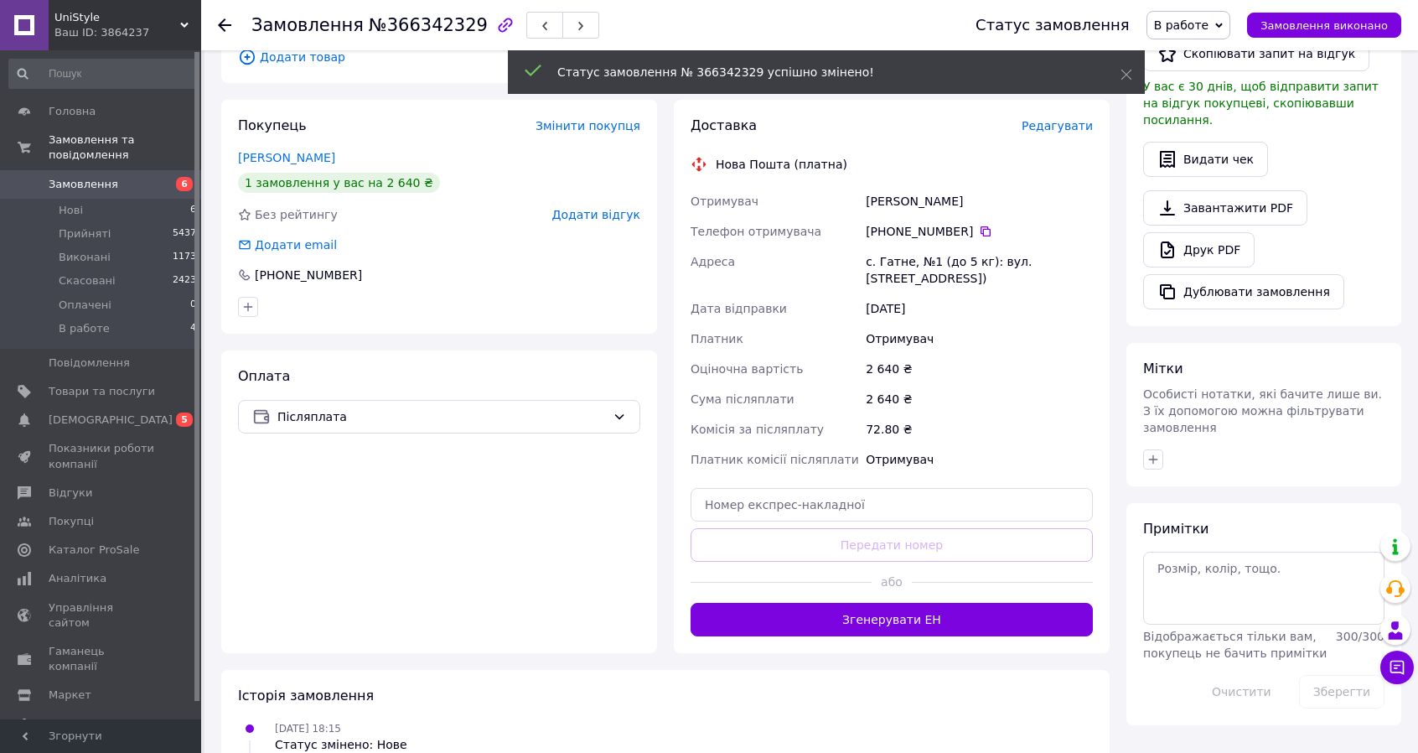
click at [1150, 446] on div at bounding box center [1264, 459] width 248 height 27
click at [1157, 453] on icon "button" at bounding box center [1153, 459] width 13 height 13
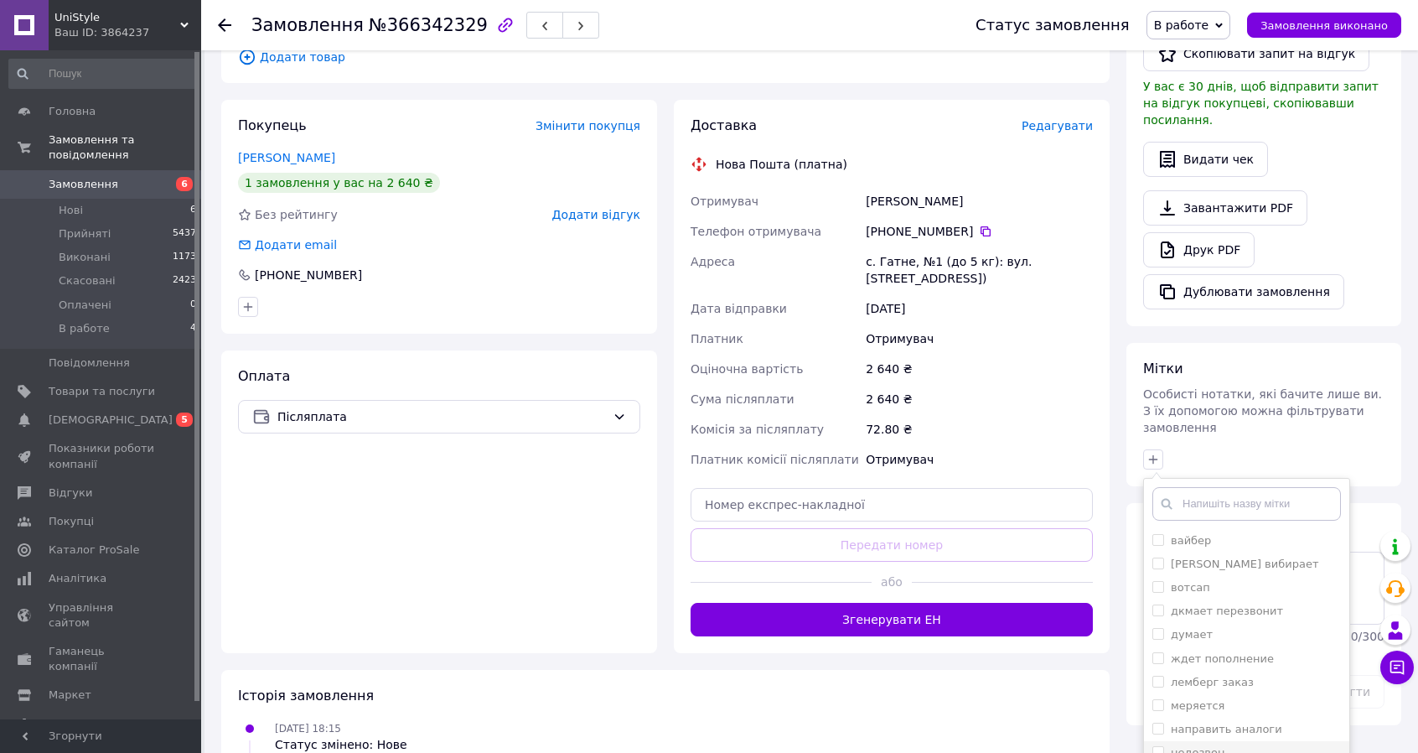
drag, startPoint x: 1212, startPoint y: 663, endPoint x: 1205, endPoint y: 678, distance: 16.9
click at [1211, 741] on li "недозвон" at bounding box center [1246, 752] width 205 height 23
click at [1203, 746] on label "недозвон" at bounding box center [1198, 752] width 54 height 13
click at [1214, 746] on label "недозвон" at bounding box center [1198, 752] width 54 height 13
checkbox input "true"
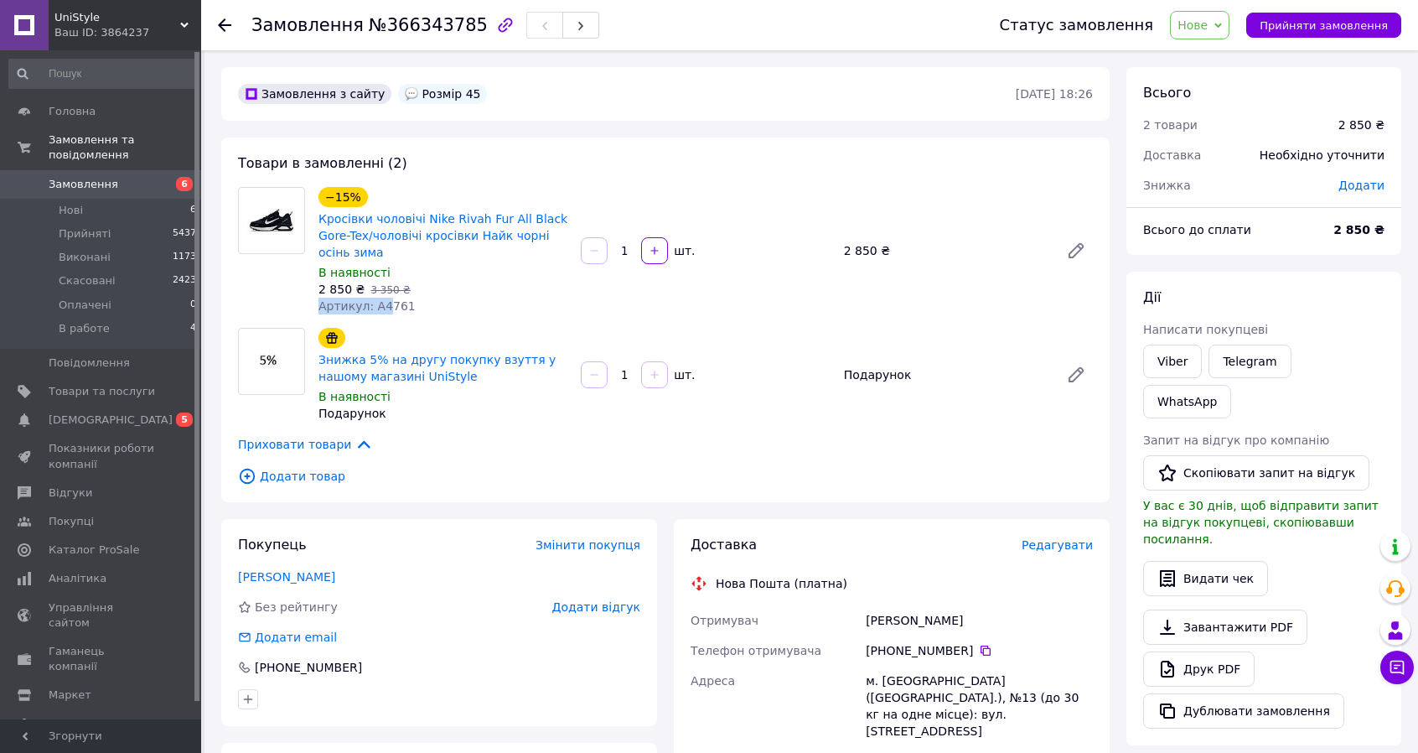
drag, startPoint x: 449, startPoint y: 298, endPoint x: 384, endPoint y: 306, distance: 65.8
click at [384, 306] on div "−15% Кросівки чоловічі Nike Rivah Fur All Black Gore-Tex/чоловічі кросівки Найк…" at bounding box center [443, 251] width 262 height 134
click at [384, 306] on span "Артикул: А4761" at bounding box center [367, 305] width 97 height 13
drag, startPoint x: 909, startPoint y: 656, endPoint x: 930, endPoint y: 658, distance: 21.0
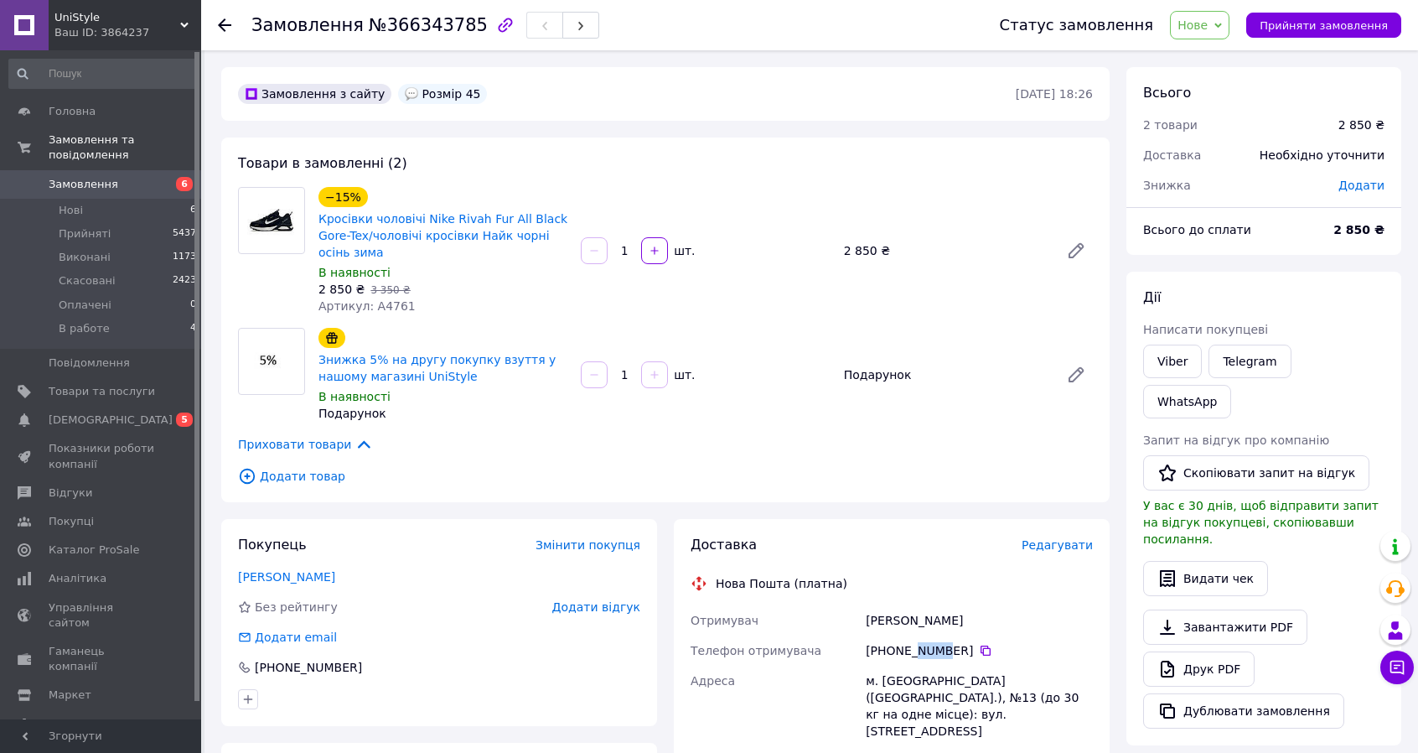
click at [930, 658] on div "[PHONE_NUMBER]" at bounding box center [979, 650] width 227 height 17
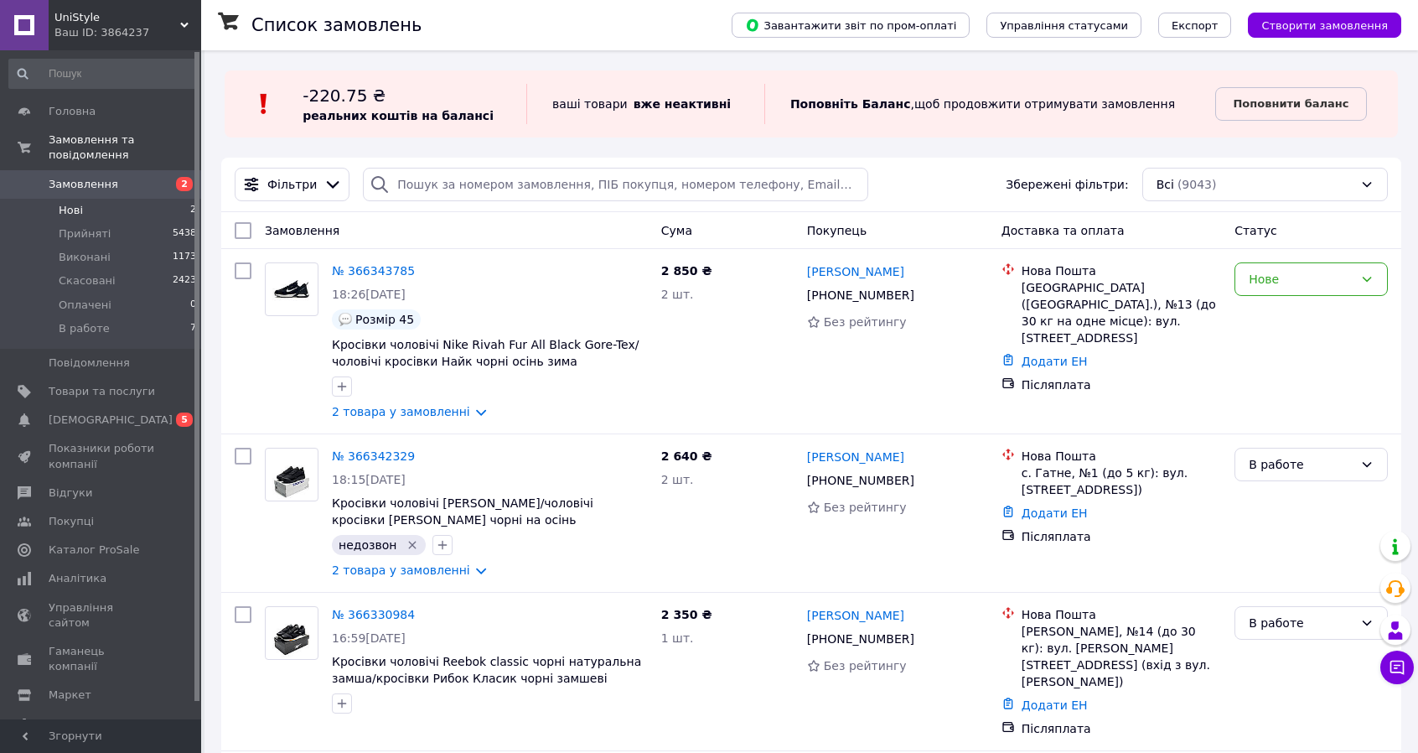
click at [34, 199] on li "Нові 2" at bounding box center [103, 210] width 206 height 23
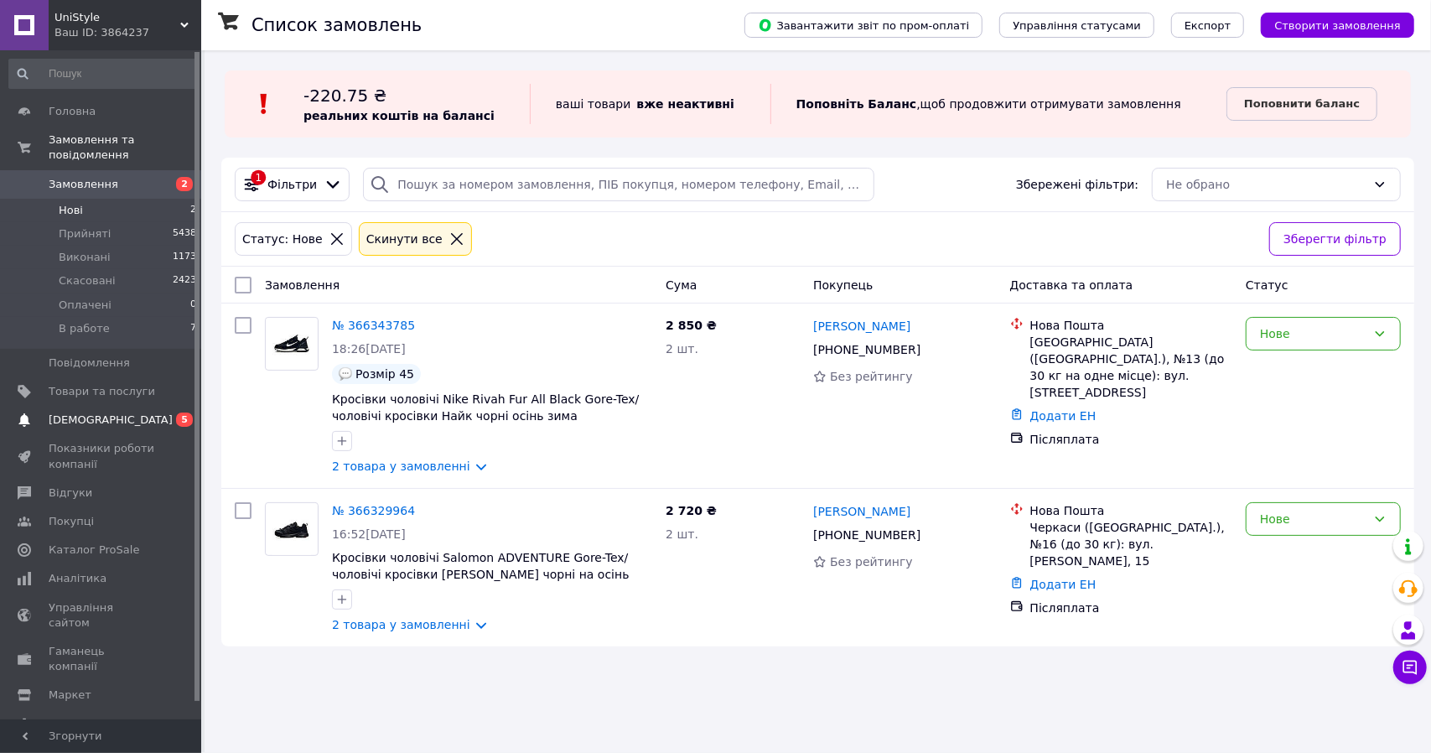
click at [75, 414] on link "Сповіщення 0 5" at bounding box center [103, 420] width 206 height 28
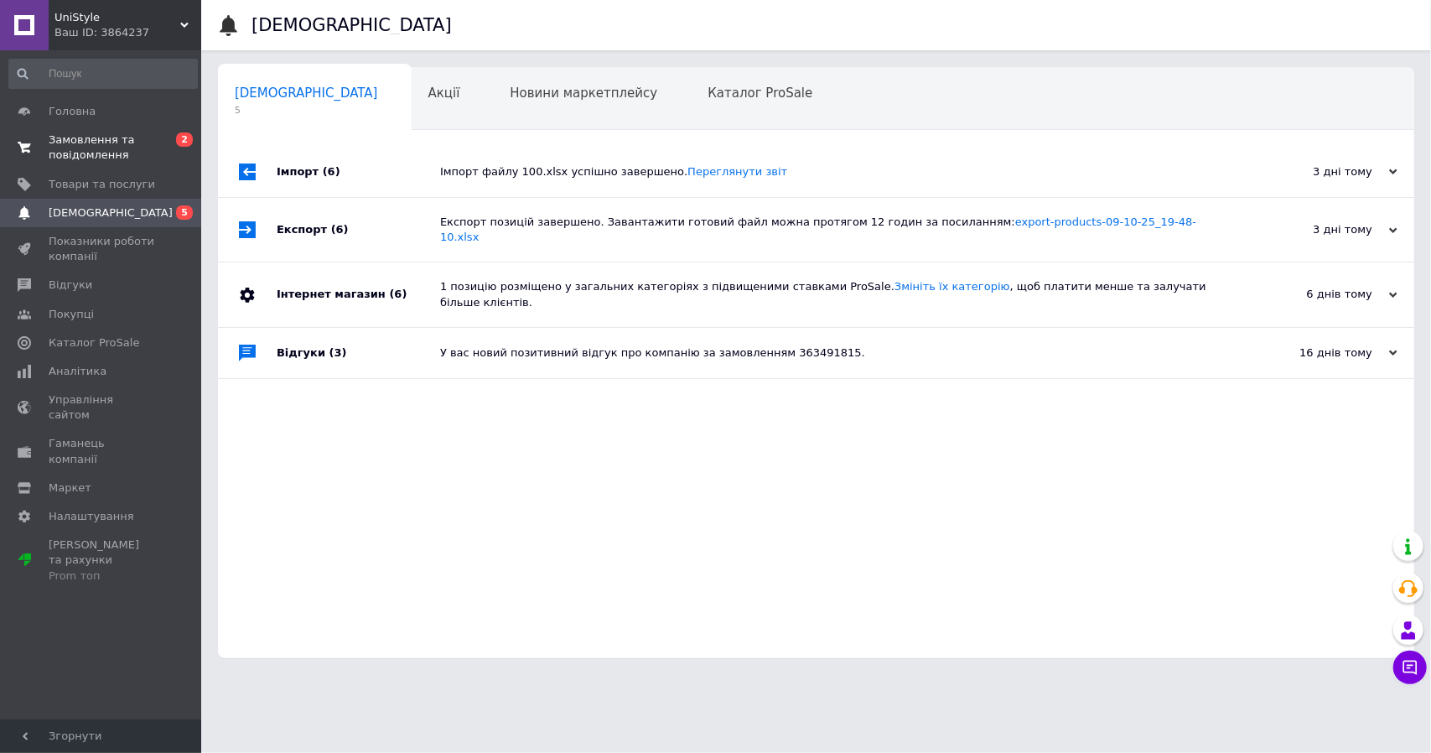
click at [80, 148] on span "Замовлення та повідомлення" at bounding box center [102, 147] width 106 height 30
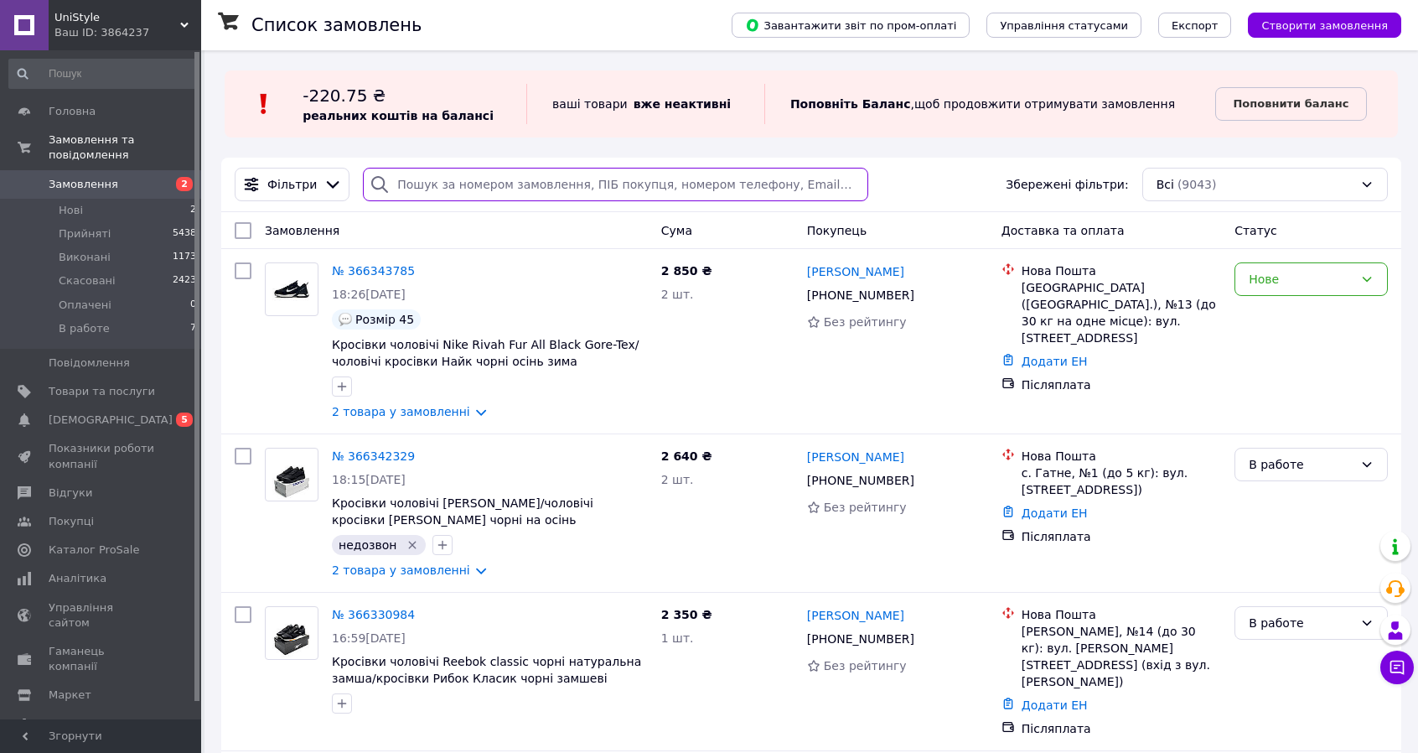
click at [389, 173] on input "search" at bounding box center [615, 185] width 505 height 34
type input "9155"
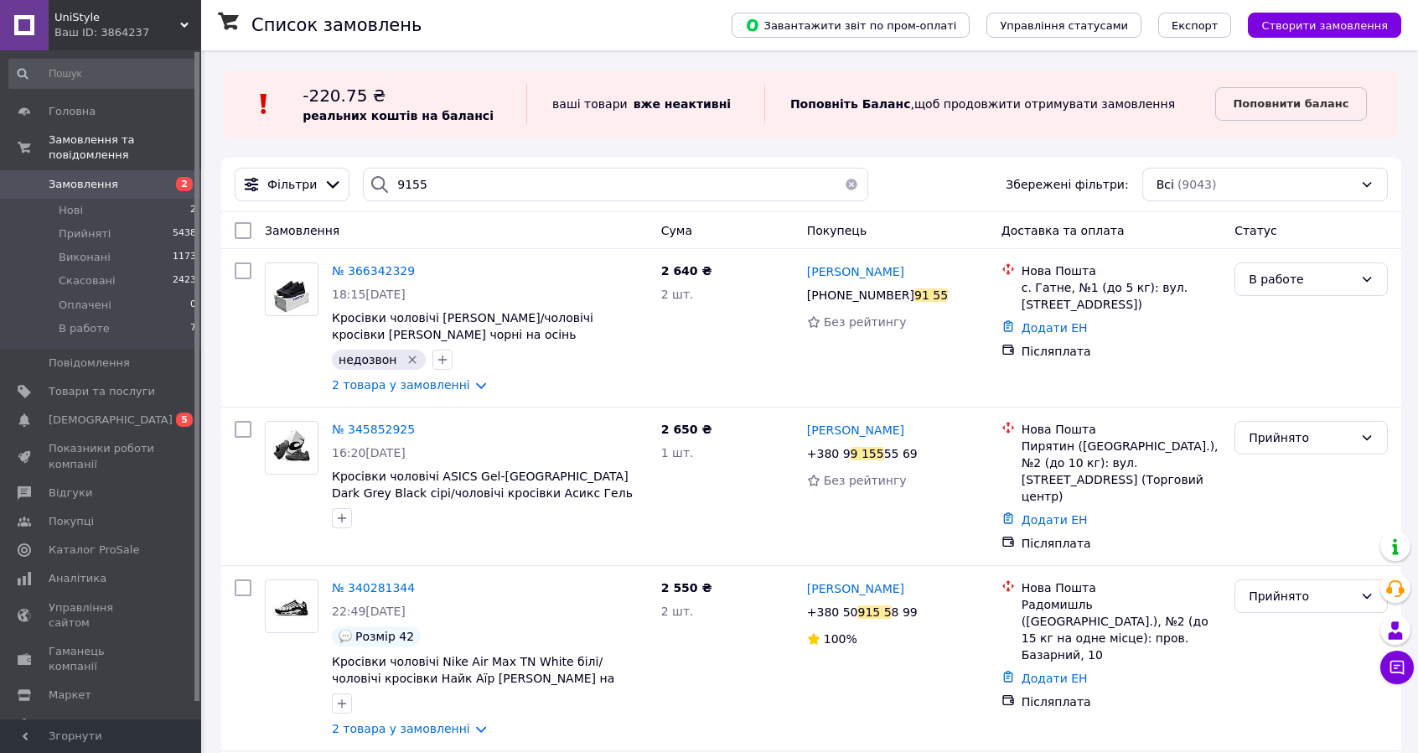
click at [356, 267] on span "№ 366342329" at bounding box center [373, 270] width 83 height 13
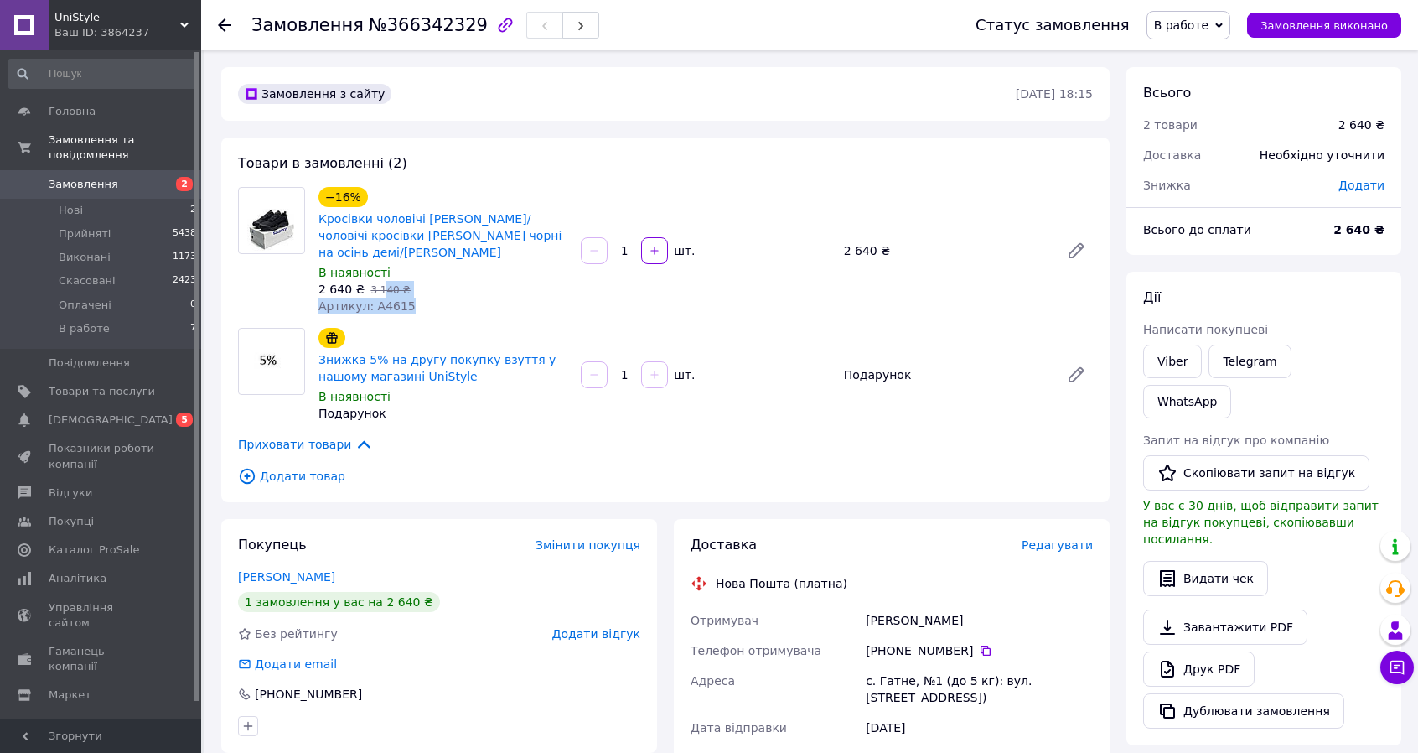
drag, startPoint x: 395, startPoint y: 304, endPoint x: 374, endPoint y: 297, distance: 22.3
click at [374, 297] on div "−16% Кросівки чоловічі Salomon Shelter Gore-Tex/чоловічі кросівки Соломон чорні…" at bounding box center [443, 251] width 262 height 134
click at [375, 303] on span "Артикул: А4615" at bounding box center [367, 305] width 97 height 13
drag, startPoint x: 400, startPoint y: 308, endPoint x: 375, endPoint y: 303, distance: 25.8
click at [375, 303] on span "Артикул: А4615" at bounding box center [367, 305] width 97 height 13
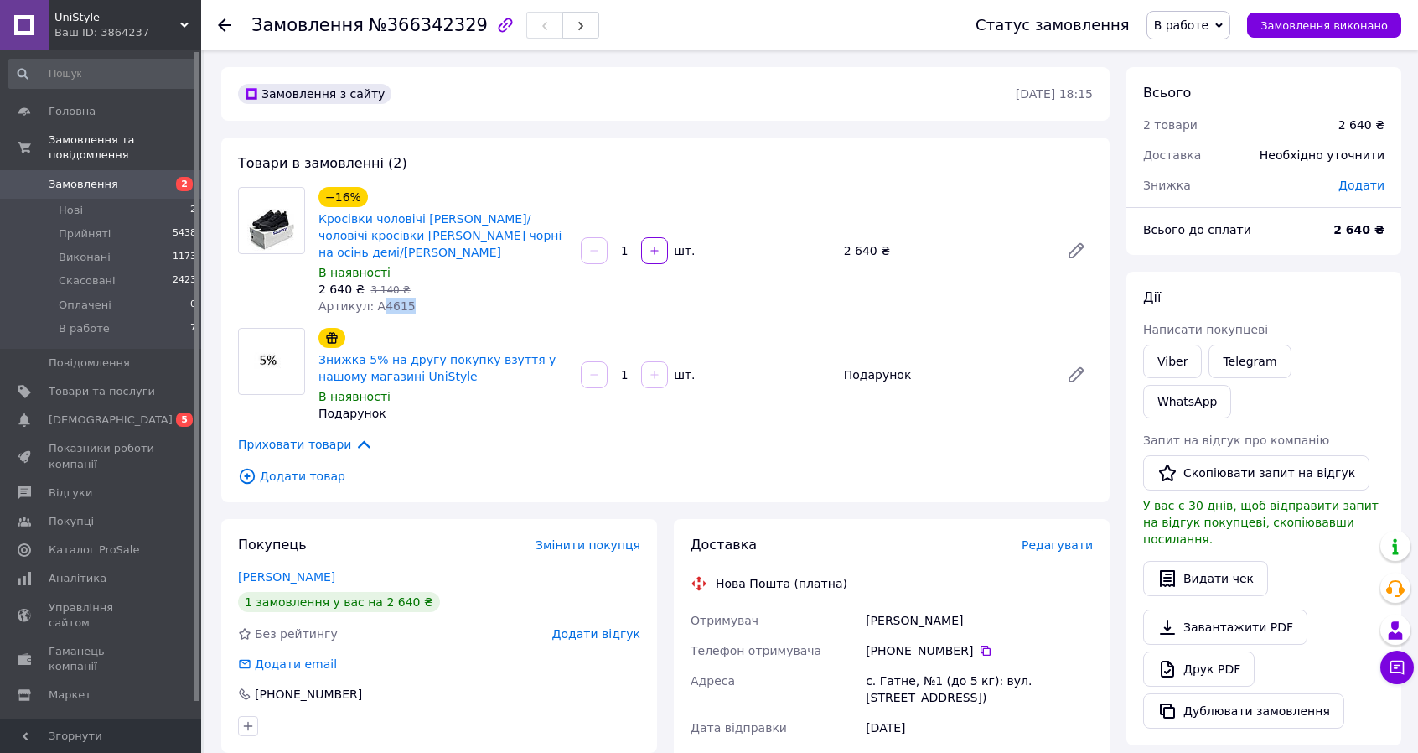
copy span "4615"
click at [1202, 27] on span "В работе" at bounding box center [1181, 24] width 55 height 13
click at [1210, 49] on li "Прийнято" at bounding box center [1189, 58] width 83 height 25
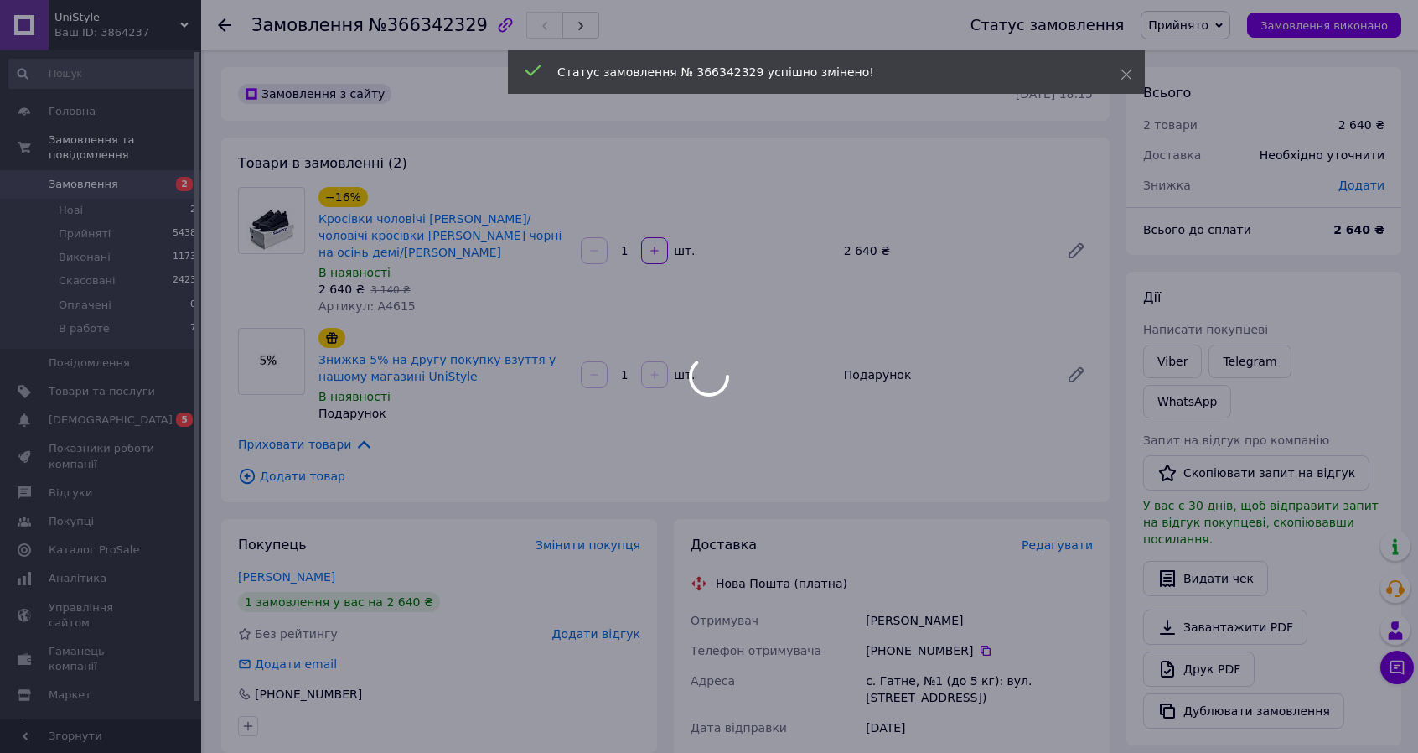
drag, startPoint x: 1004, startPoint y: 619, endPoint x: 845, endPoint y: 616, distance: 159.3
click at [845, 616] on body "UniStyle Ваш ID: 3864237 Сайт UniStyle Кабінет покупця Перевірити стан системи …" at bounding box center [709, 643] width 1418 height 1286
copy div "Отримувач Левченко Дмитро"
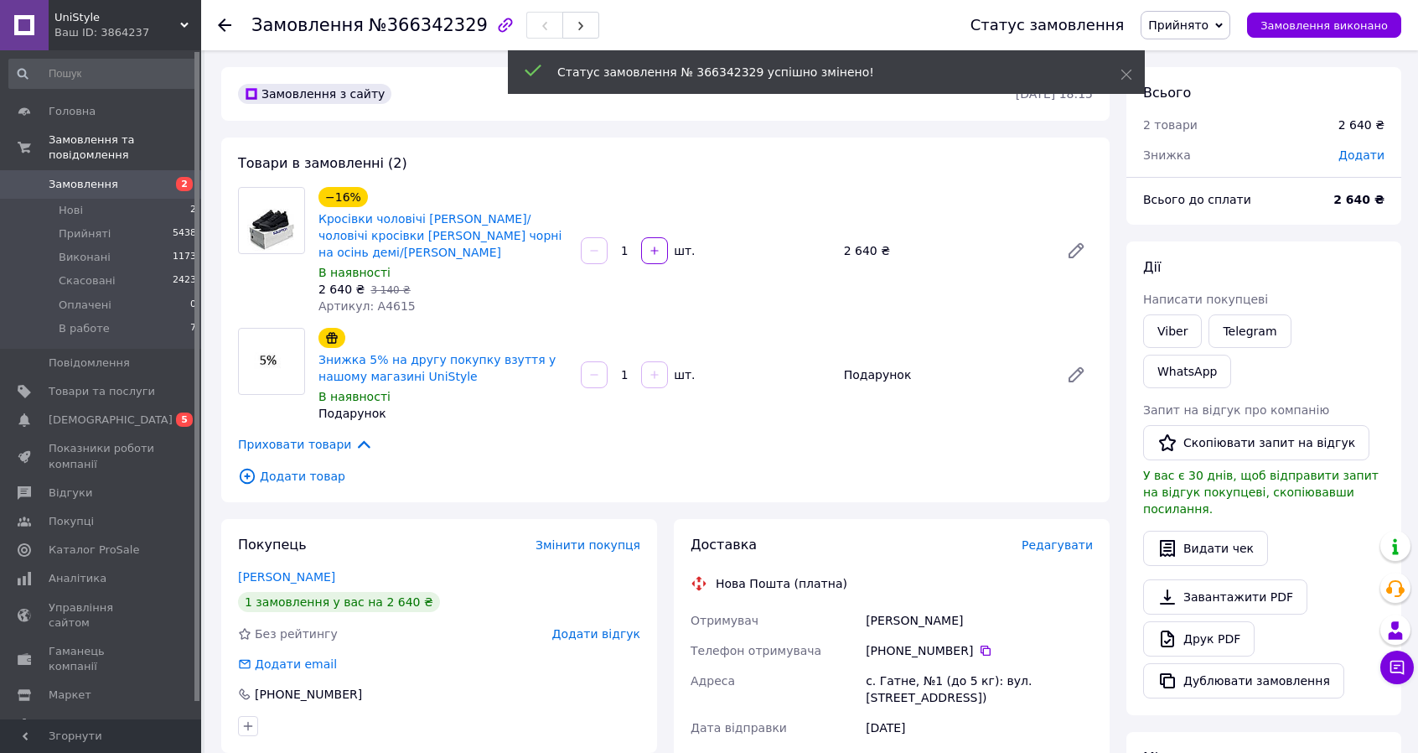
click at [934, 473] on span "Додати товар" at bounding box center [665, 476] width 855 height 18
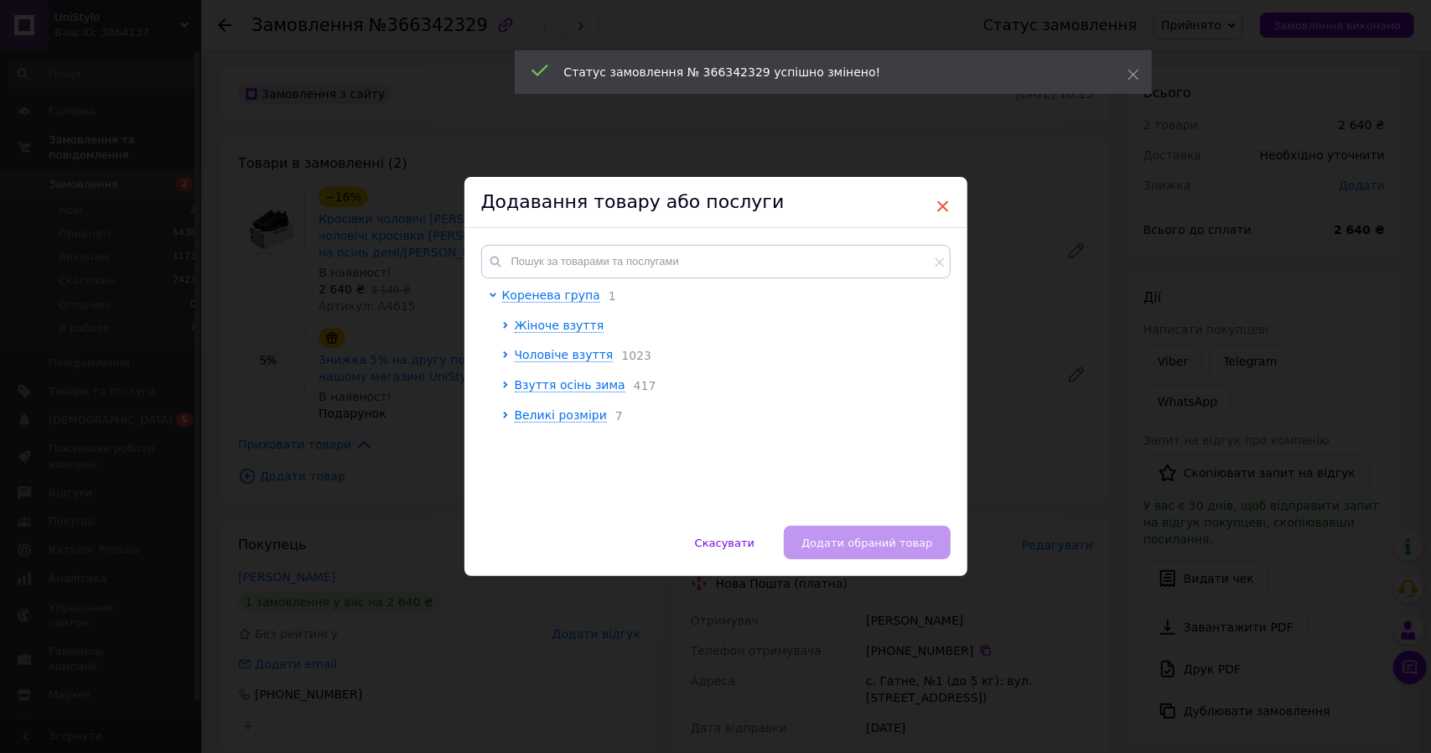
click at [942, 198] on span "×" at bounding box center [942, 206] width 15 height 28
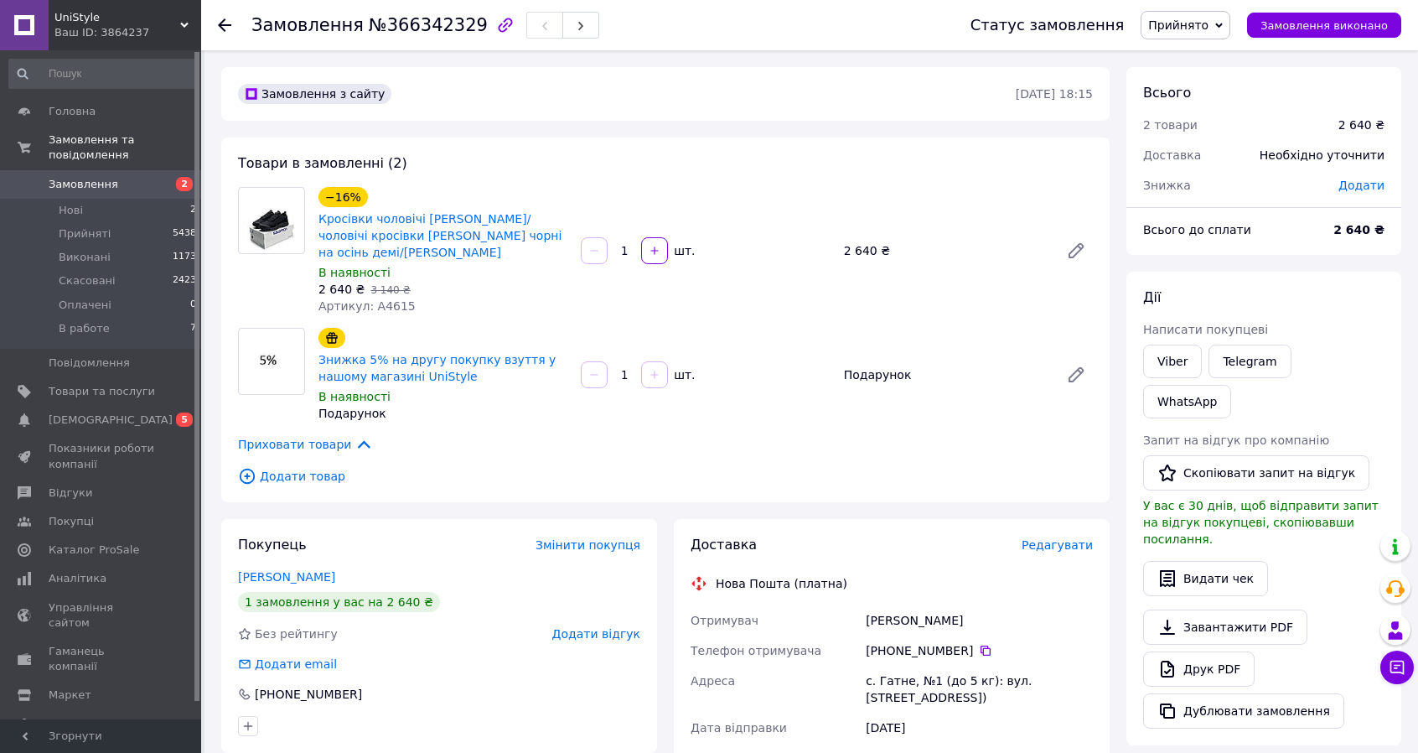
drag, startPoint x: 970, startPoint y: 624, endPoint x: 850, endPoint y: 601, distance: 122.0
copy div "Отримувач Левченко Дмитро"
click at [979, 646] on icon at bounding box center [985, 650] width 13 height 13
click at [886, 680] on div "с. Гатне, №1 (до 5 кг): вул. [STREET_ADDRESS])" at bounding box center [980, 689] width 234 height 47
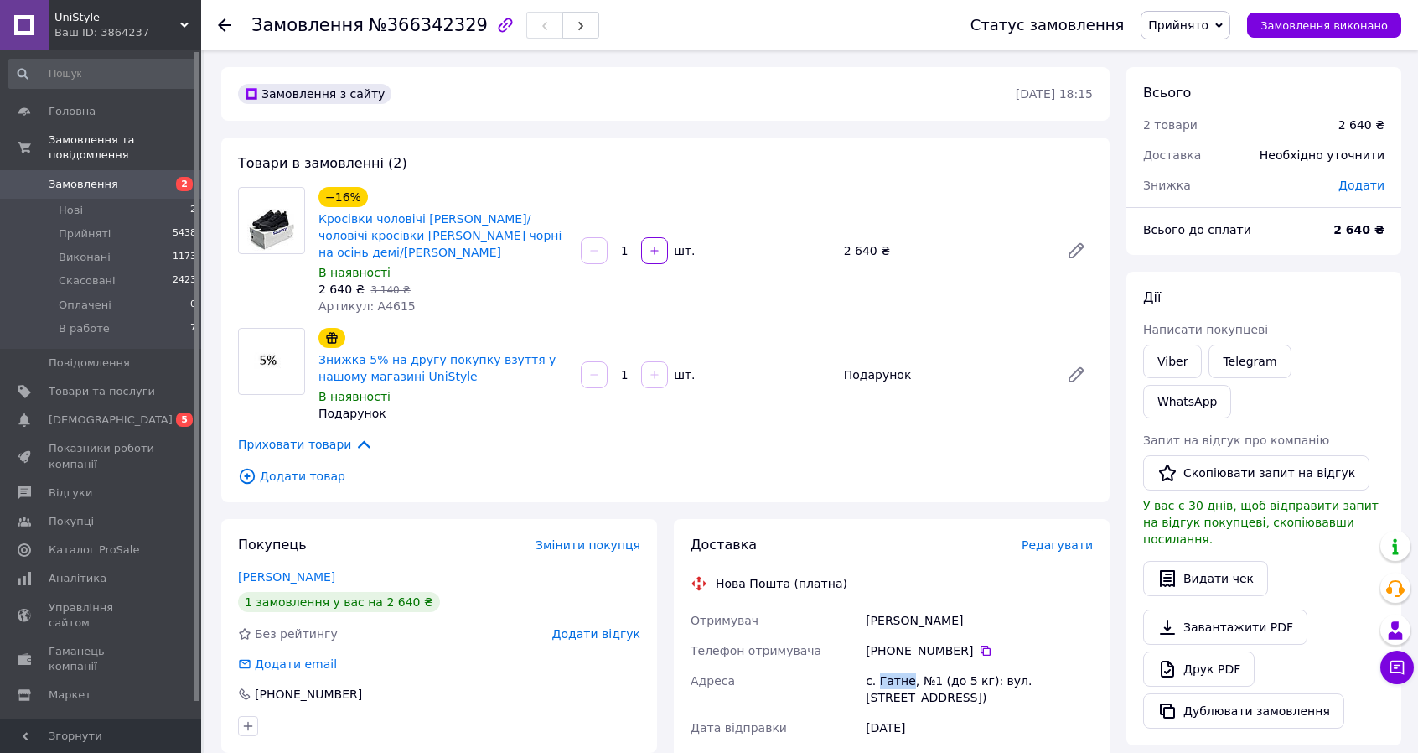
click at [886, 680] on div "с. Гатне, №1 (до 5 кг): вул. [STREET_ADDRESS])" at bounding box center [980, 689] width 234 height 47
copy div "Гатне"
click at [172, 177] on span "2" at bounding box center [178, 184] width 46 height 15
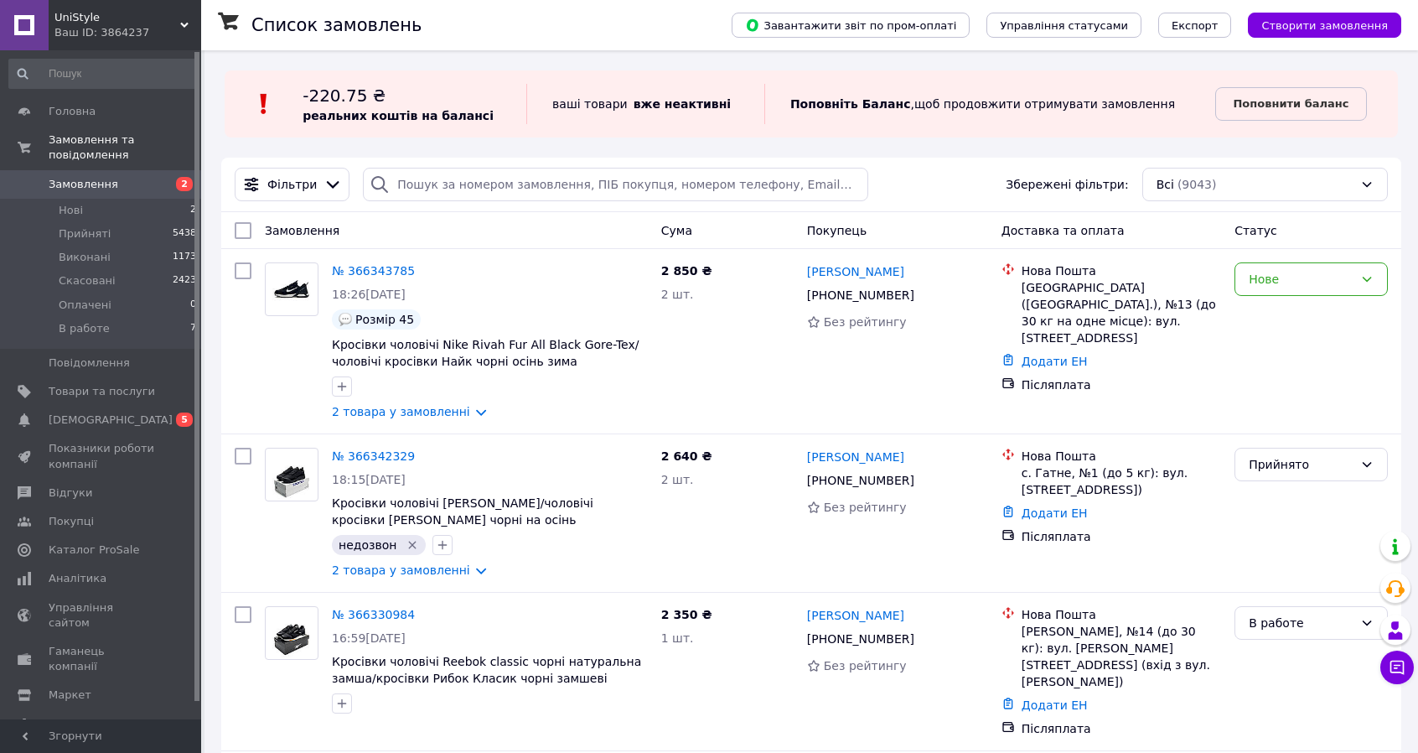
click at [102, 170] on link "Замовлення 2" at bounding box center [103, 184] width 206 height 28
click at [72, 412] on span "[DEMOGRAPHIC_DATA]" at bounding box center [111, 419] width 124 height 15
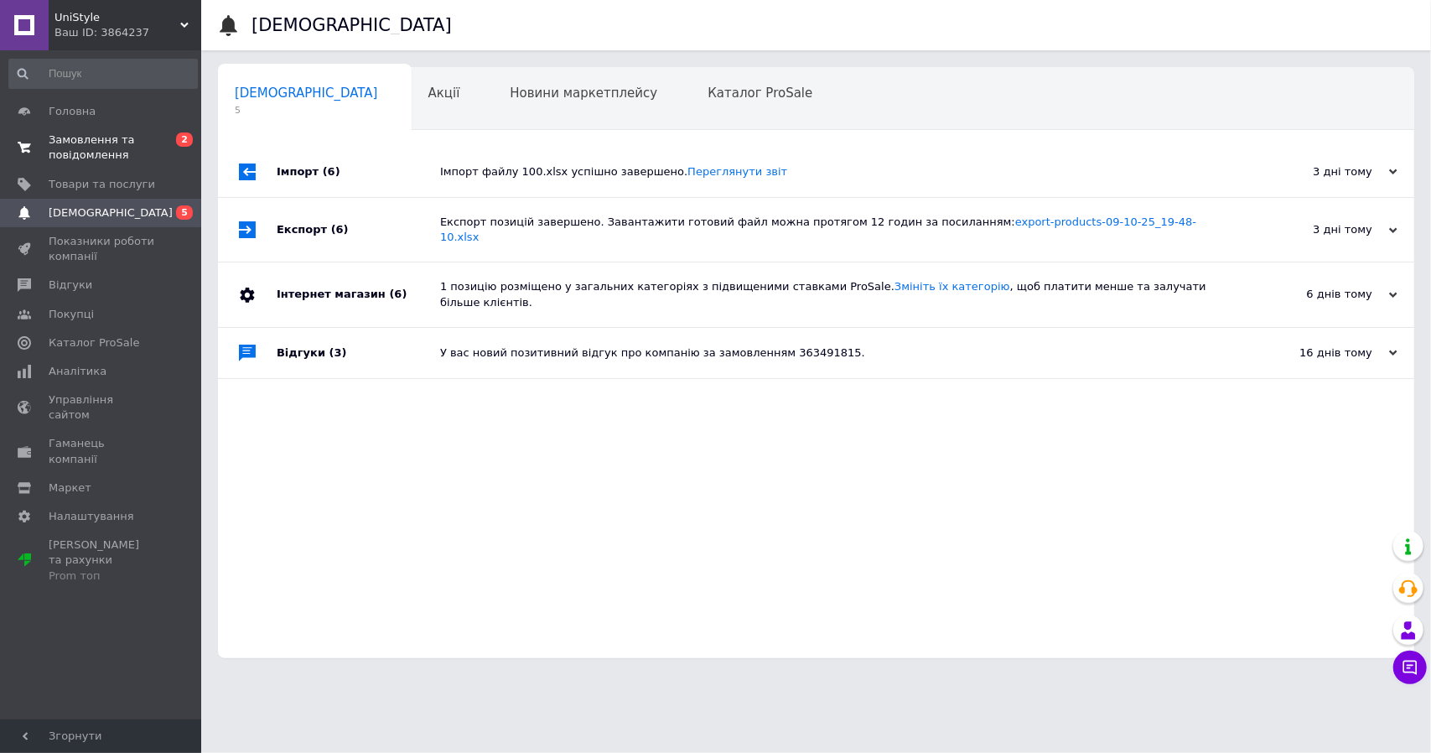
click at [117, 145] on span "Замовлення та повідомлення" at bounding box center [102, 147] width 106 height 30
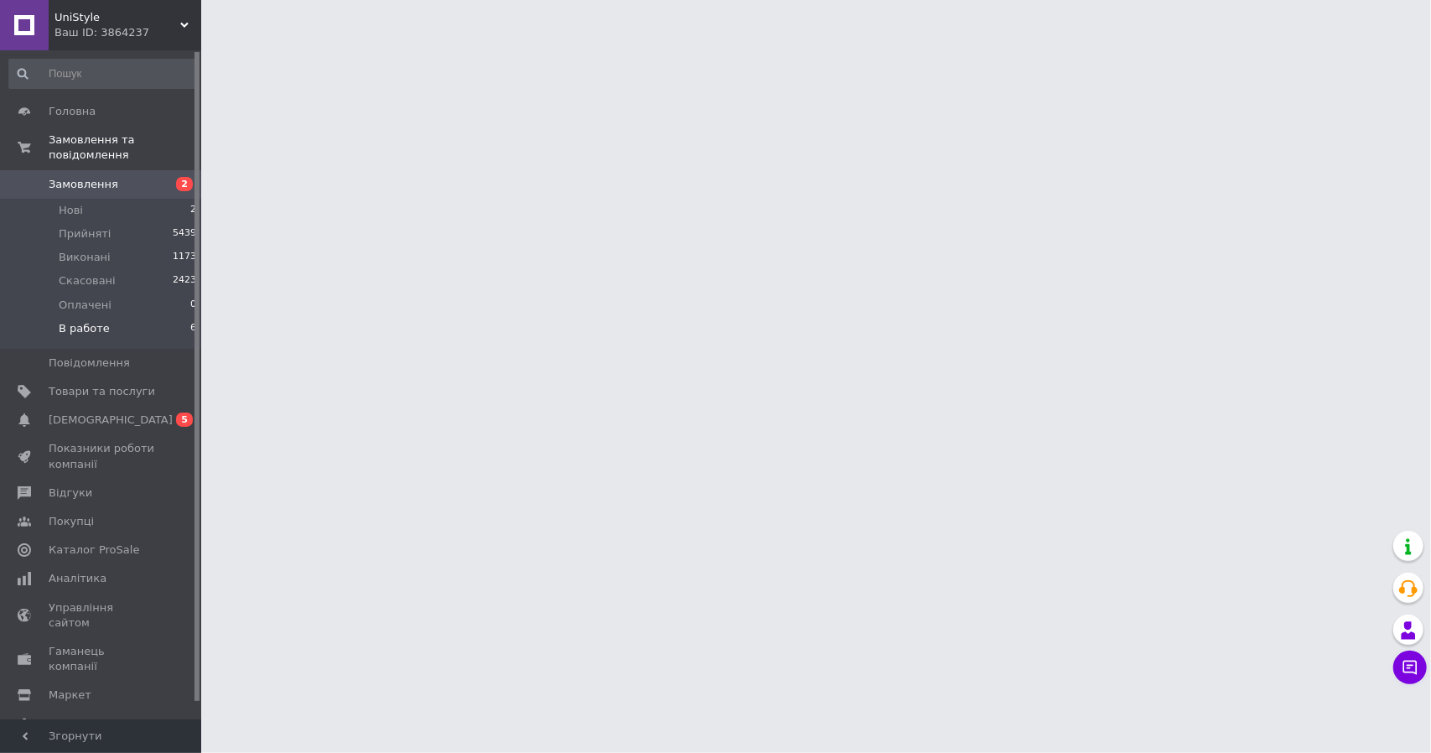
click at [109, 319] on li "В работе 6" at bounding box center [103, 333] width 206 height 32
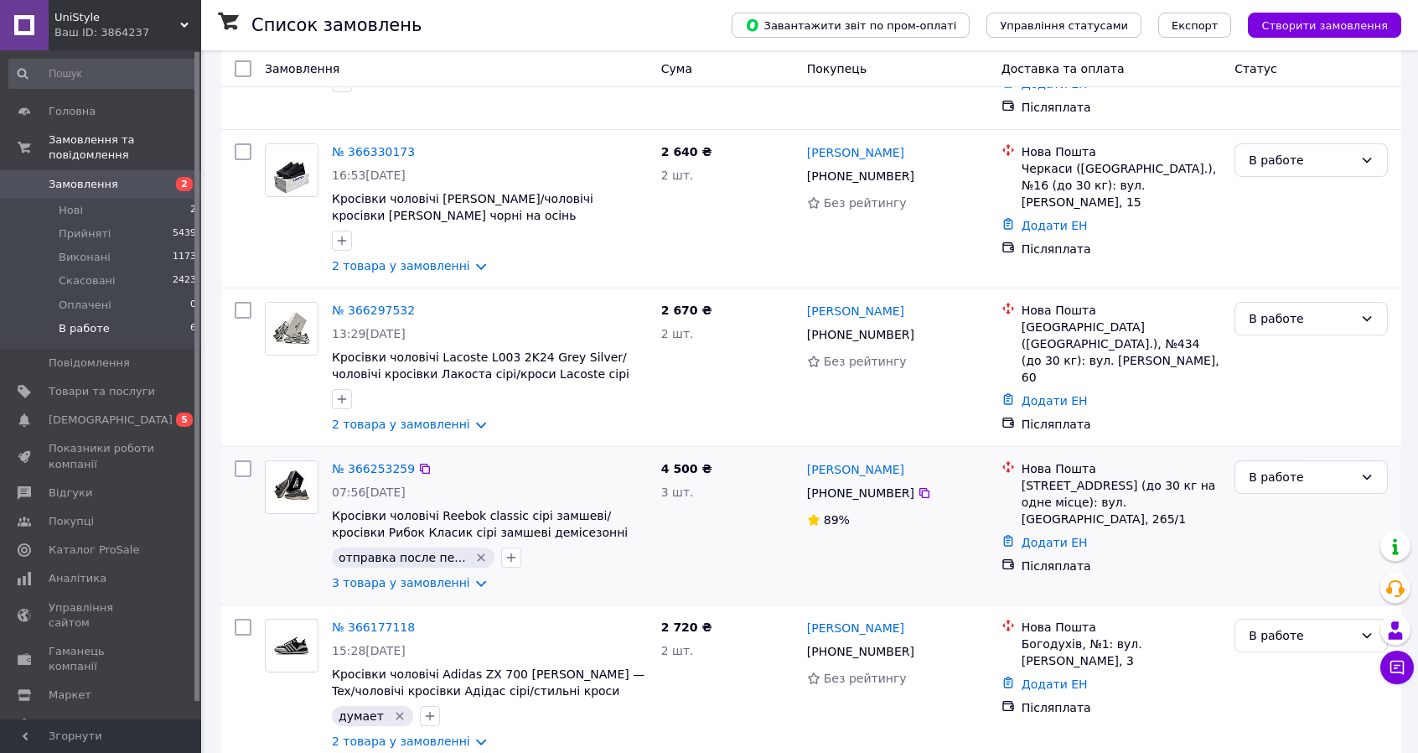
scroll to position [335, 0]
